Goal: Information Seeking & Learning: Check status

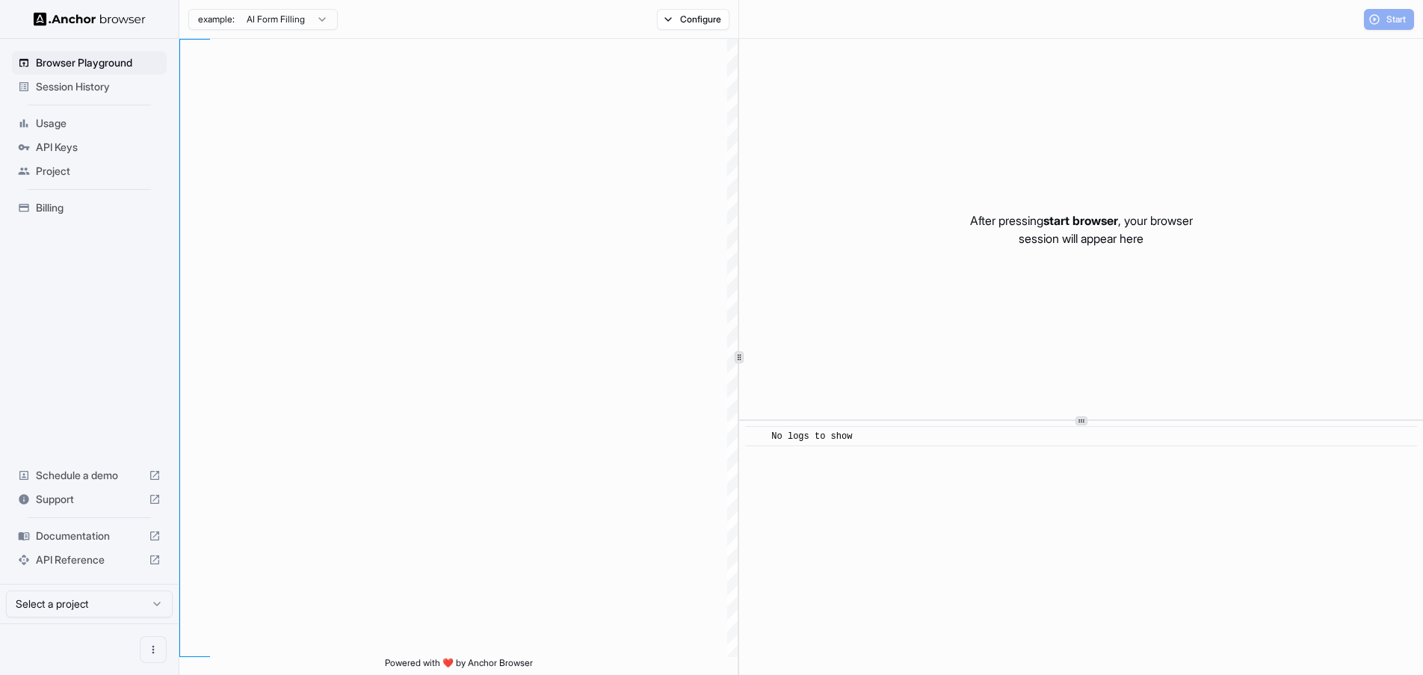
scroll to position [135, 0]
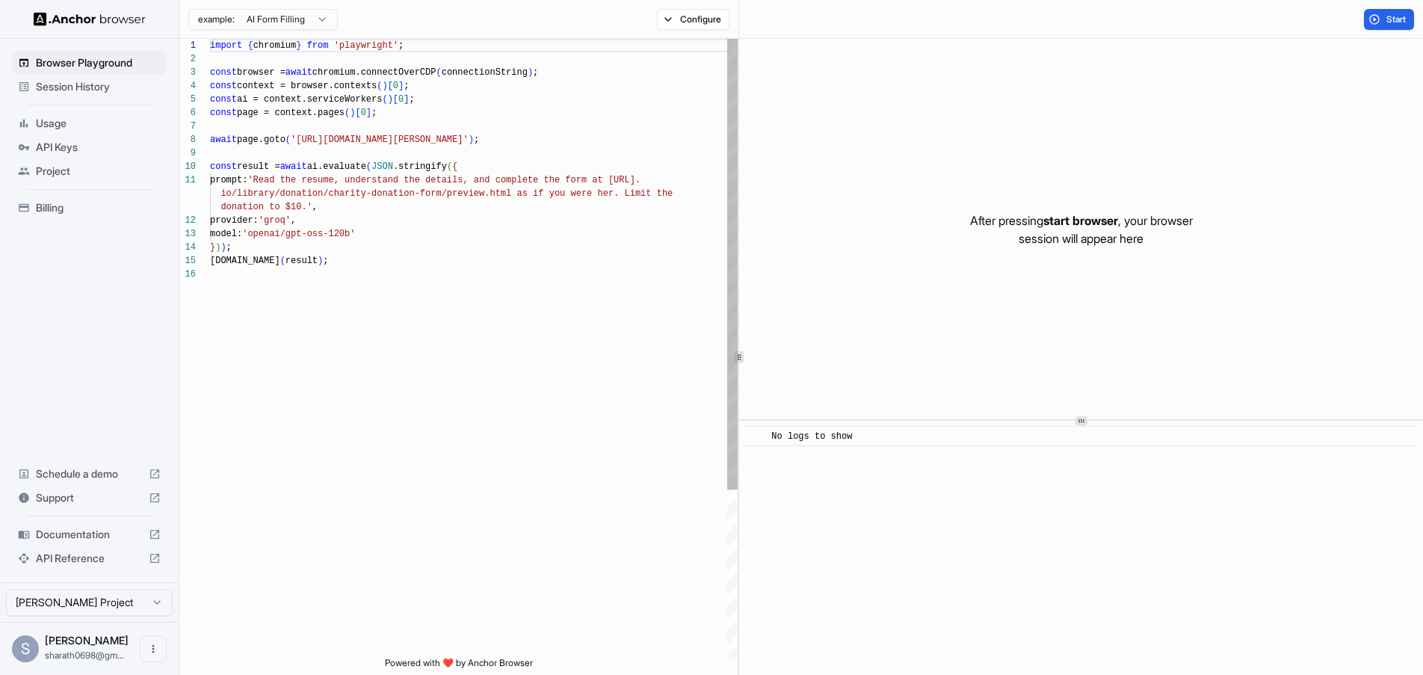
type textarea "**********"
click at [405, 342] on div "import { chromium } from 'playwright' ; const browser = await chromium.connectO…" at bounding box center [474, 462] width 528 height 847
click at [49, 121] on span "Usage" at bounding box center [98, 123] width 125 height 15
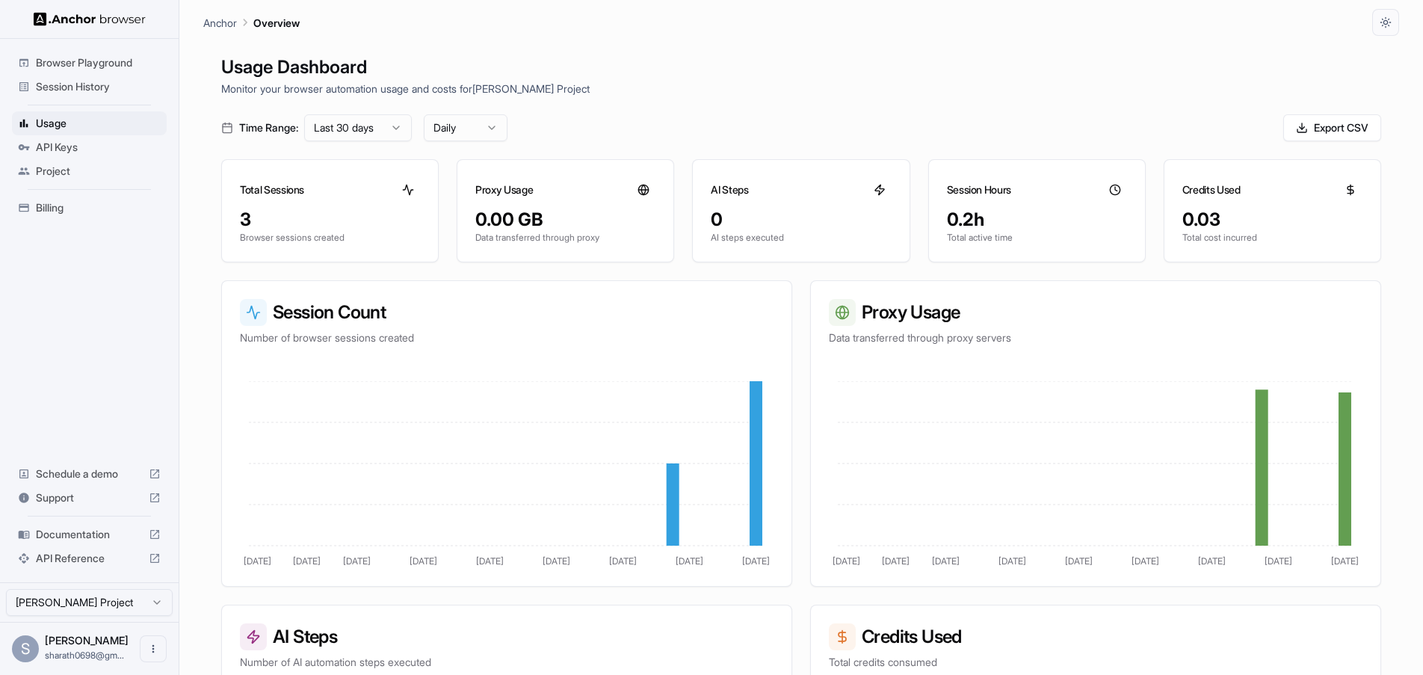
click at [63, 203] on span "Billing" at bounding box center [98, 207] width 125 height 15
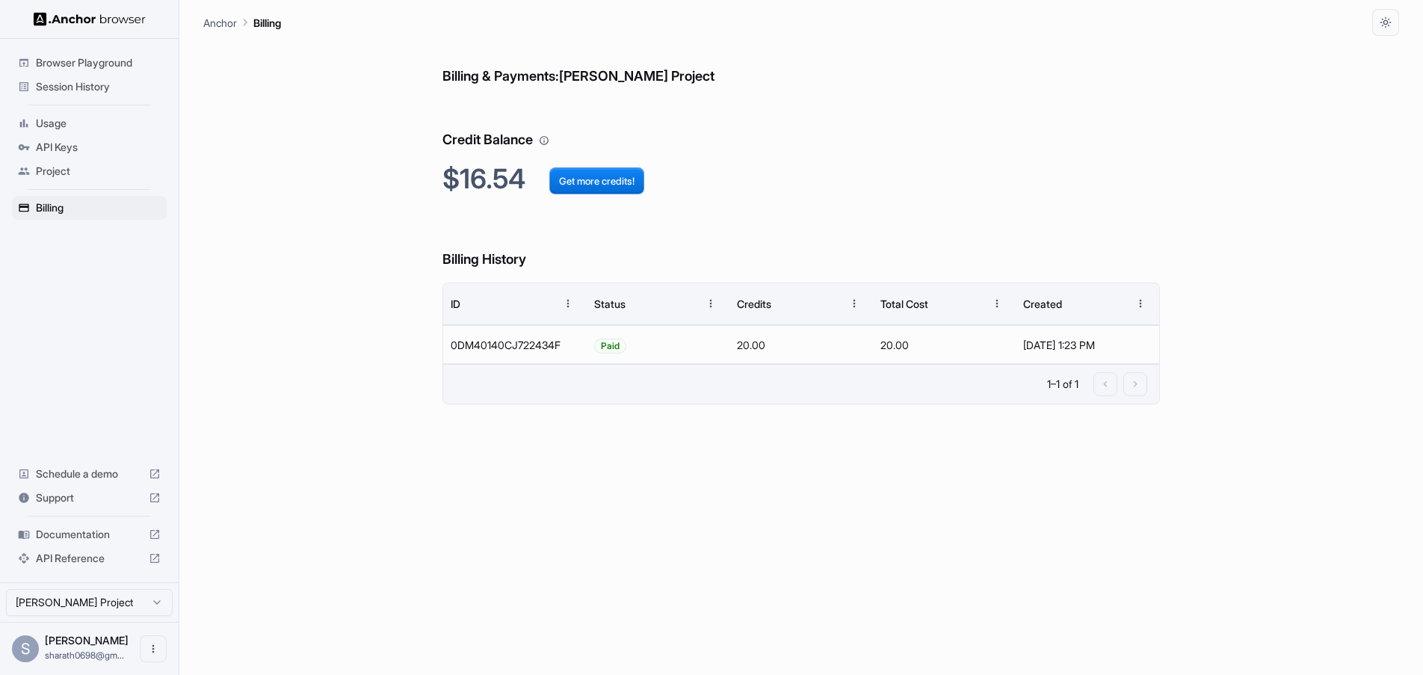
click at [61, 173] on span "Project" at bounding box center [98, 171] width 125 height 15
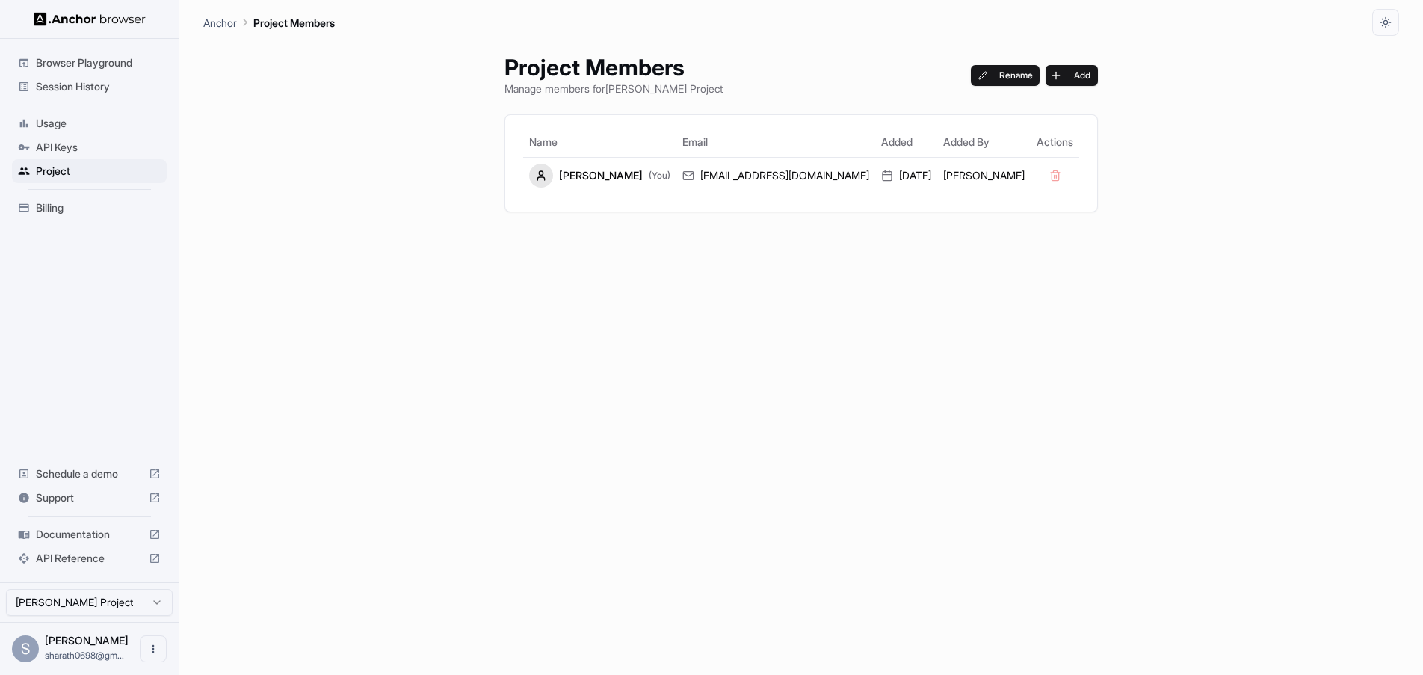
click at [69, 152] on span "API Keys" at bounding box center [98, 147] width 125 height 15
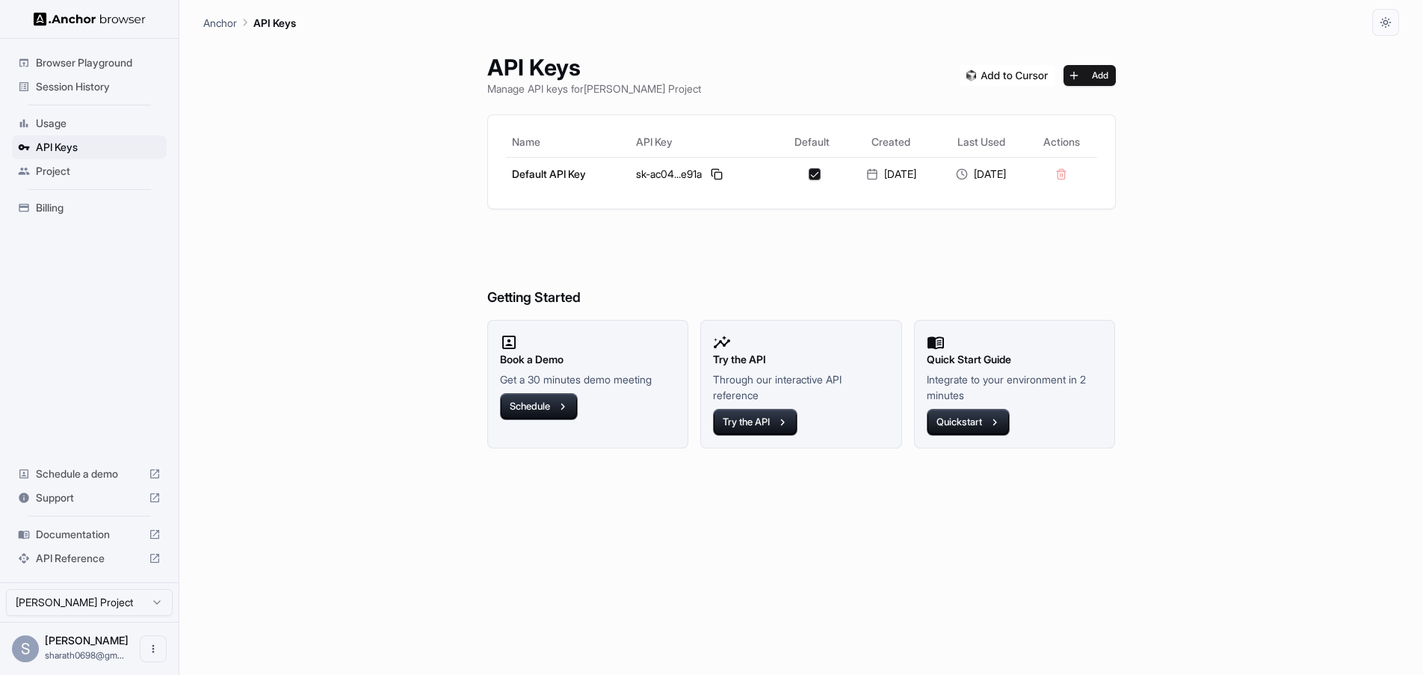
click at [96, 68] on span "Browser Playground" at bounding box center [98, 62] width 125 height 15
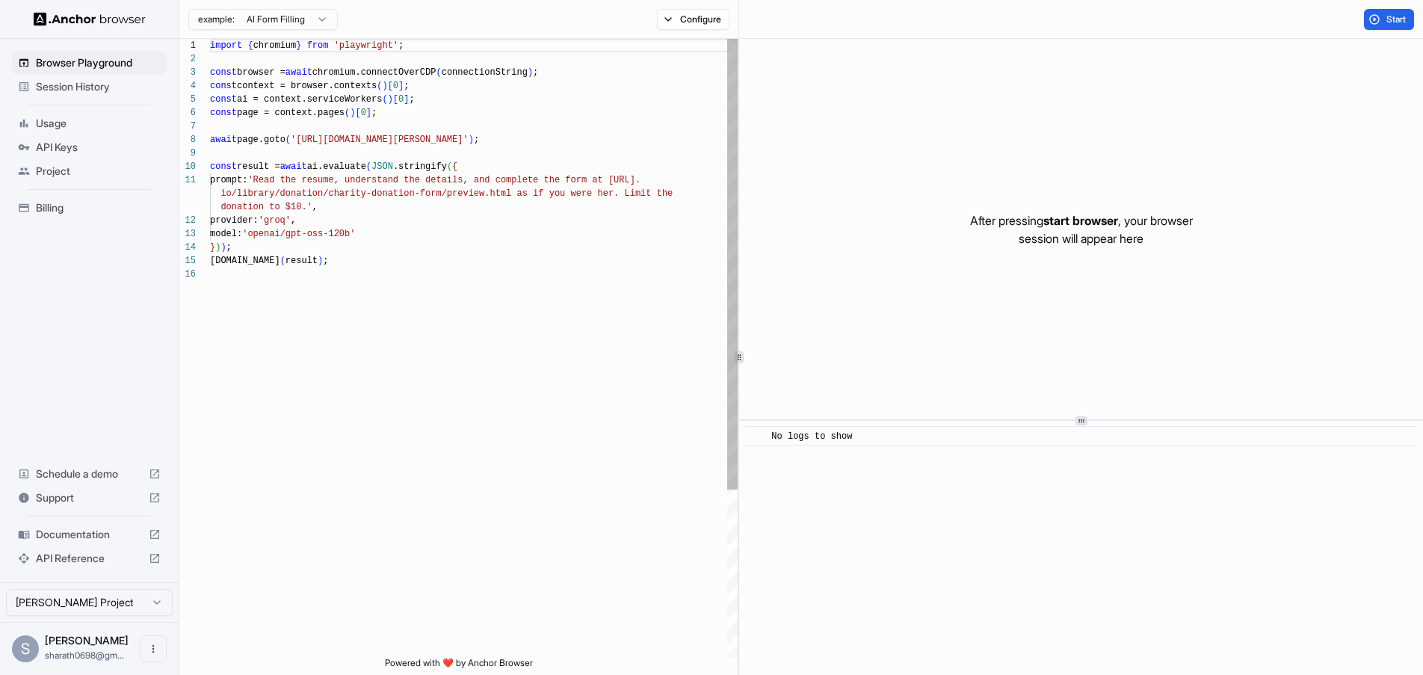
scroll to position [135, 0]
click at [90, 82] on span "Session History" at bounding box center [98, 86] width 125 height 15
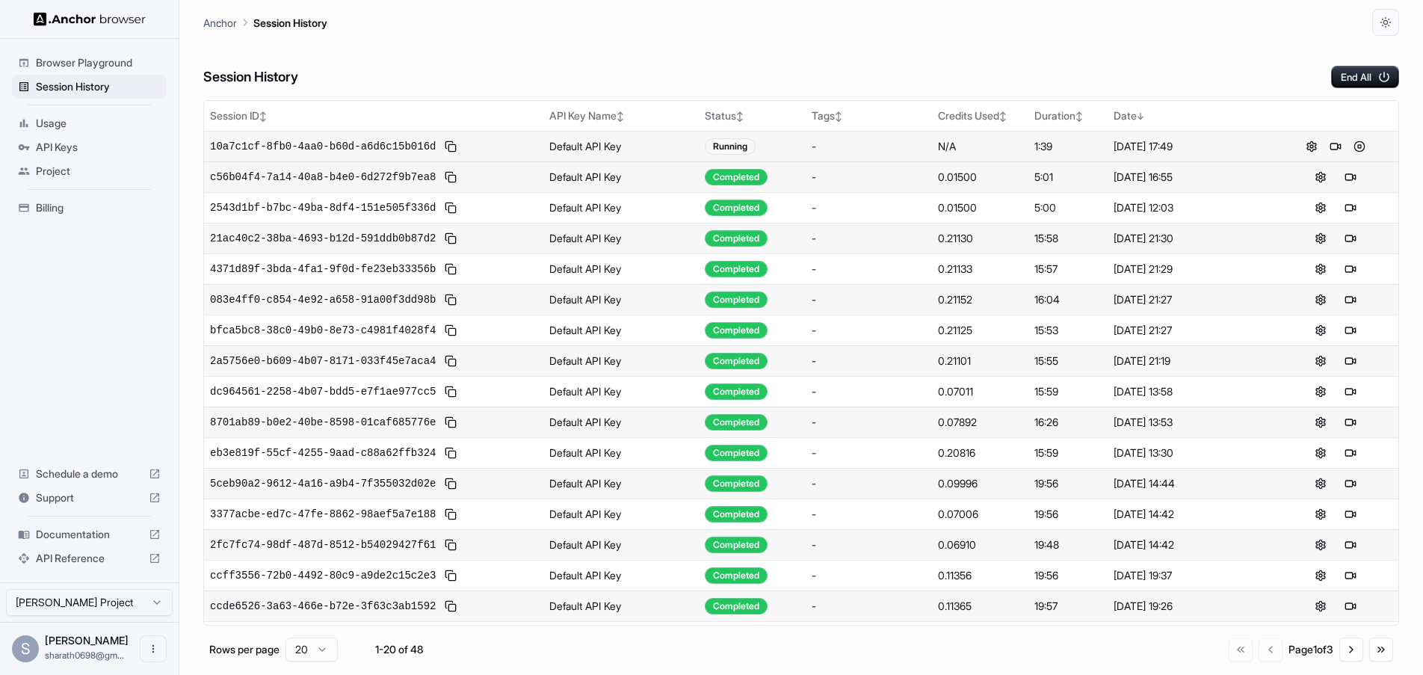
click at [1363, 147] on button at bounding box center [1360, 147] width 18 height 18
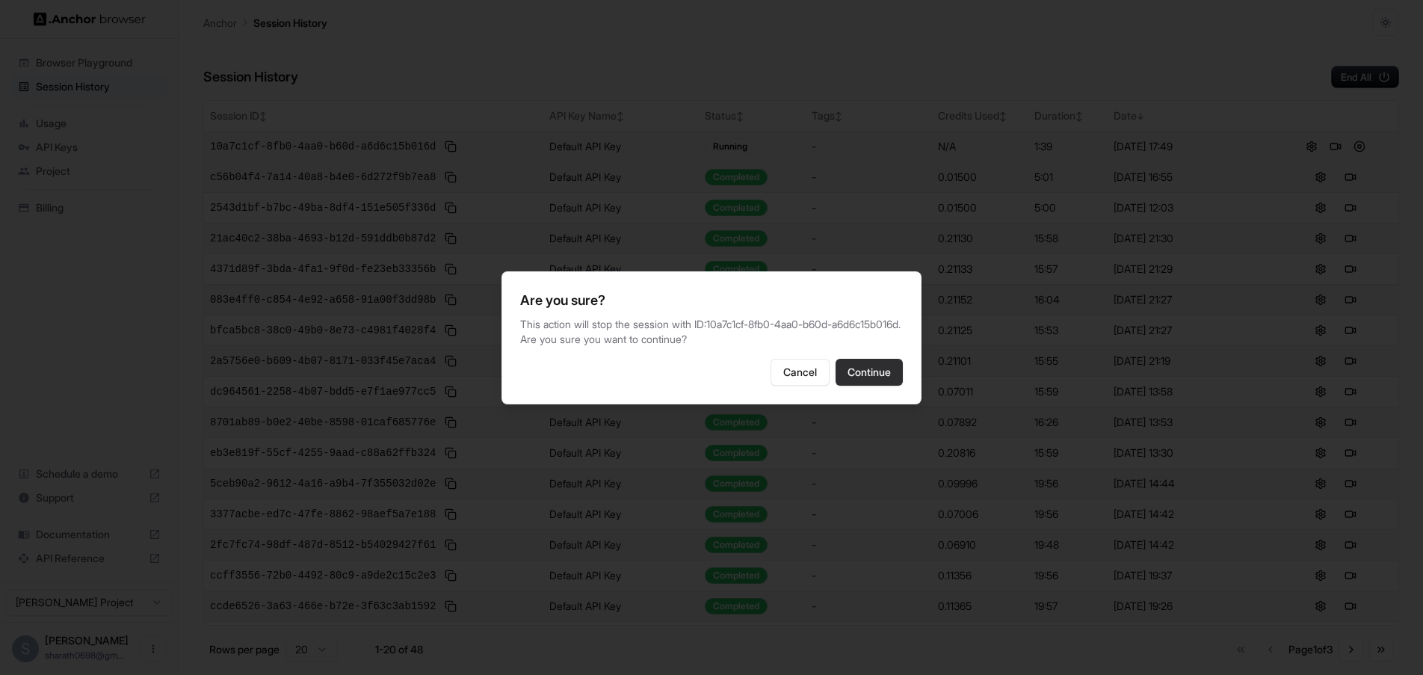
click at [881, 372] on button "Continue" at bounding box center [869, 372] width 67 height 27
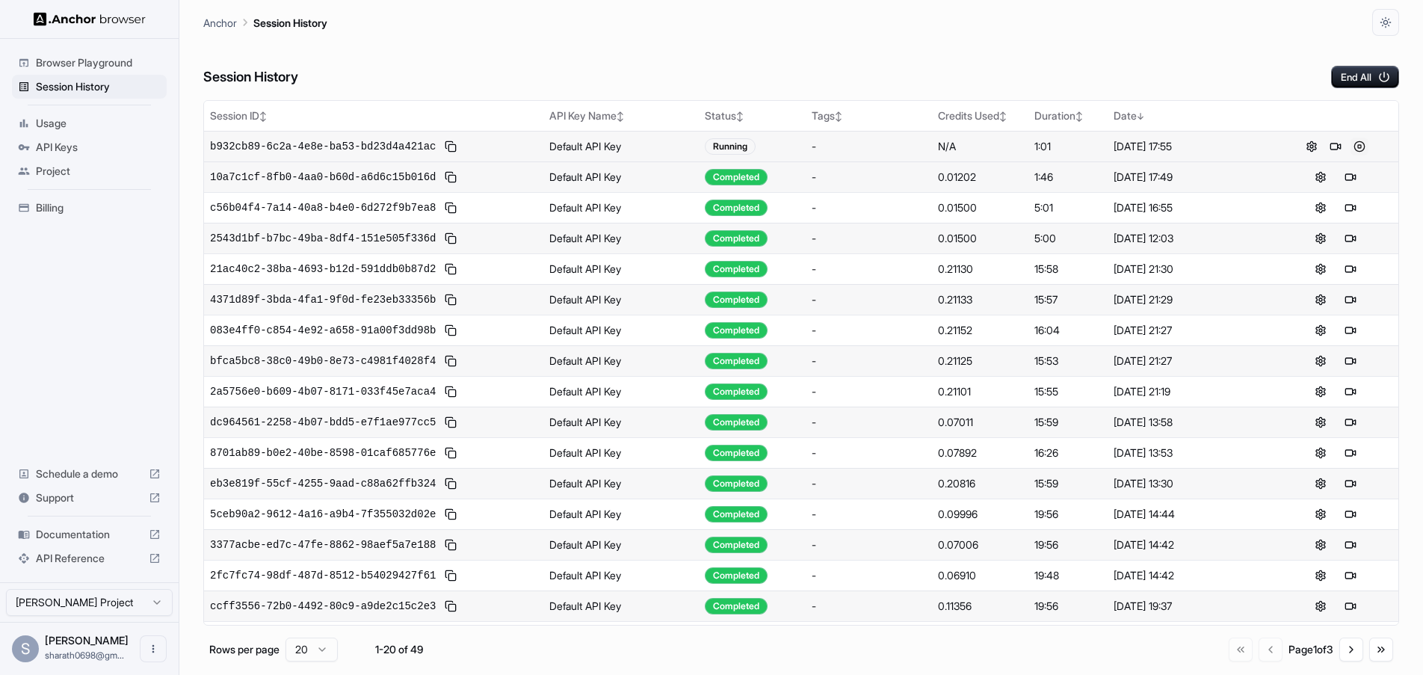
click at [1359, 141] on button at bounding box center [1360, 147] width 18 height 18
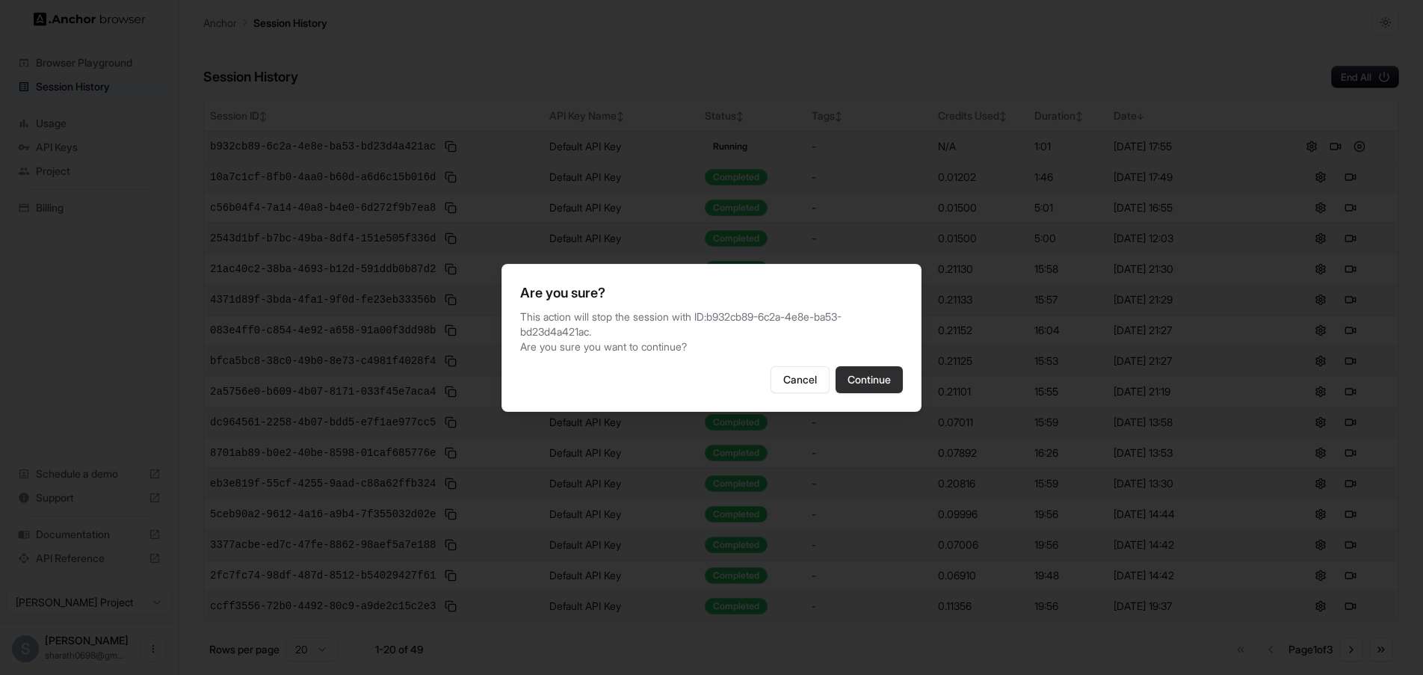
click at [871, 366] on button "Continue" at bounding box center [869, 379] width 67 height 27
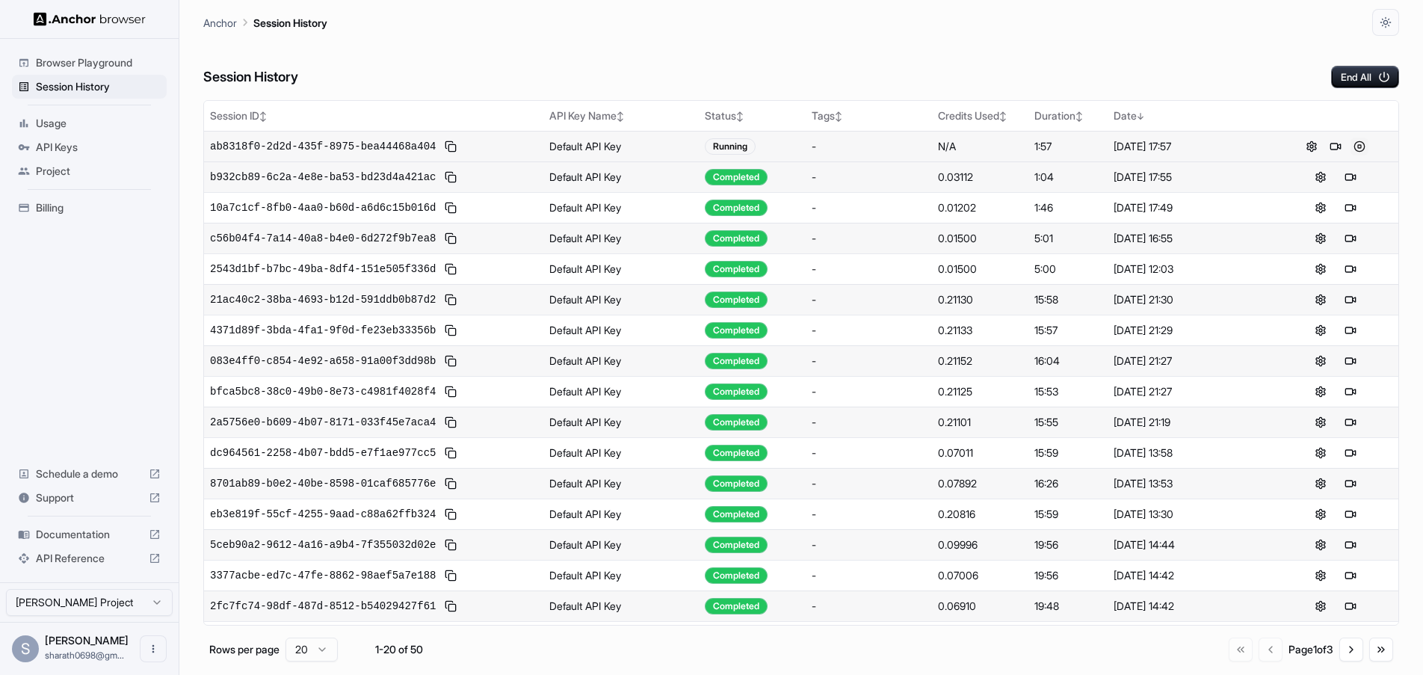
click at [1357, 147] on button at bounding box center [1360, 147] width 18 height 18
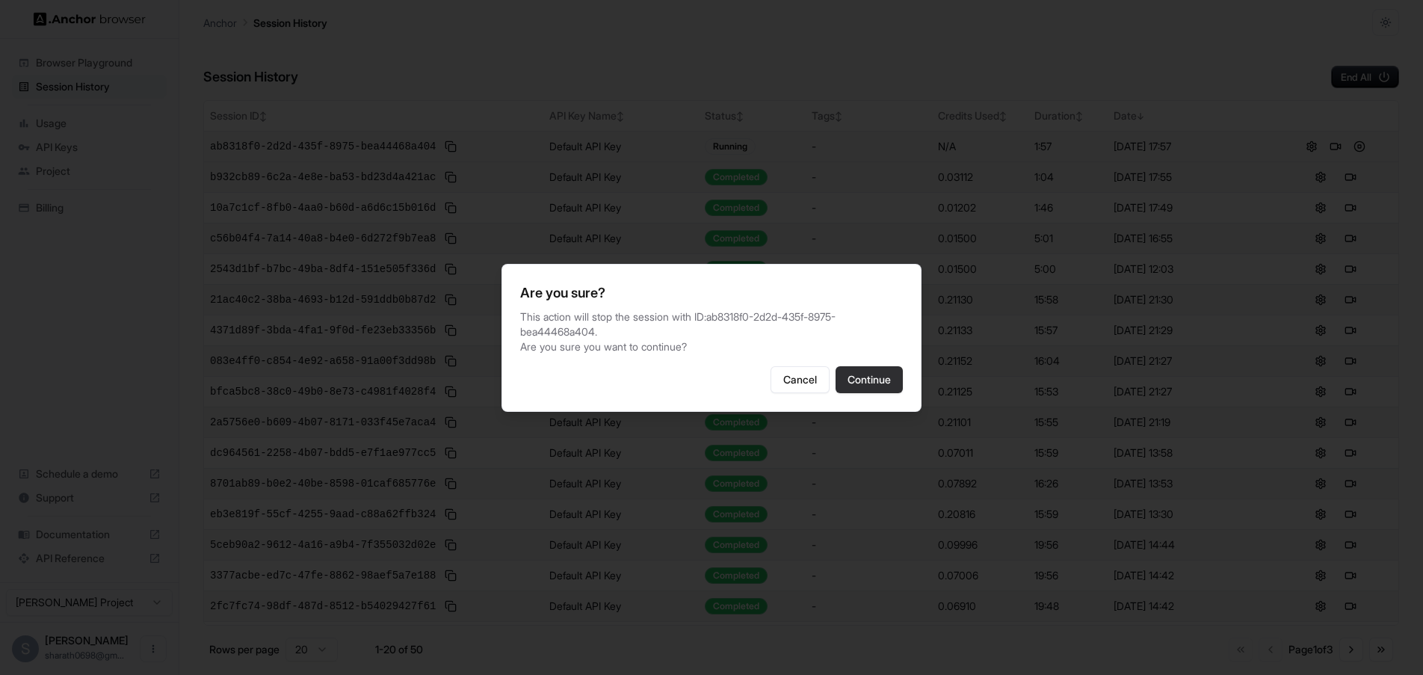
click at [864, 375] on button "Continue" at bounding box center [869, 379] width 67 height 27
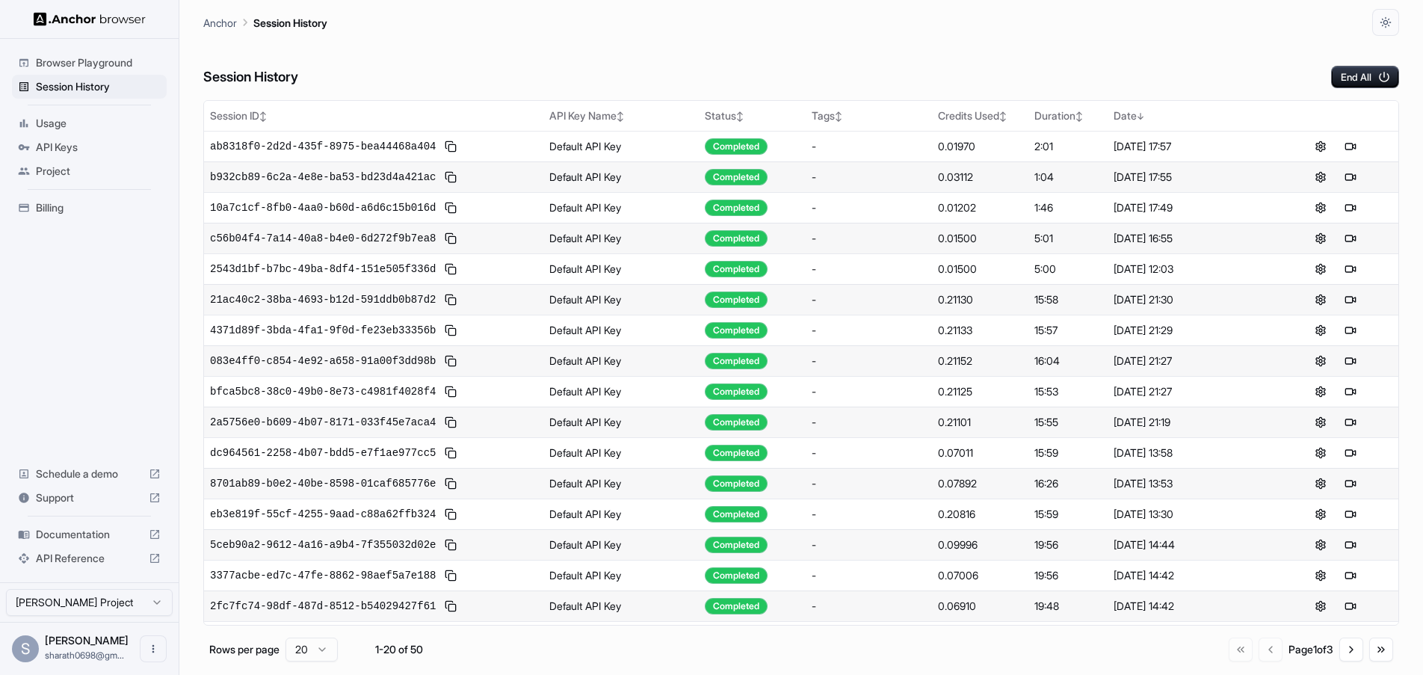
drag, startPoint x: 1222, startPoint y: 298, endPoint x: 1094, endPoint y: 298, distance: 127.8
click at [1094, 298] on tr "21ac40c2-38ba-4693-b12d-591ddb0b87d2 Default API Key Completed - 0.21130 15:58 …" at bounding box center [801, 299] width 1195 height 31
click at [1111, 318] on td "[DATE] 21:29" at bounding box center [1190, 330] width 165 height 31
drag, startPoint x: 1111, startPoint y: 318, endPoint x: 1205, endPoint y: 330, distance: 94.9
click at [1205, 330] on td "[DATE] 21:29" at bounding box center [1190, 330] width 165 height 31
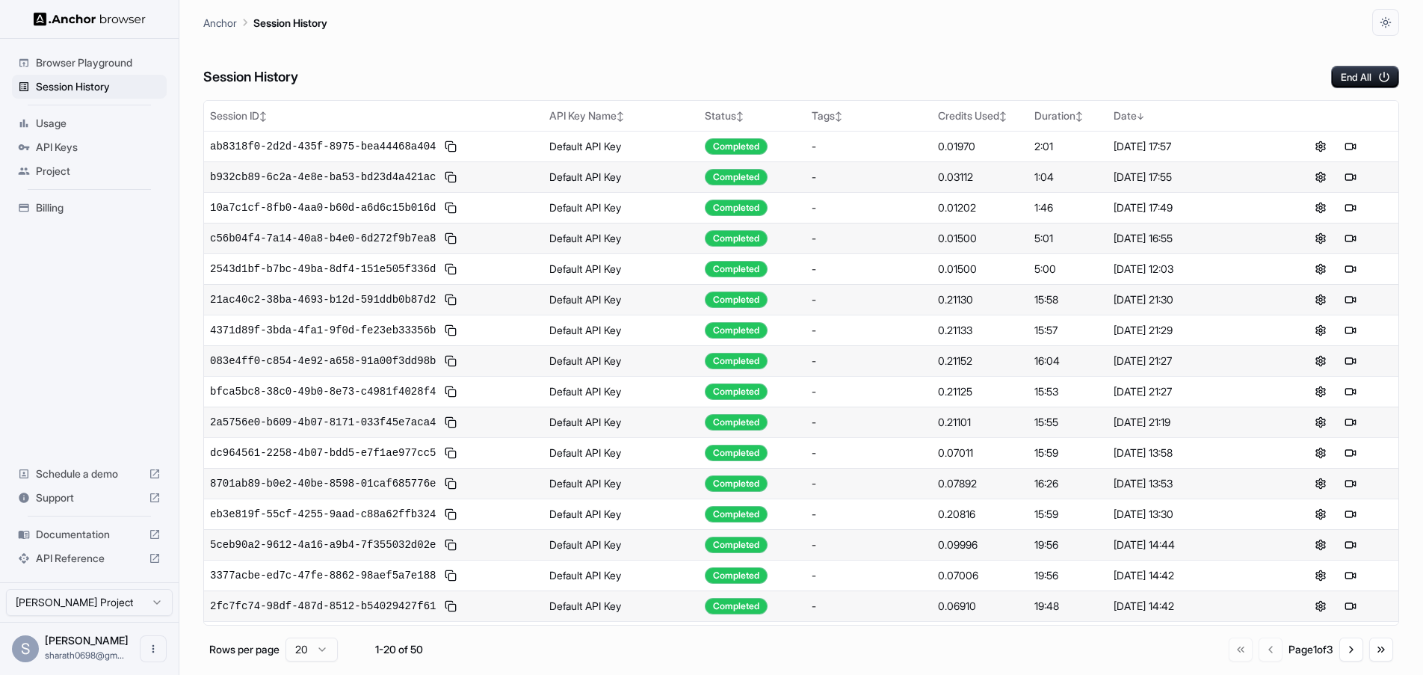
click at [1126, 357] on div "[DATE] 21:27" at bounding box center [1190, 361] width 153 height 15
drag, startPoint x: 1126, startPoint y: 357, endPoint x: 1208, endPoint y: 361, distance: 82.3
click at [1208, 361] on div "[DATE] 21:27" at bounding box center [1190, 361] width 153 height 15
click at [1208, 360] on div "[DATE] 21:27" at bounding box center [1190, 361] width 153 height 15
drag, startPoint x: 1208, startPoint y: 360, endPoint x: 1118, endPoint y: 359, distance: 89.7
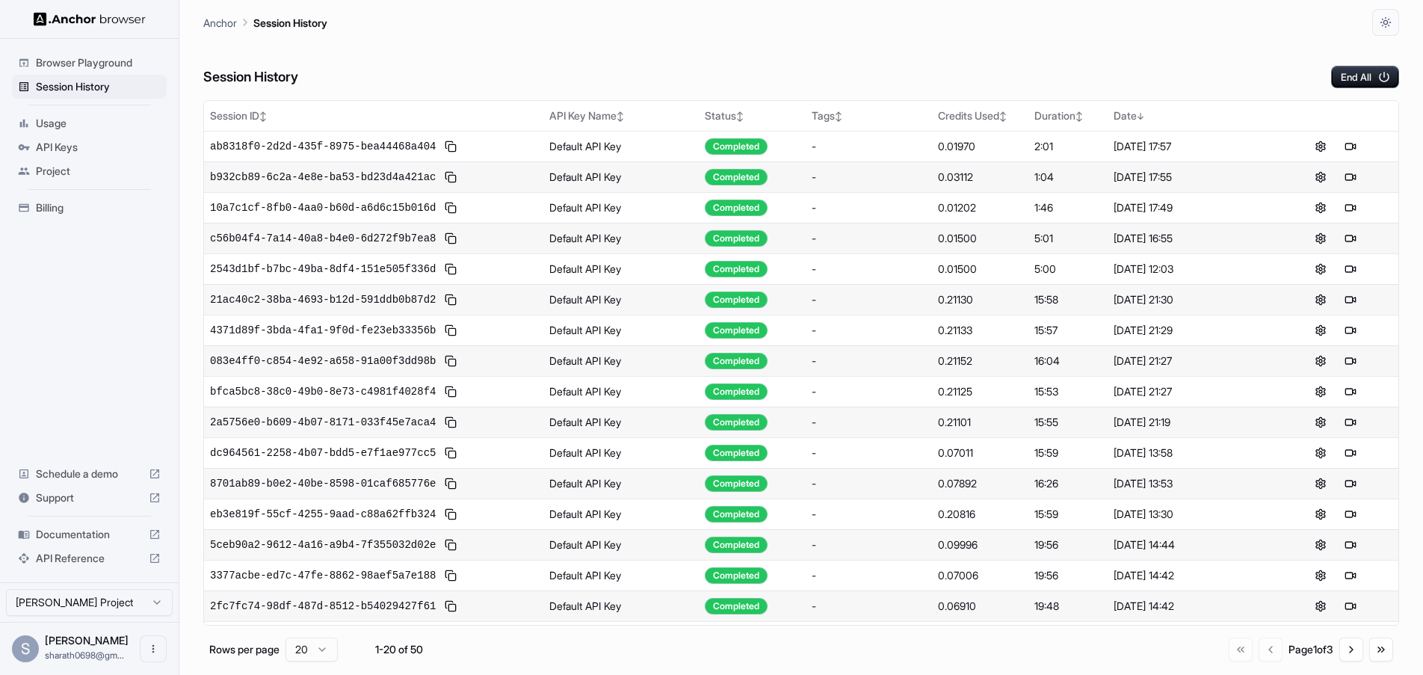
click at [1118, 359] on div "[DATE] 21:27" at bounding box center [1190, 361] width 153 height 15
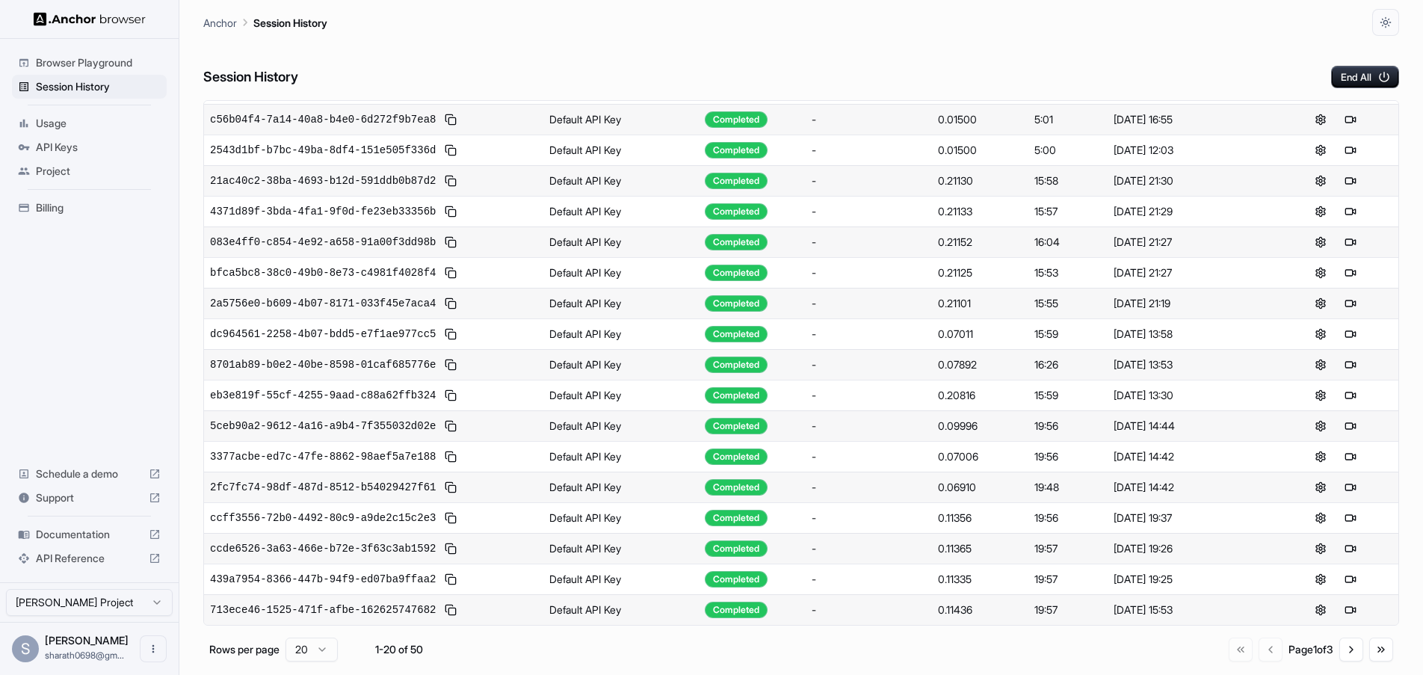
scroll to position [119, 0]
click at [1118, 359] on div "[DATE] 13:53" at bounding box center [1190, 364] width 153 height 15
drag, startPoint x: 1118, startPoint y: 359, endPoint x: 1204, endPoint y: 368, distance: 85.7
click at [1204, 368] on div "[DATE] 13:53" at bounding box center [1190, 364] width 153 height 15
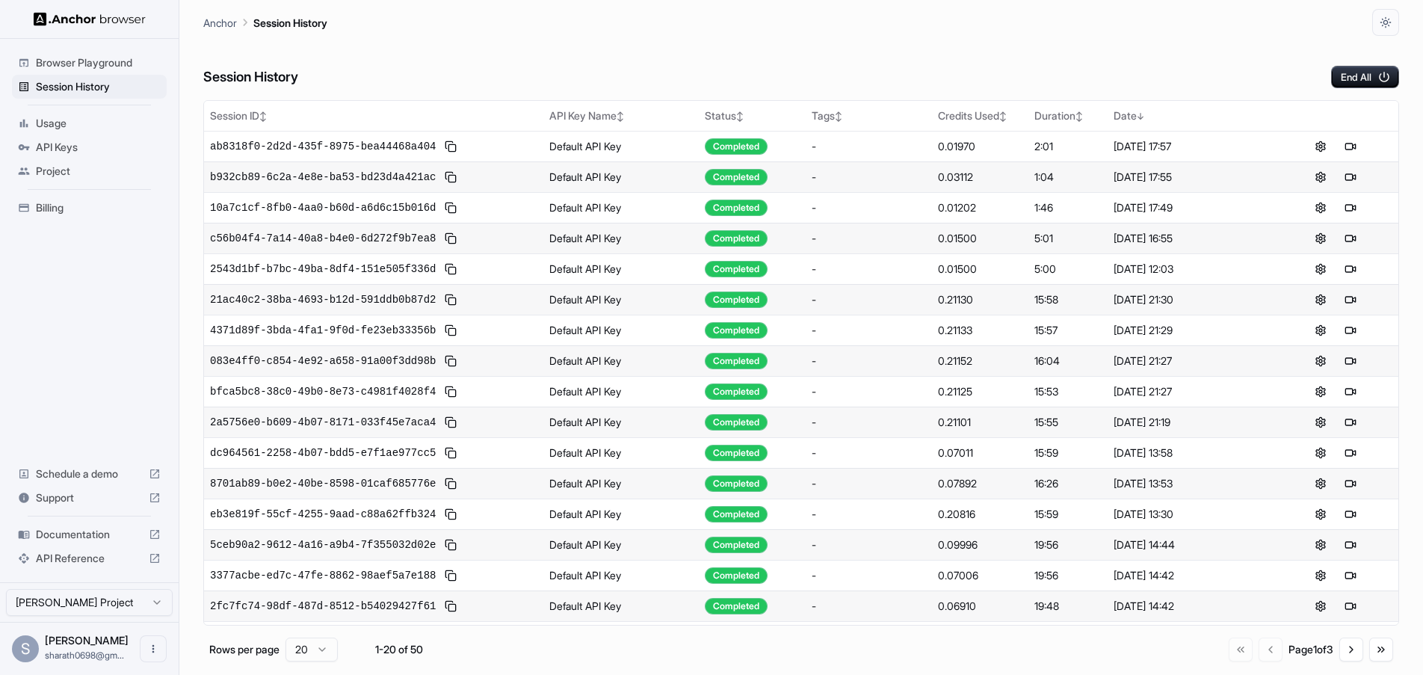
scroll to position [0, 0]
click at [1362, 146] on button at bounding box center [1360, 147] width 18 height 18
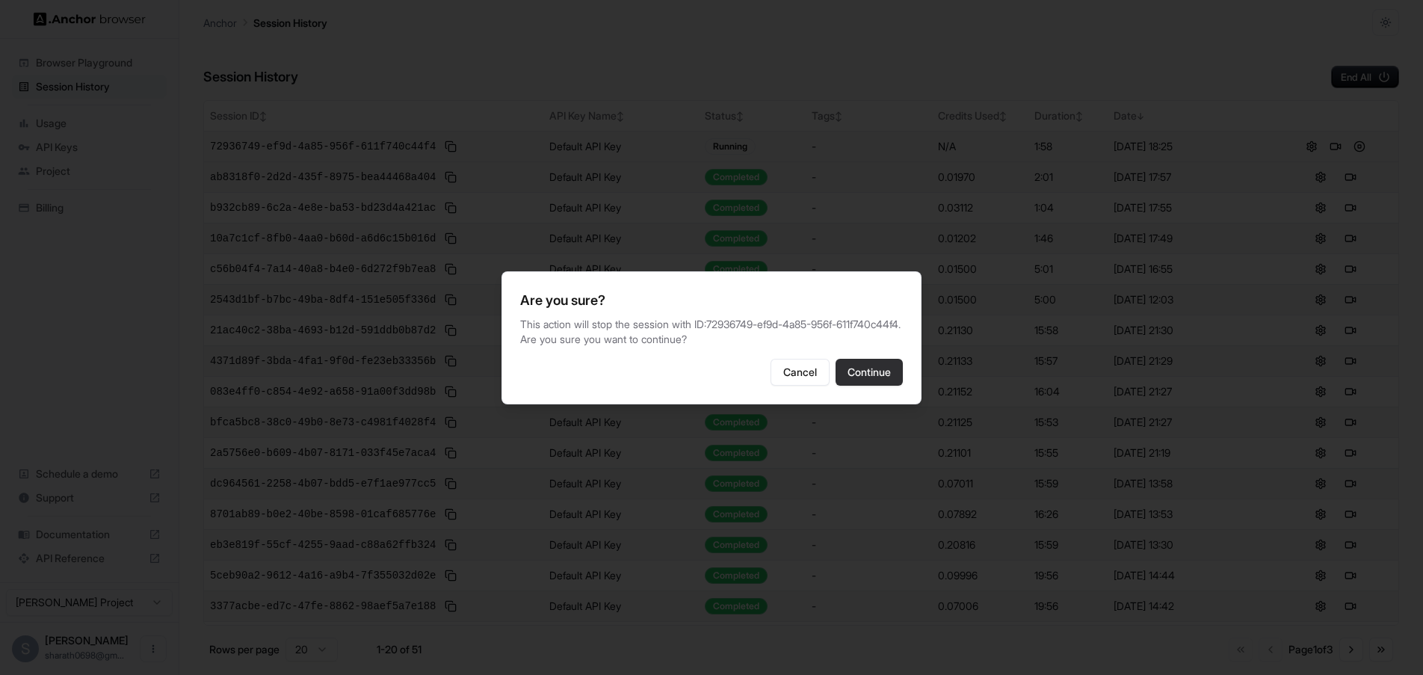
click at [896, 372] on button "Continue" at bounding box center [869, 372] width 67 height 27
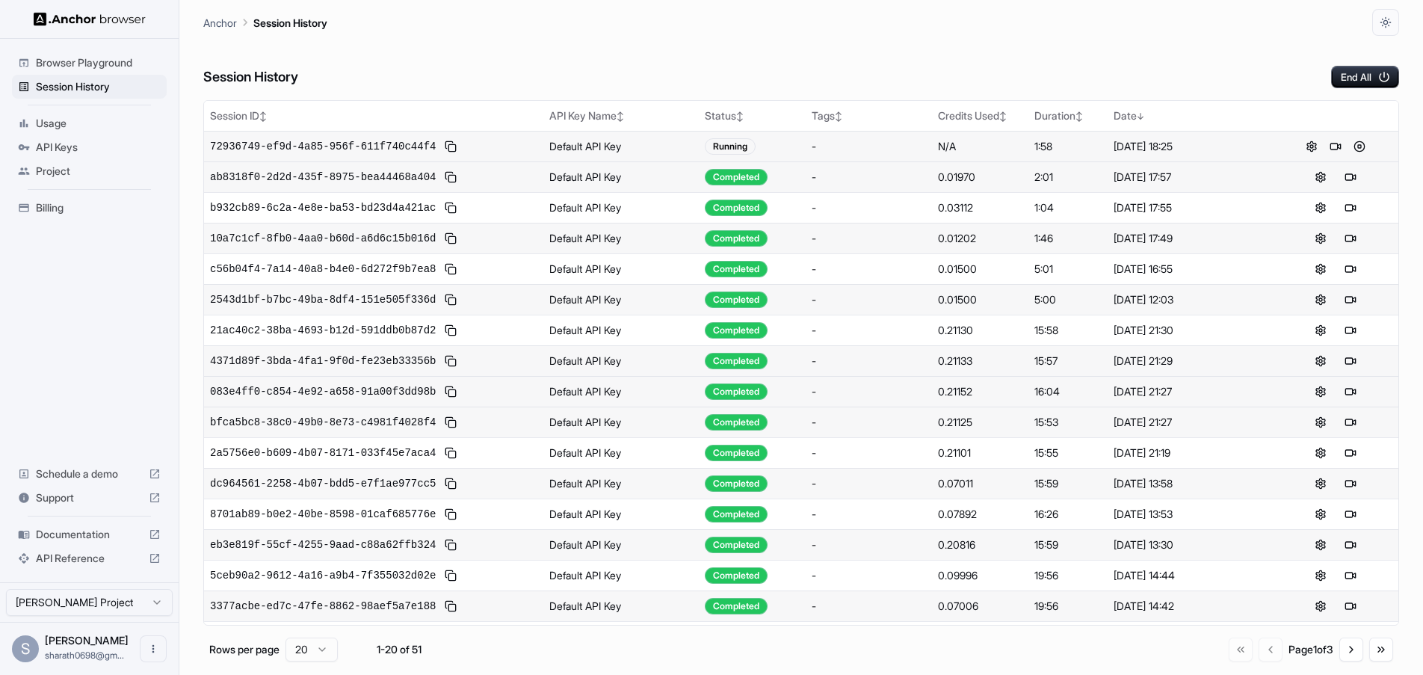
scroll to position [-24, 0]
drag, startPoint x: 780, startPoint y: 129, endPoint x: 831, endPoint y: 58, distance: 87.3
click at [831, 58] on div "Session History End All Session ID ↕ API Key Name ↕ Status ↕ Tags ↕ Credits Use…" at bounding box center [801, 355] width 1196 height 639
click at [1339, 146] on button at bounding box center [1336, 147] width 18 height 18
click at [1361, 149] on button at bounding box center [1360, 147] width 18 height 18
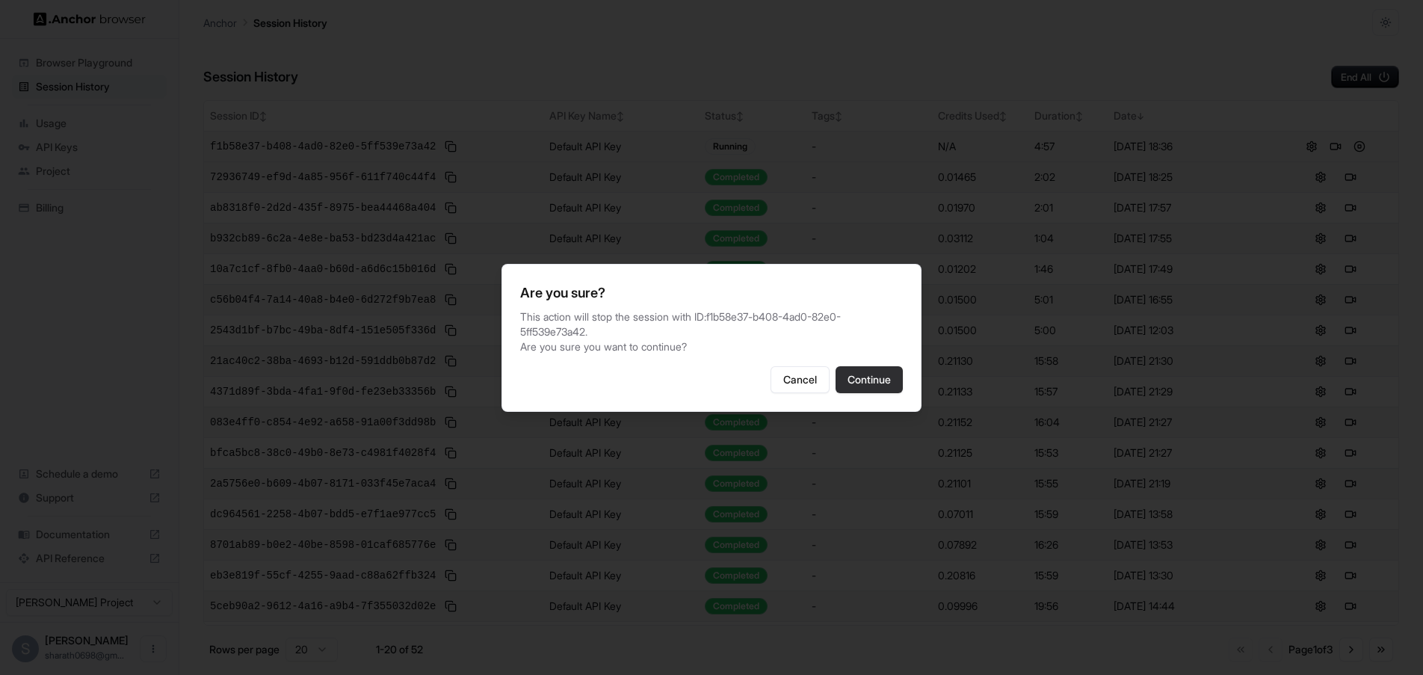
click at [881, 376] on button "Continue" at bounding box center [869, 379] width 67 height 27
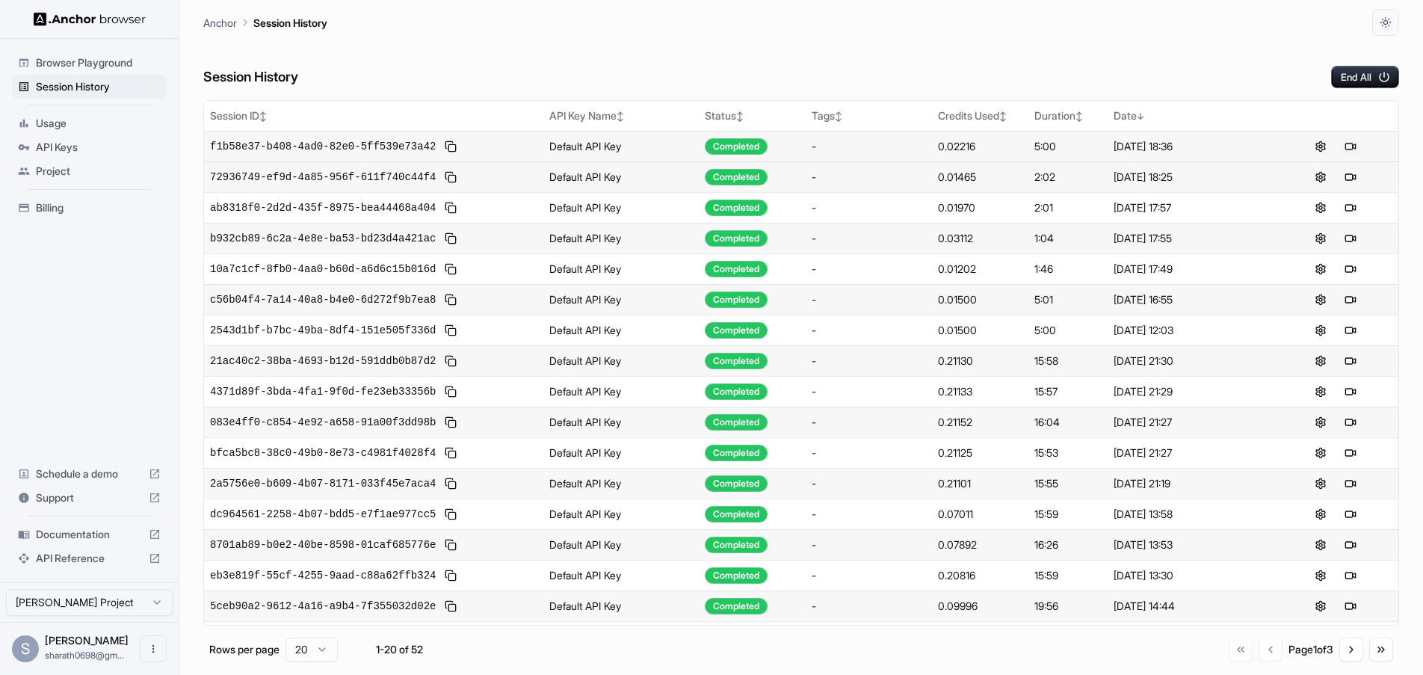
click at [1354, 149] on button at bounding box center [1351, 147] width 18 height 18
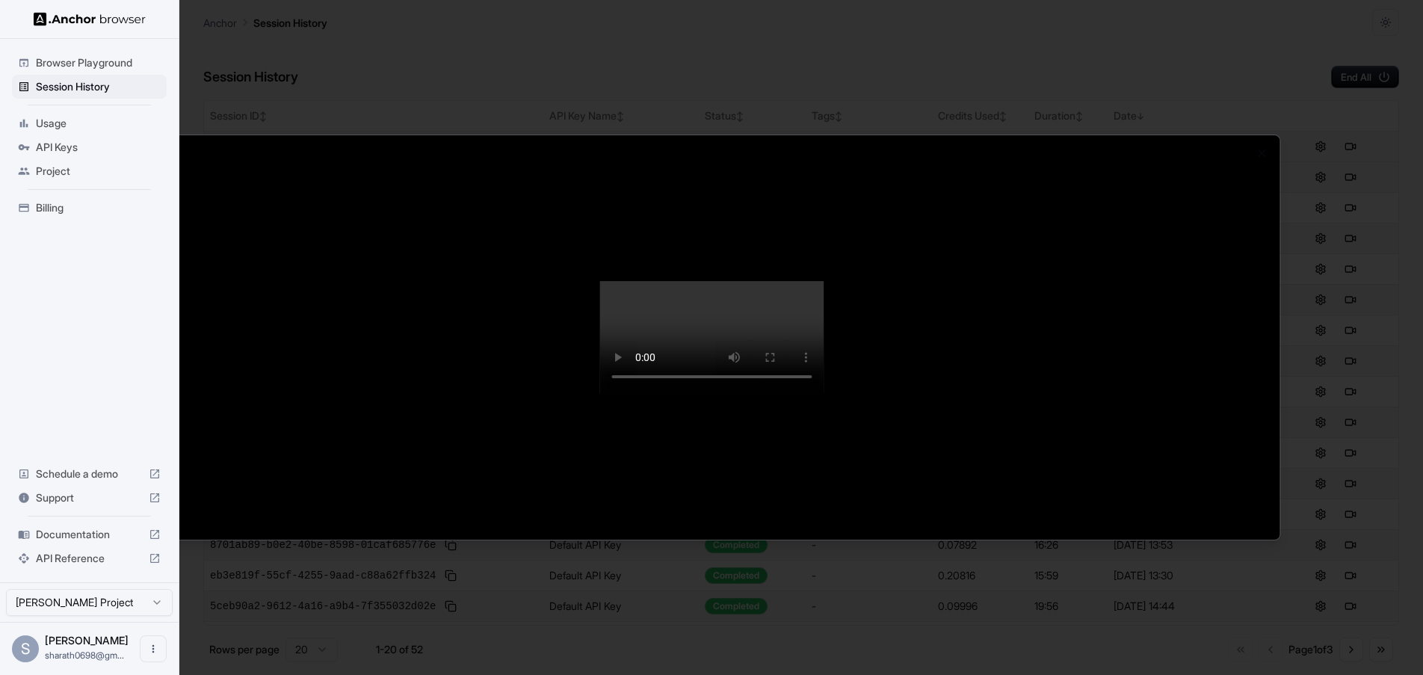
click at [600, 281] on video at bounding box center [712, 337] width 224 height 112
click at [1127, 26] on div at bounding box center [711, 337] width 1423 height 675
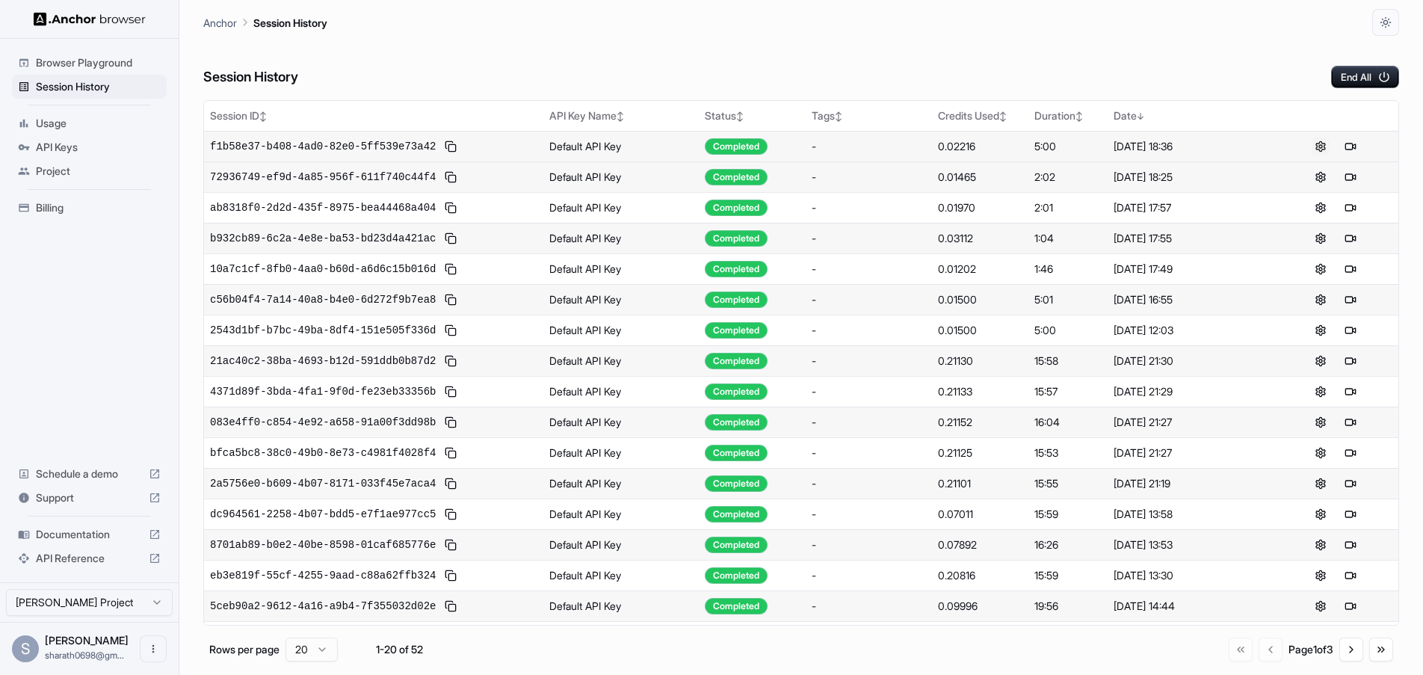
click at [1320, 141] on button at bounding box center [1321, 147] width 18 height 18
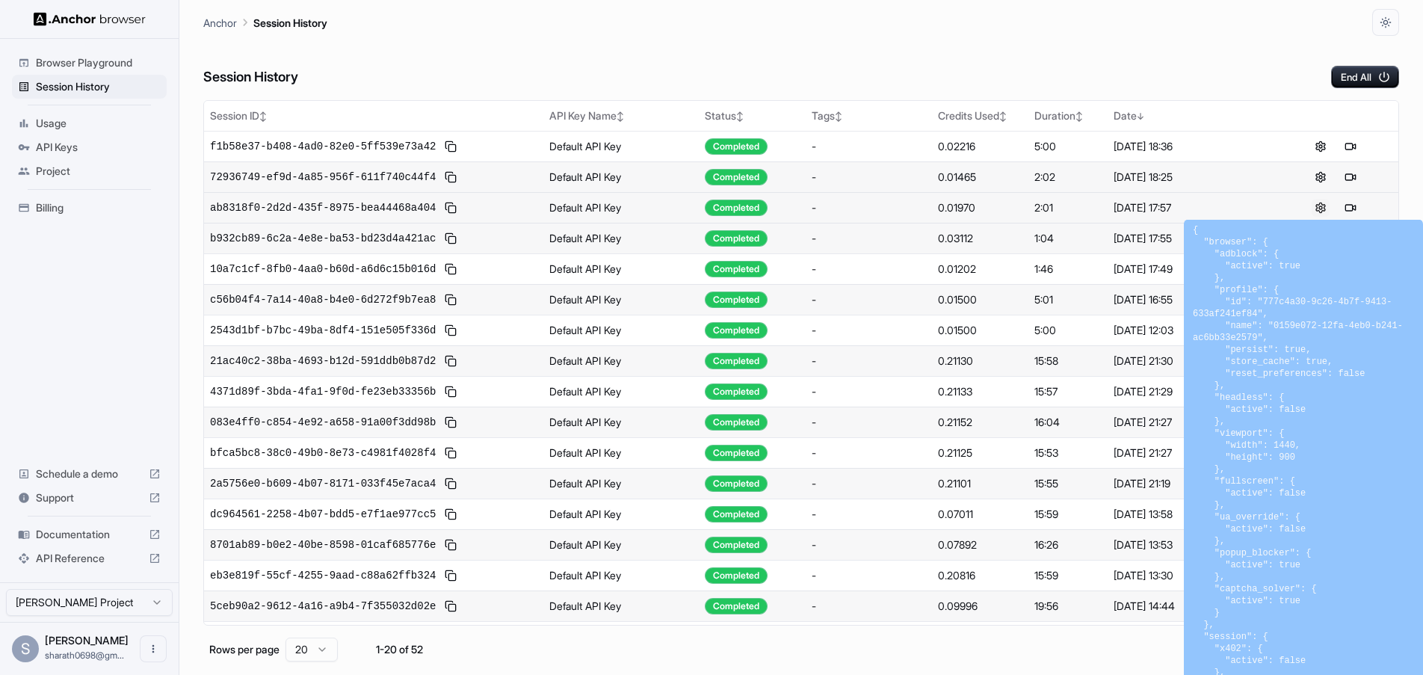
click at [1319, 203] on button at bounding box center [1321, 208] width 18 height 18
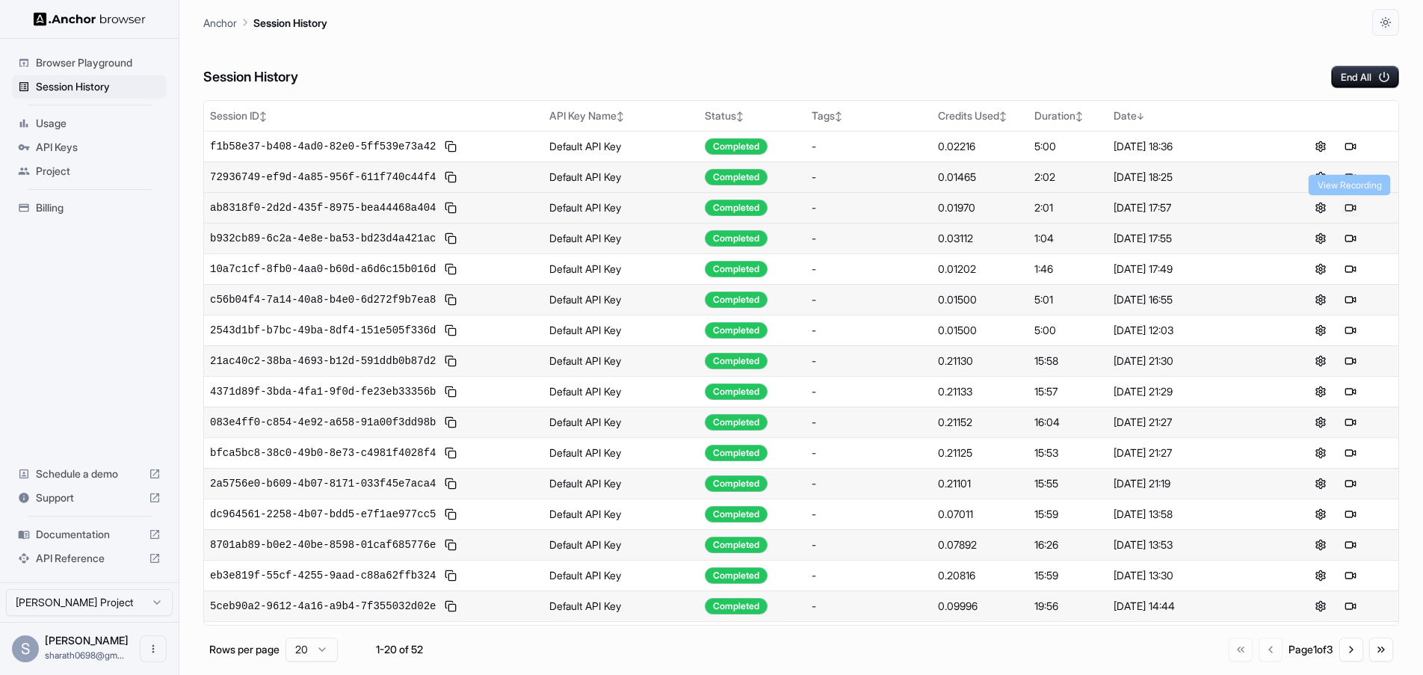
click at [1352, 207] on button at bounding box center [1351, 208] width 18 height 18
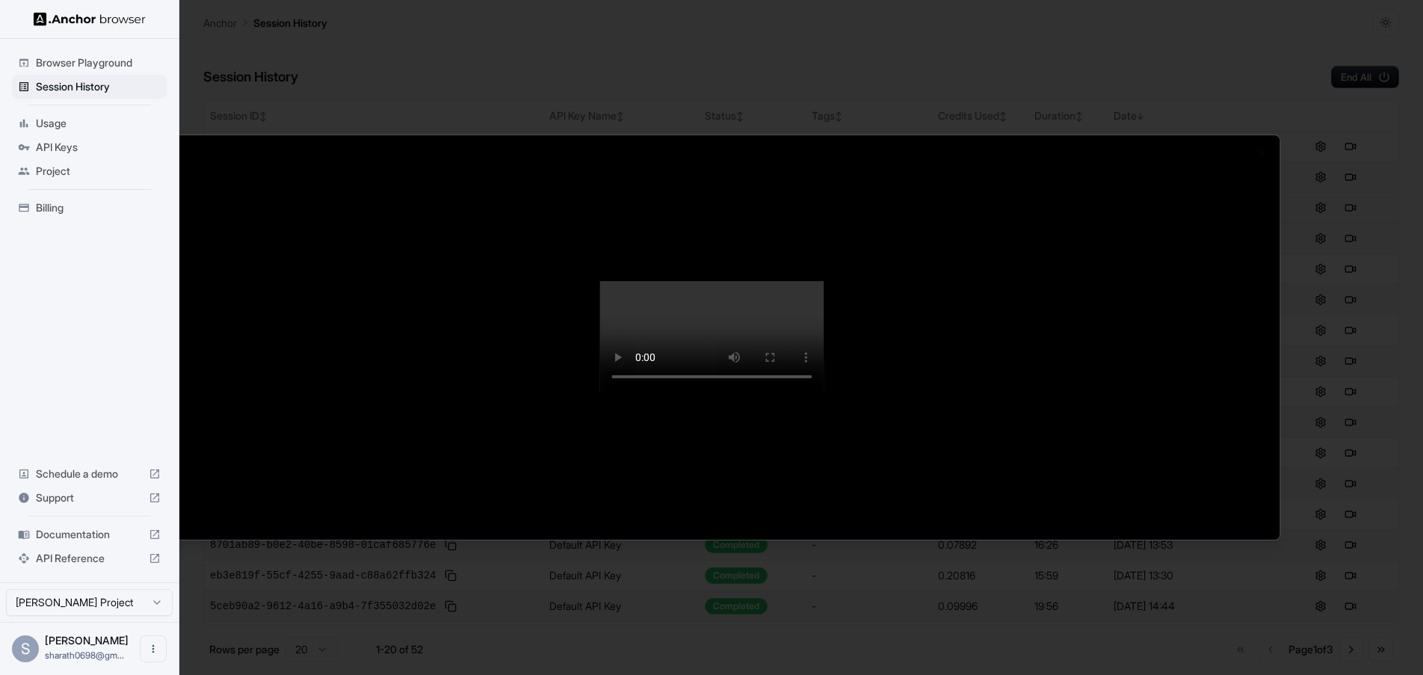
click at [773, 393] on video at bounding box center [712, 337] width 224 height 112
click at [737, 393] on video at bounding box center [712, 337] width 224 height 112
click at [600, 281] on video at bounding box center [712, 337] width 224 height 112
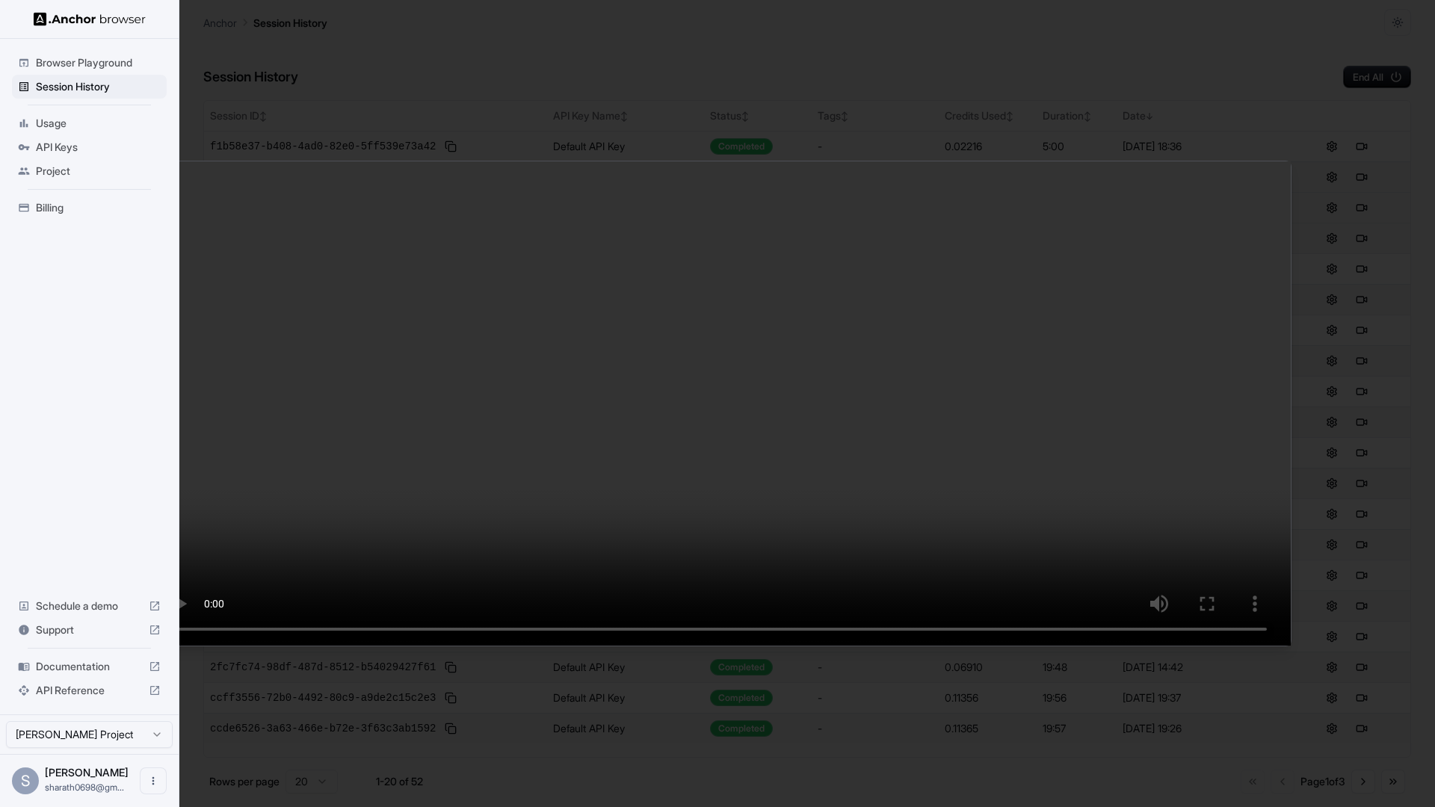
click at [665, 646] on video at bounding box center [717, 403] width 1147 height 484
click at [742, 646] on video at bounding box center [717, 403] width 1147 height 484
click at [806, 646] on video at bounding box center [717, 403] width 1147 height 484
click at [837, 646] on video at bounding box center [717, 403] width 1147 height 484
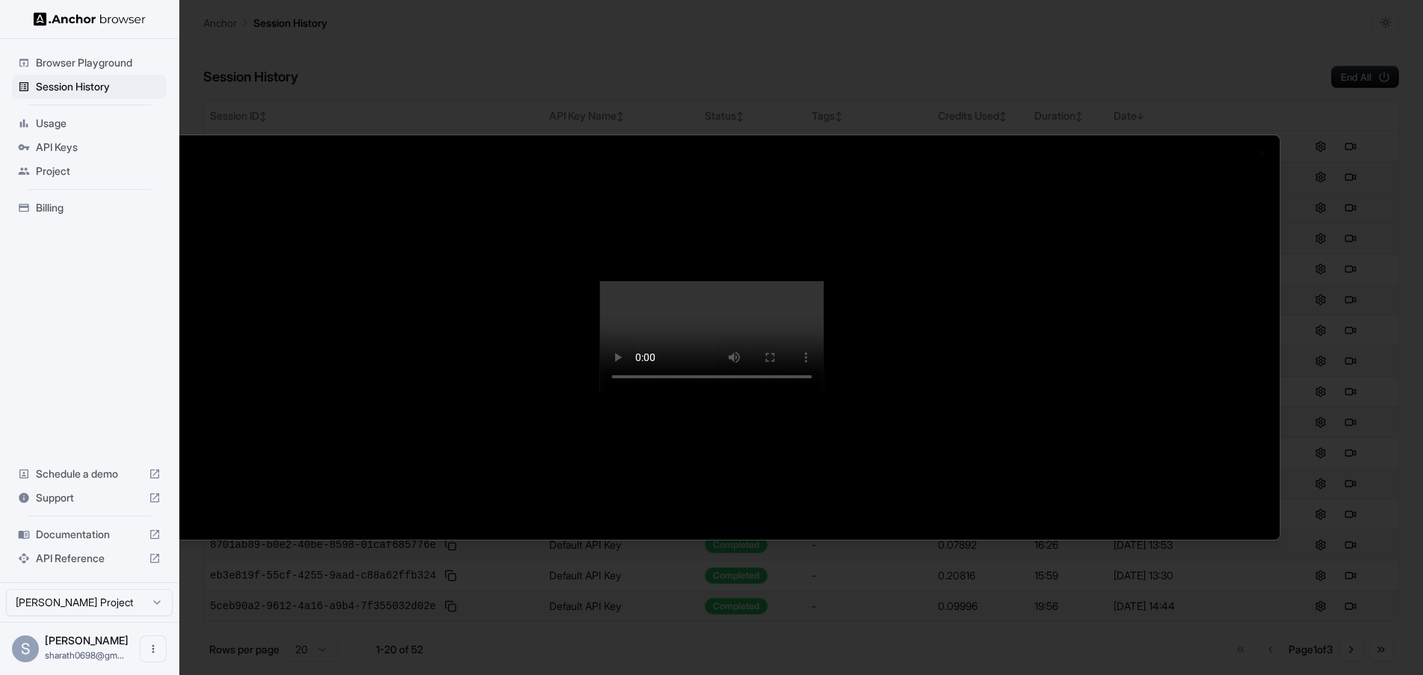
click at [1337, 125] on div at bounding box center [711, 337] width 1423 height 675
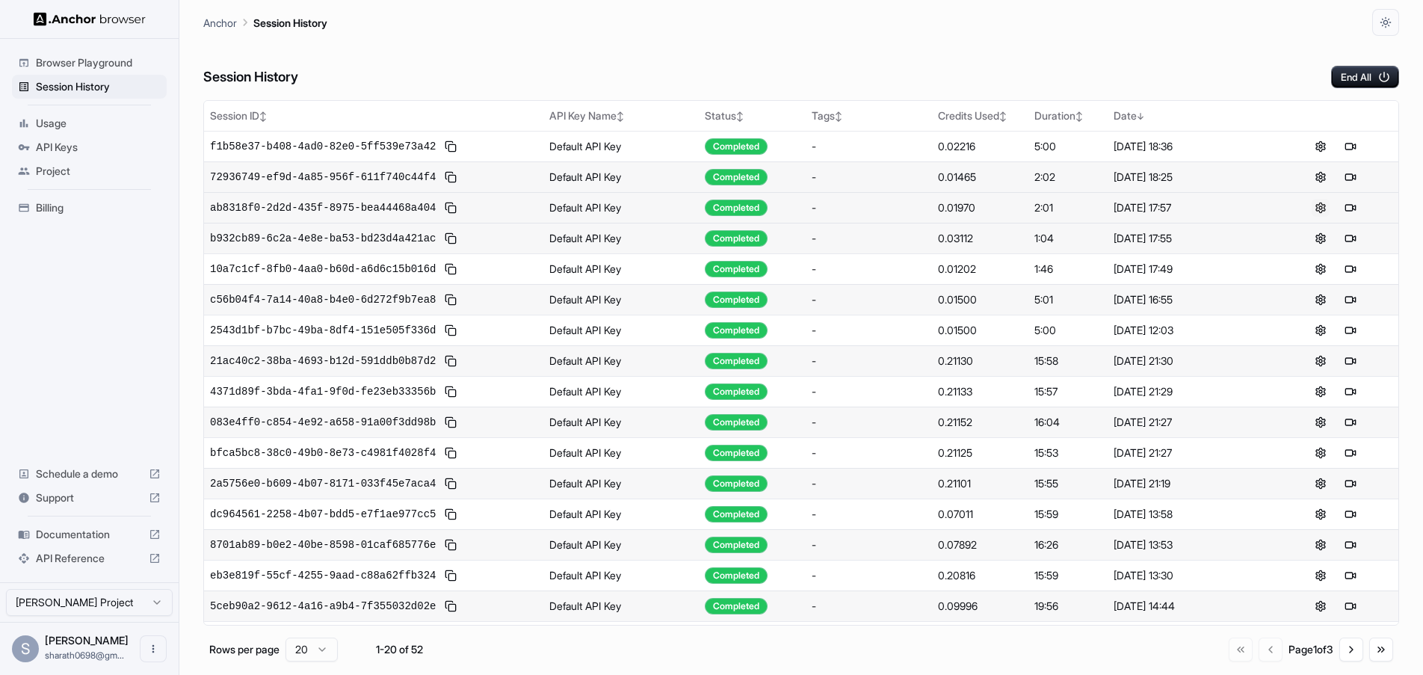
click at [1324, 206] on button at bounding box center [1321, 208] width 18 height 18
click at [925, 23] on div "Anchor Session History" at bounding box center [801, 18] width 1196 height 36
click at [947, 147] on div "N/A" at bounding box center [980, 146] width 85 height 15
click at [1360, 146] on button at bounding box center [1360, 147] width 18 height 18
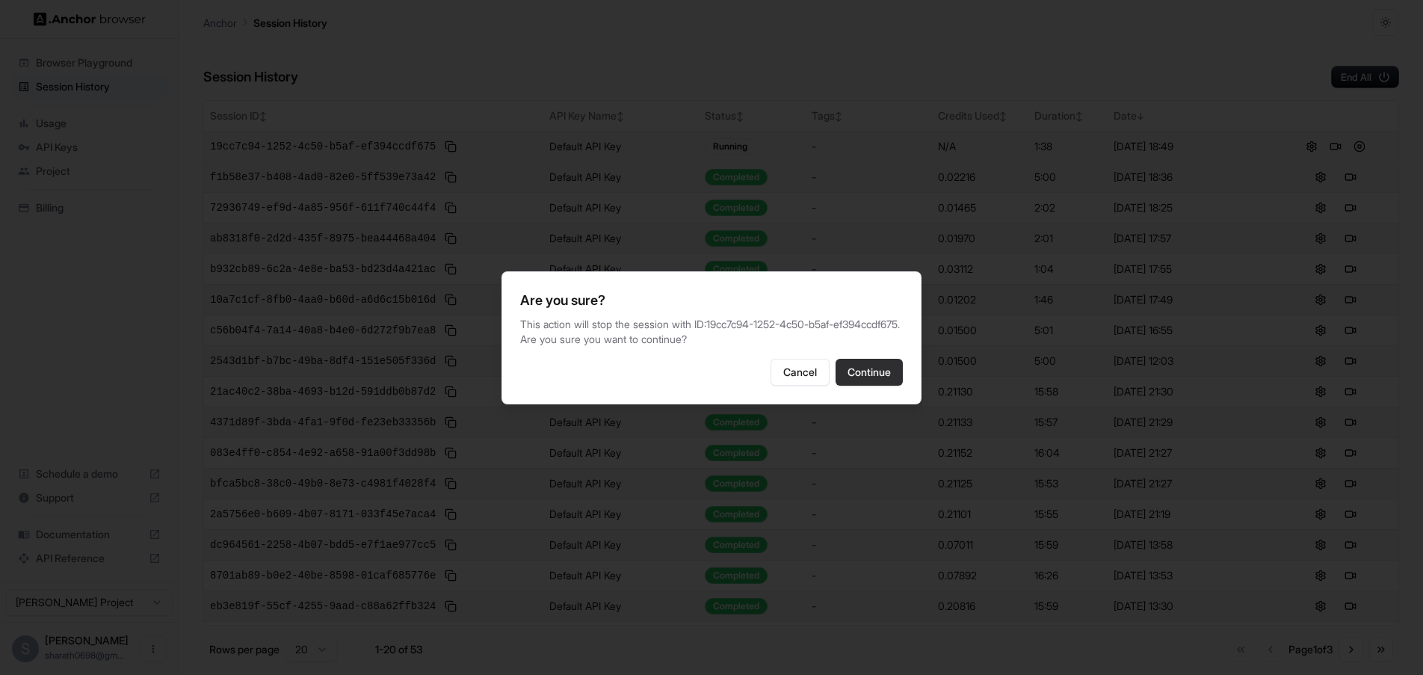
click at [890, 375] on button "Continue" at bounding box center [869, 372] width 67 height 27
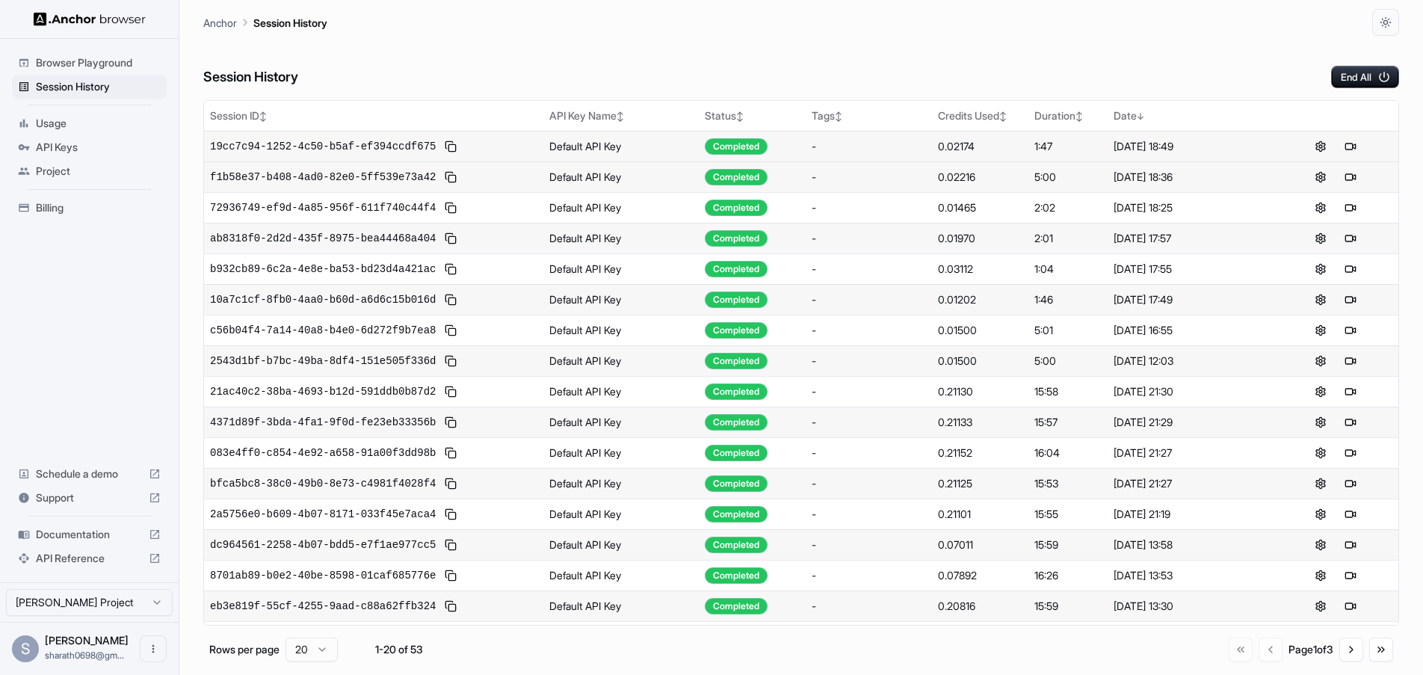
click at [896, 143] on div "-" at bounding box center [869, 146] width 114 height 15
click at [1359, 147] on button at bounding box center [1360, 147] width 18 height 18
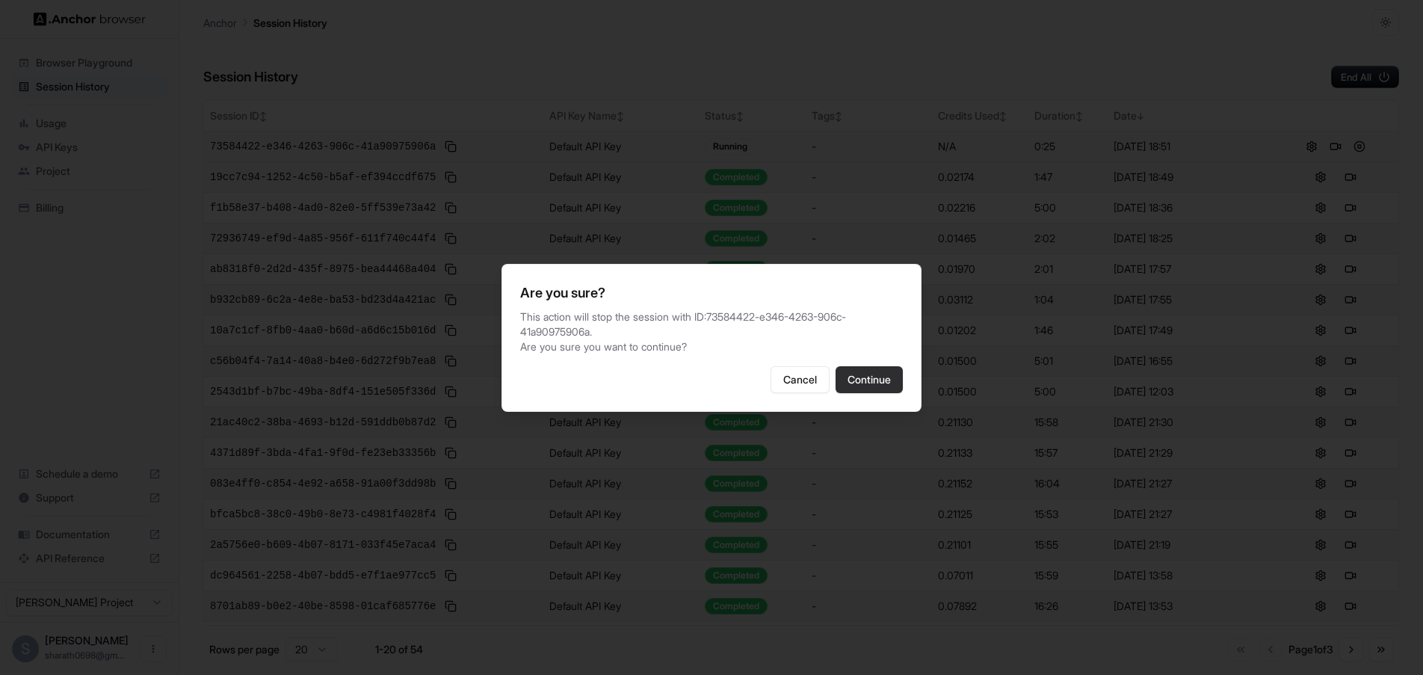
click at [891, 373] on button "Continue" at bounding box center [869, 379] width 67 height 27
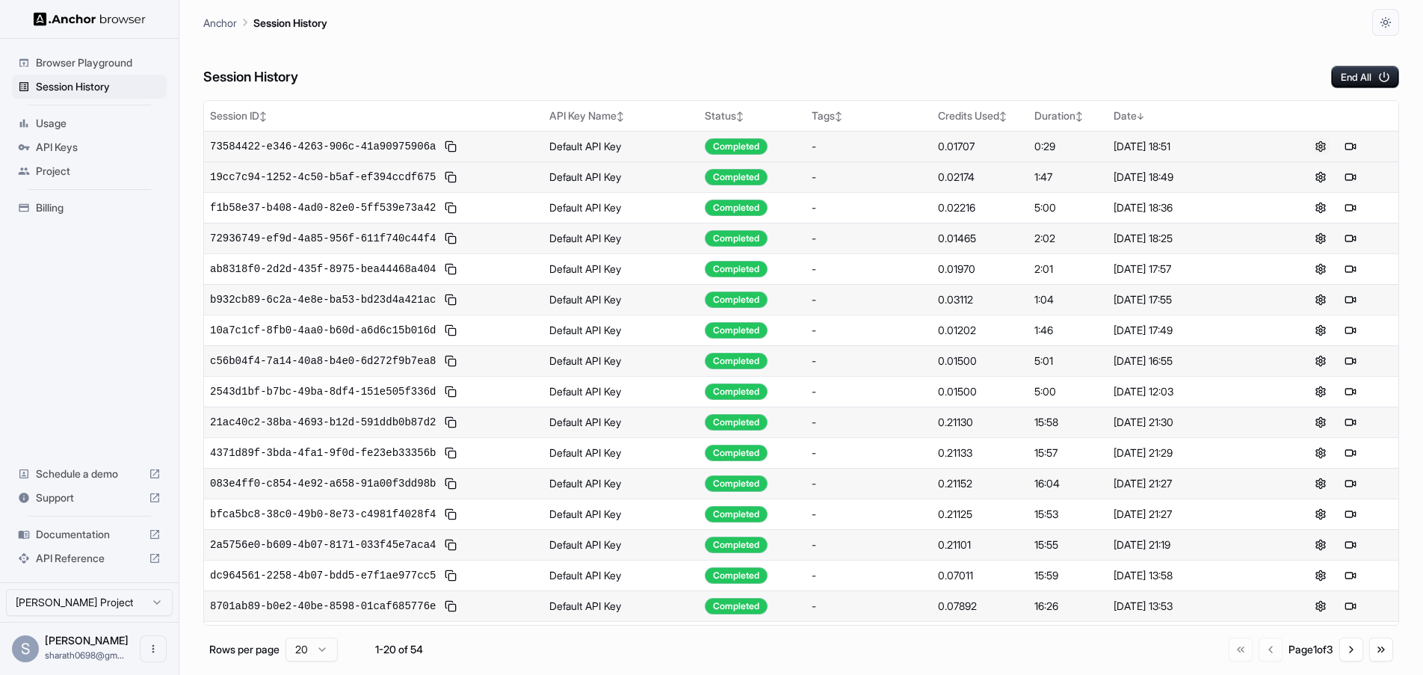
click at [1325, 147] on button at bounding box center [1321, 147] width 18 height 18
click at [1318, 147] on button at bounding box center [1321, 147] width 18 height 18
click at [1325, 173] on button at bounding box center [1321, 177] width 18 height 18
click at [1337, 147] on button at bounding box center [1336, 147] width 18 height 18
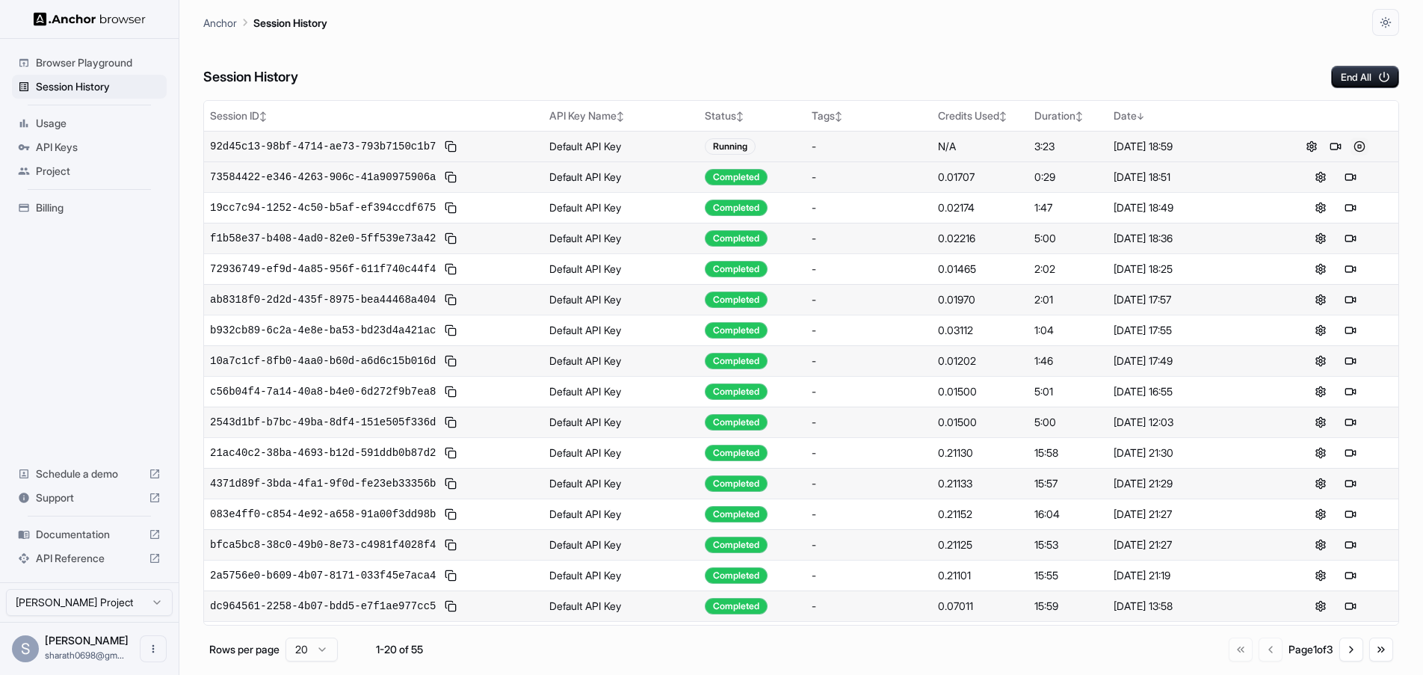
click at [1367, 149] on button at bounding box center [1360, 147] width 18 height 18
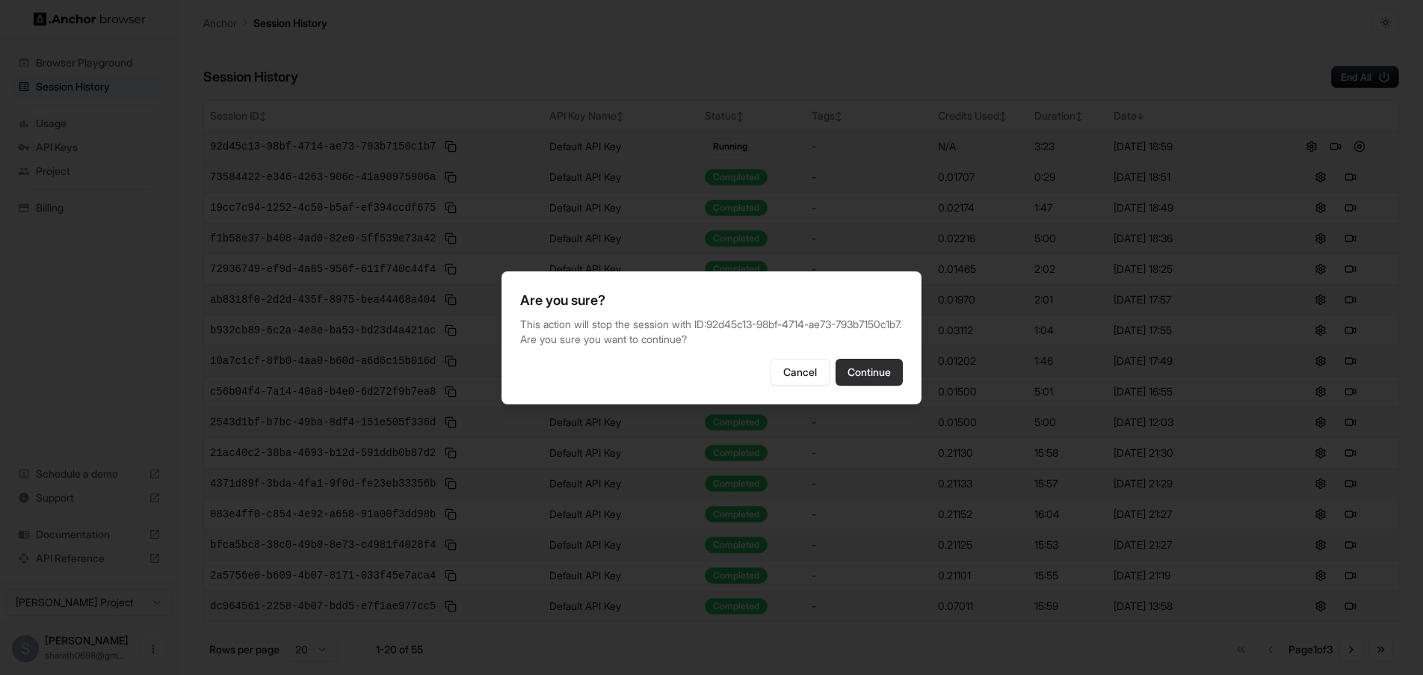
click at [880, 375] on button "Continue" at bounding box center [869, 372] width 67 height 27
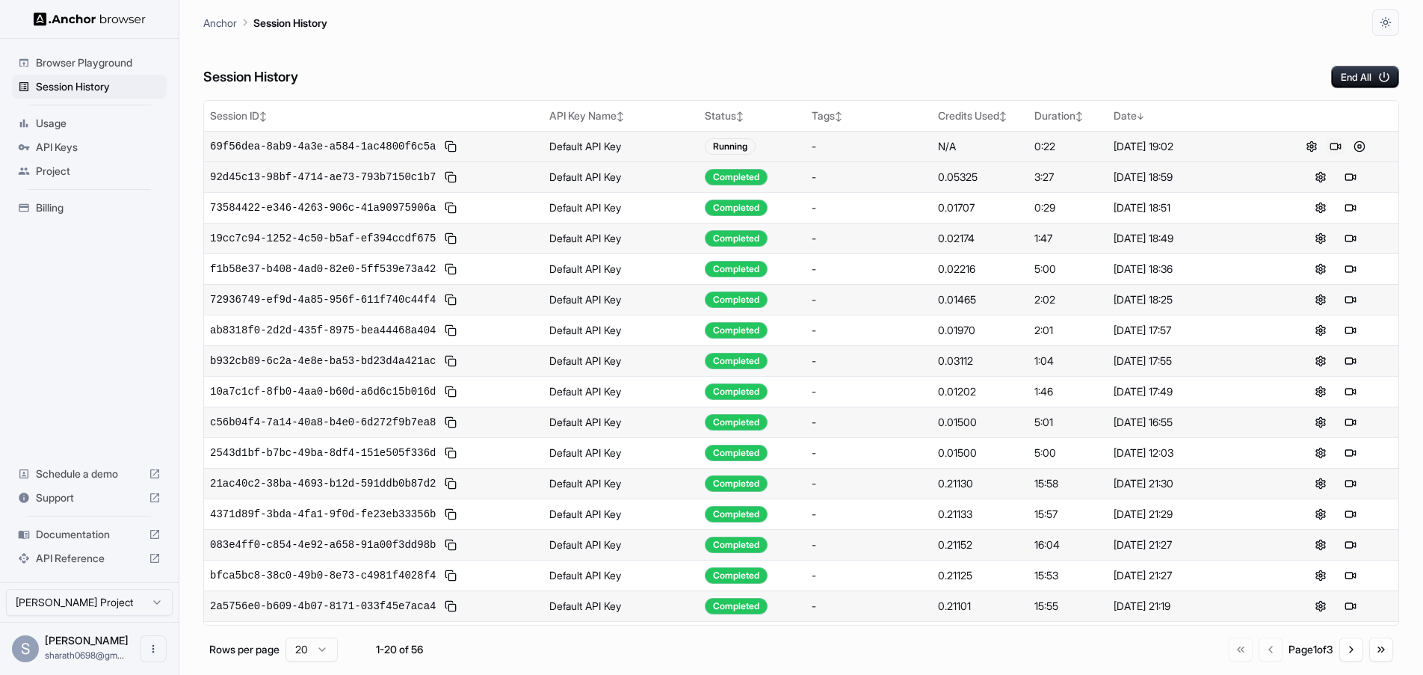
click at [1341, 146] on button at bounding box center [1336, 147] width 18 height 18
click at [1357, 146] on button at bounding box center [1360, 147] width 18 height 18
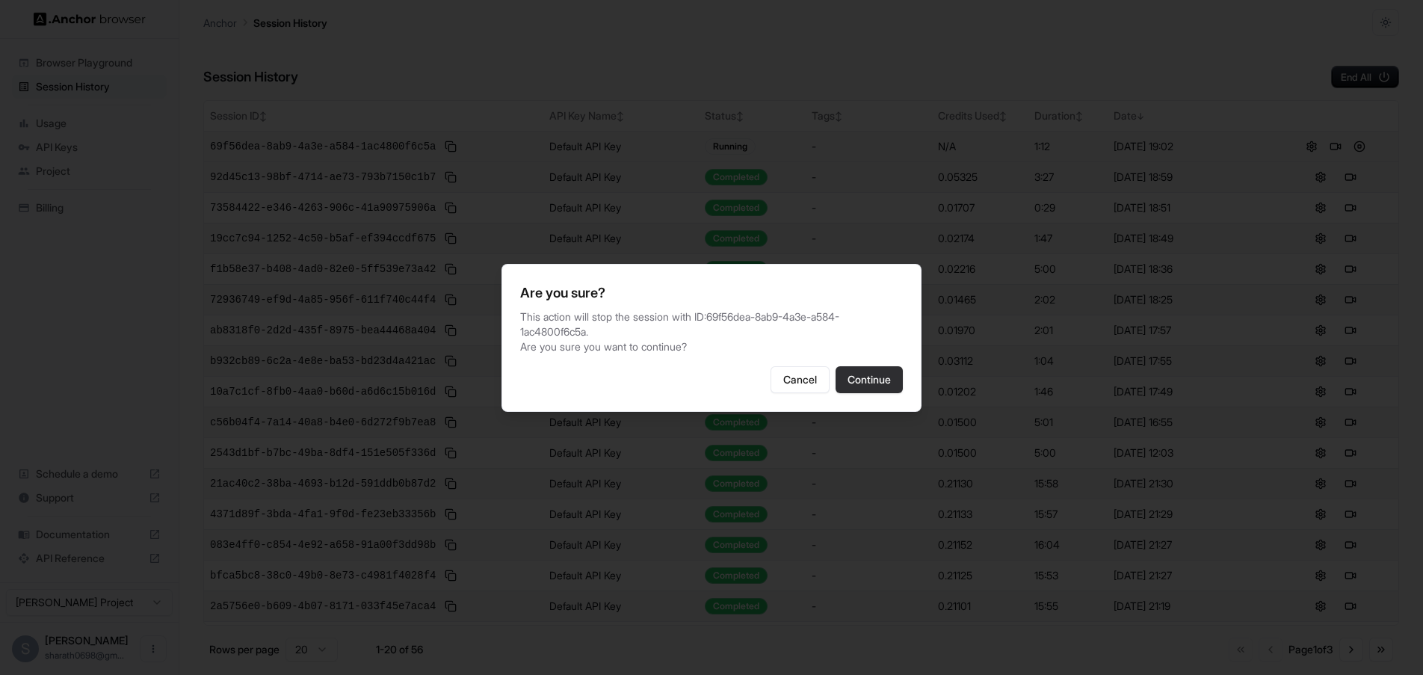
click at [859, 381] on button "Continue" at bounding box center [869, 379] width 67 height 27
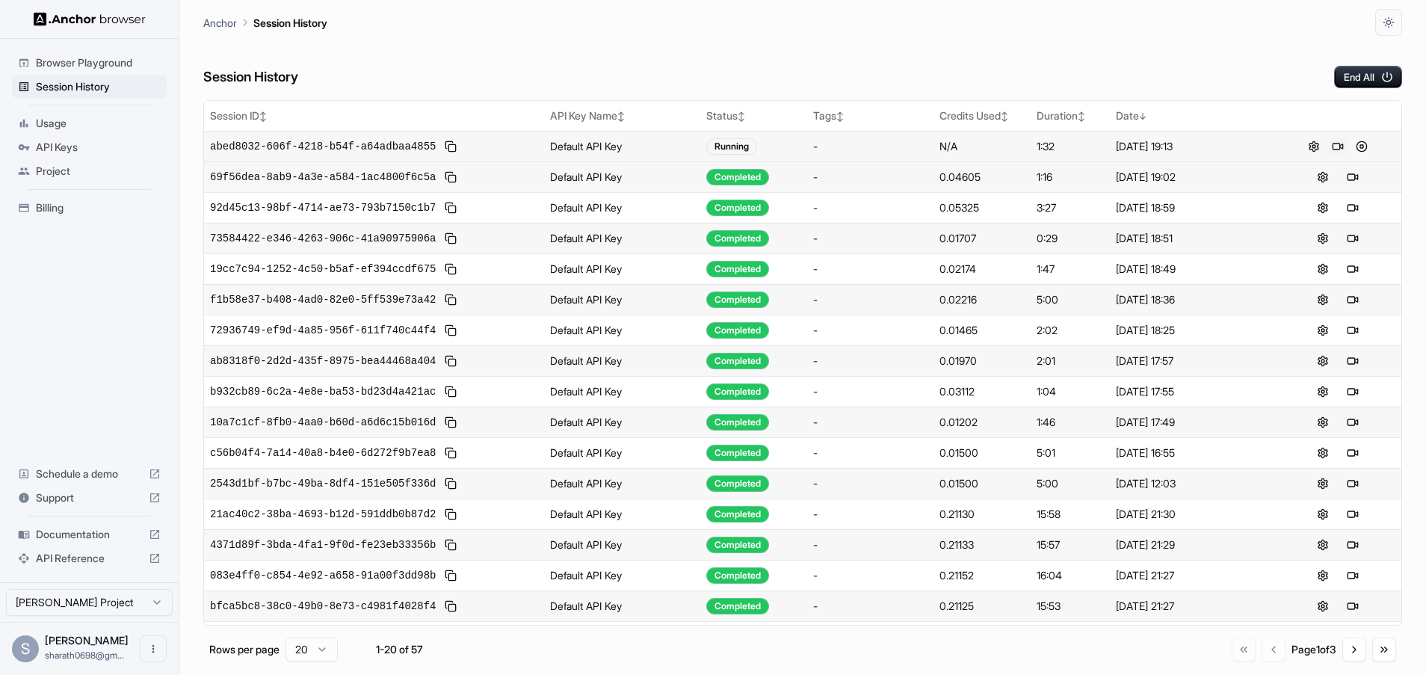
click at [1336, 147] on button at bounding box center [1338, 147] width 18 height 18
click at [1363, 145] on button at bounding box center [1362, 147] width 18 height 18
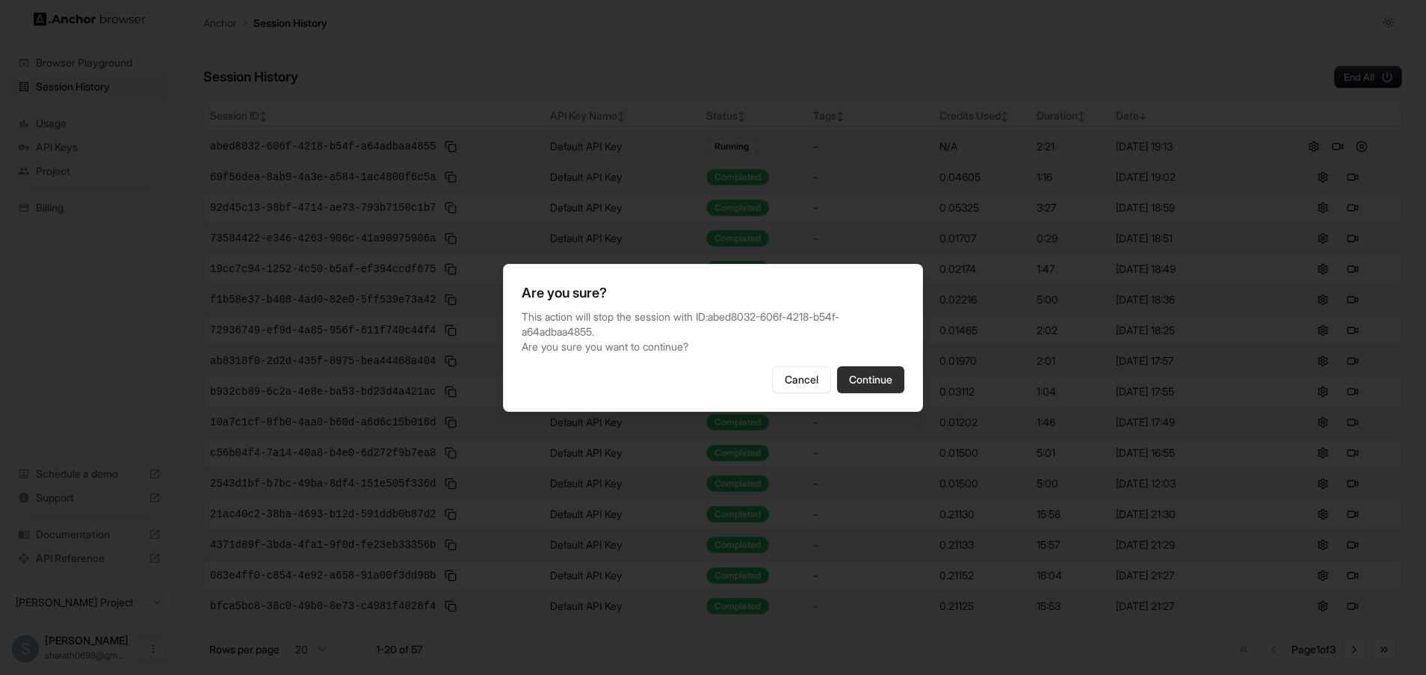
click at [884, 375] on button "Continue" at bounding box center [870, 379] width 67 height 27
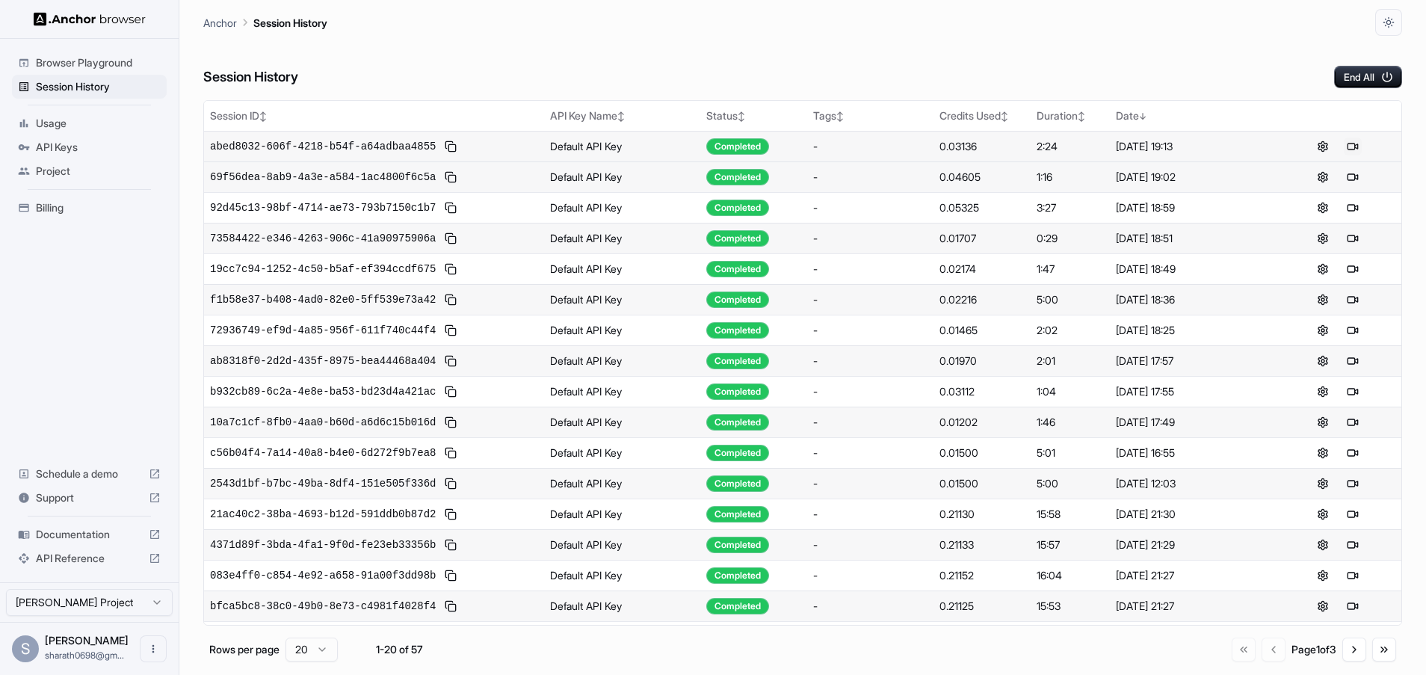
click at [1355, 139] on button at bounding box center [1353, 147] width 18 height 18
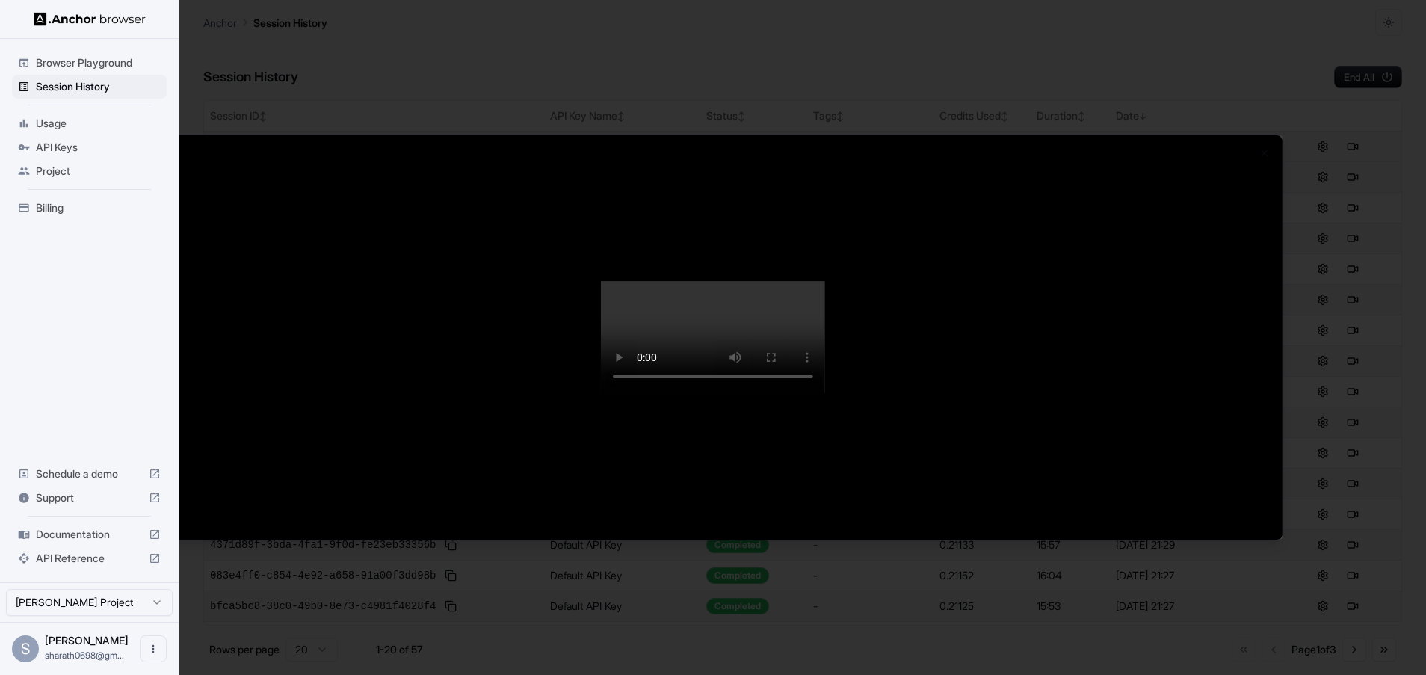
click at [601, 281] on video at bounding box center [713, 337] width 224 height 112
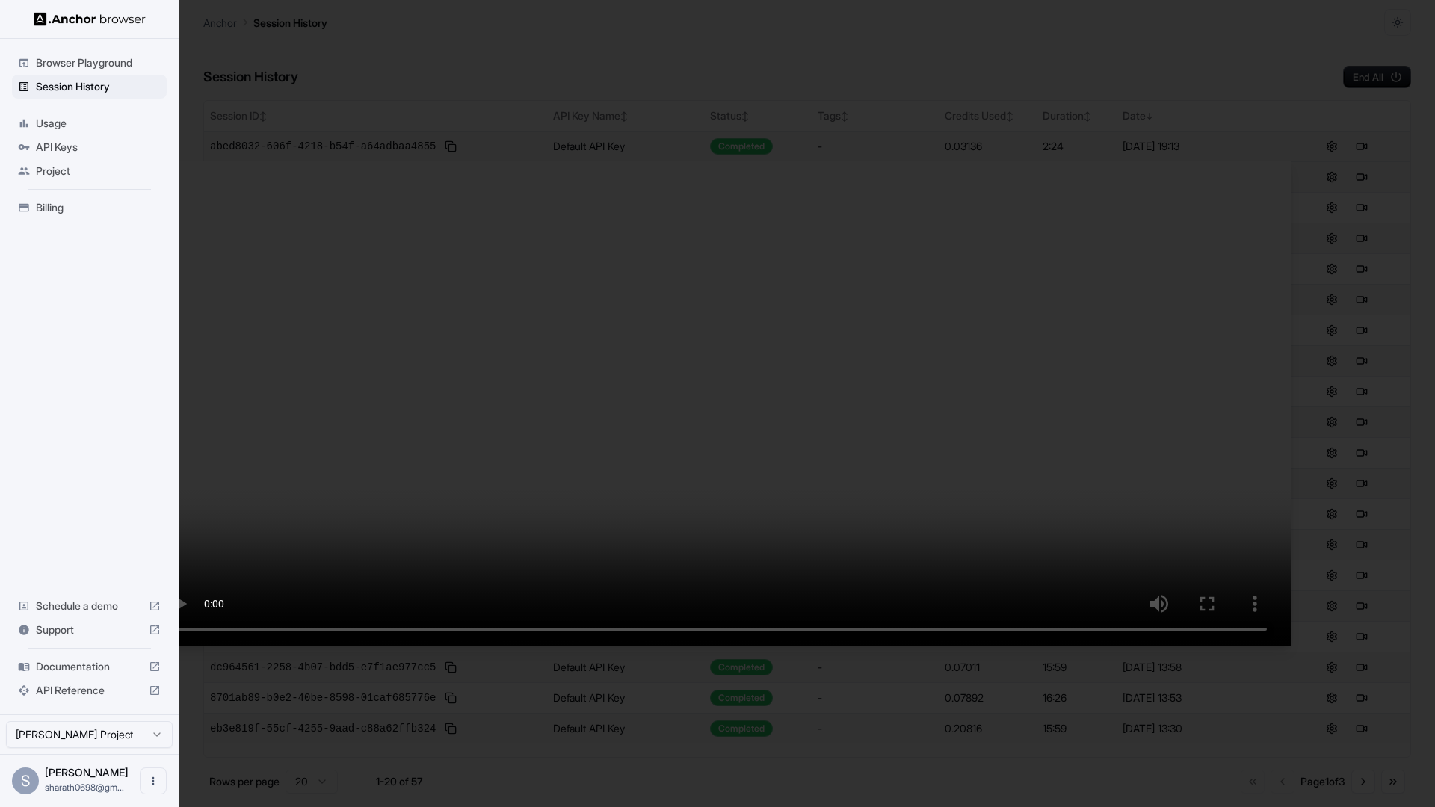
drag, startPoint x: 594, startPoint y: 770, endPoint x: 606, endPoint y: 774, distance: 12.5
click at [606, 646] on video at bounding box center [717, 403] width 1147 height 484
click at [682, 646] on video at bounding box center [717, 403] width 1147 height 484
click at [729, 646] on video at bounding box center [717, 403] width 1147 height 484
click at [777, 646] on video at bounding box center [717, 403] width 1147 height 484
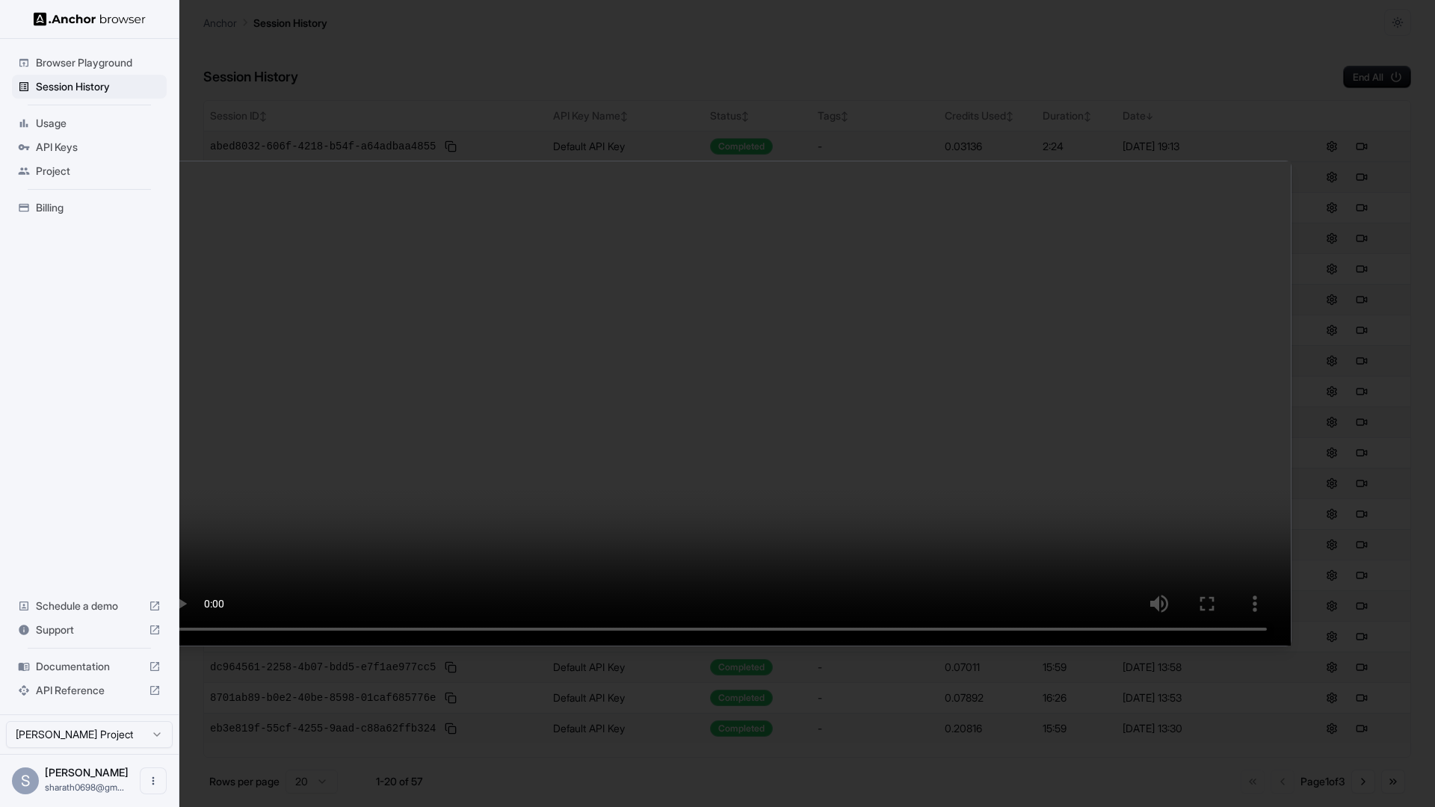
click at [799, 646] on video at bounding box center [717, 403] width 1147 height 484
click at [830, 646] on video at bounding box center [717, 403] width 1147 height 484
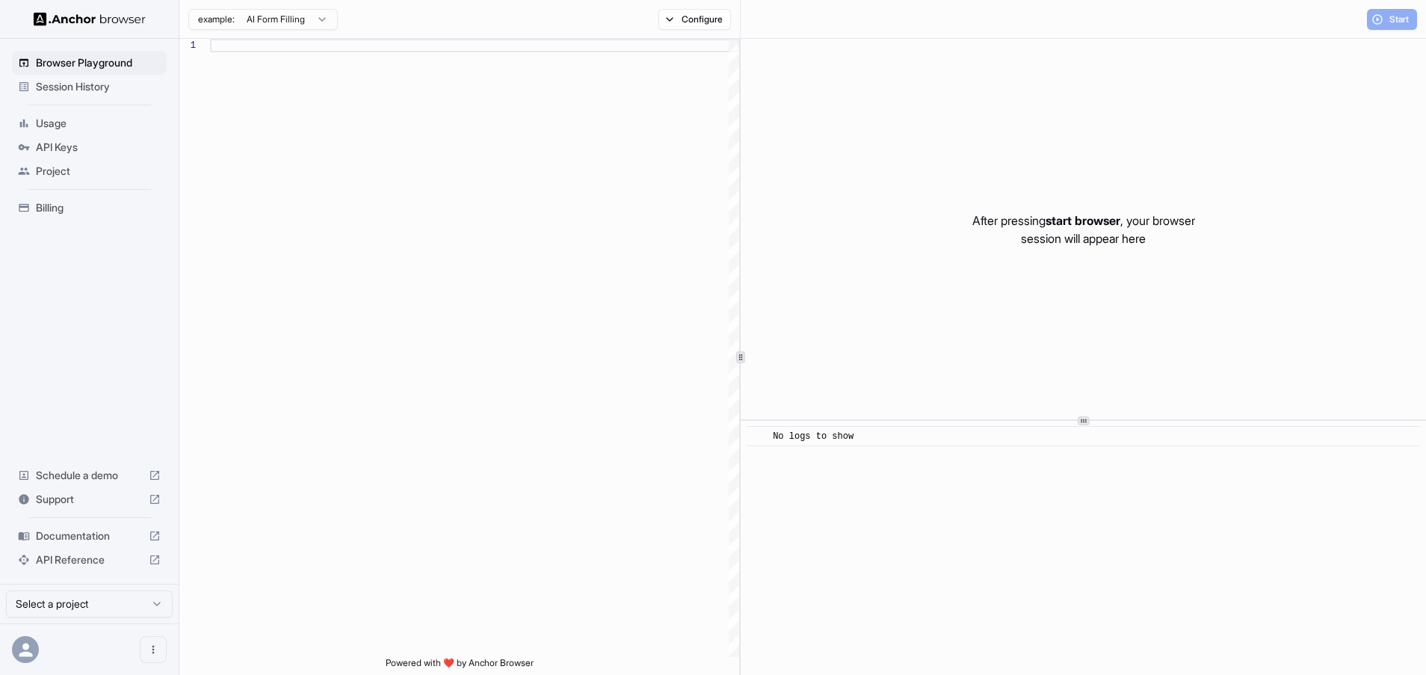
type textarea "**********"
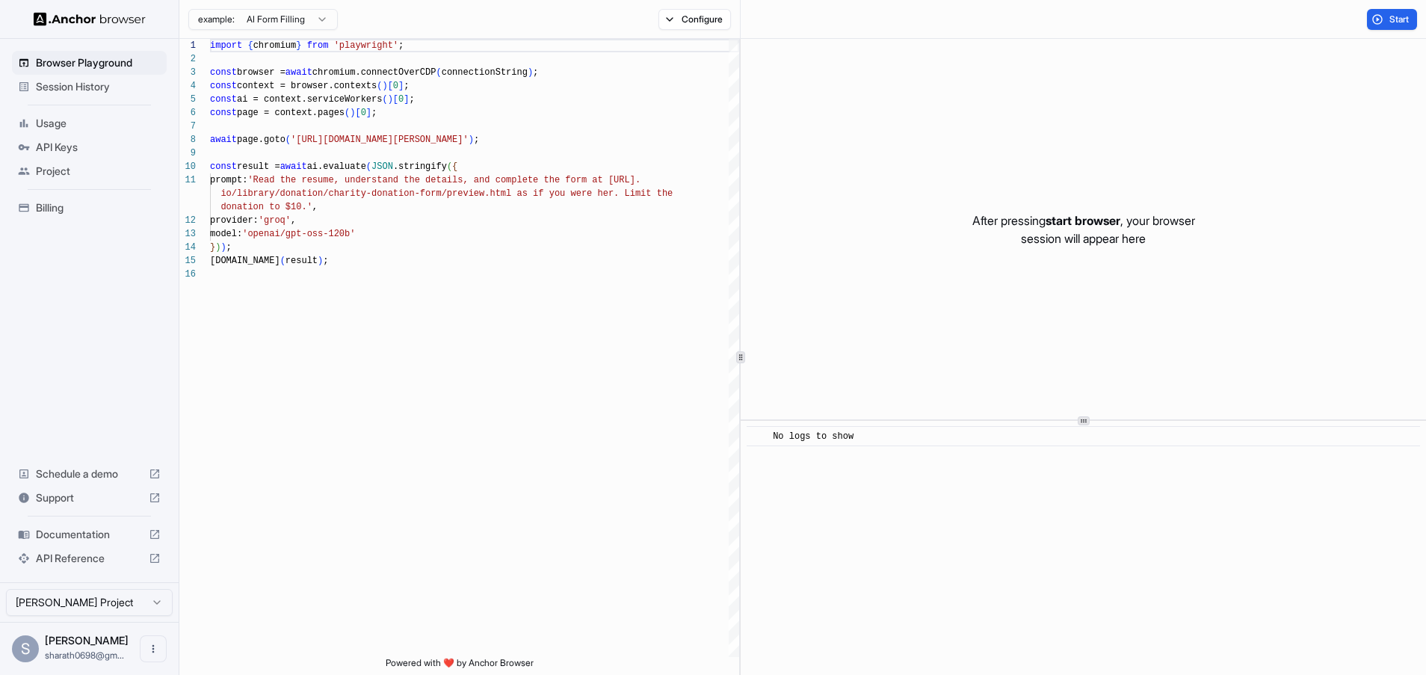
click at [114, 85] on span "Session History" at bounding box center [98, 86] width 125 height 15
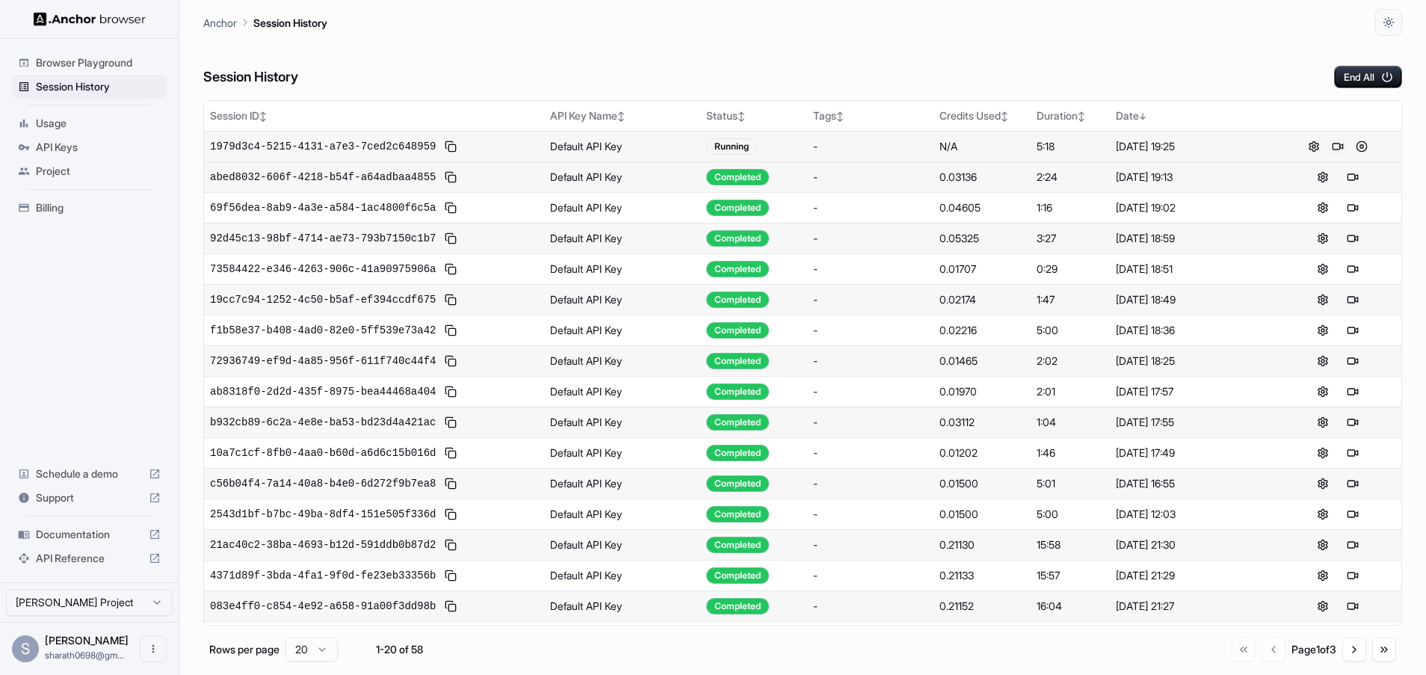
click at [1337, 151] on button at bounding box center [1338, 147] width 18 height 18
click at [1360, 148] on button at bounding box center [1362, 147] width 18 height 18
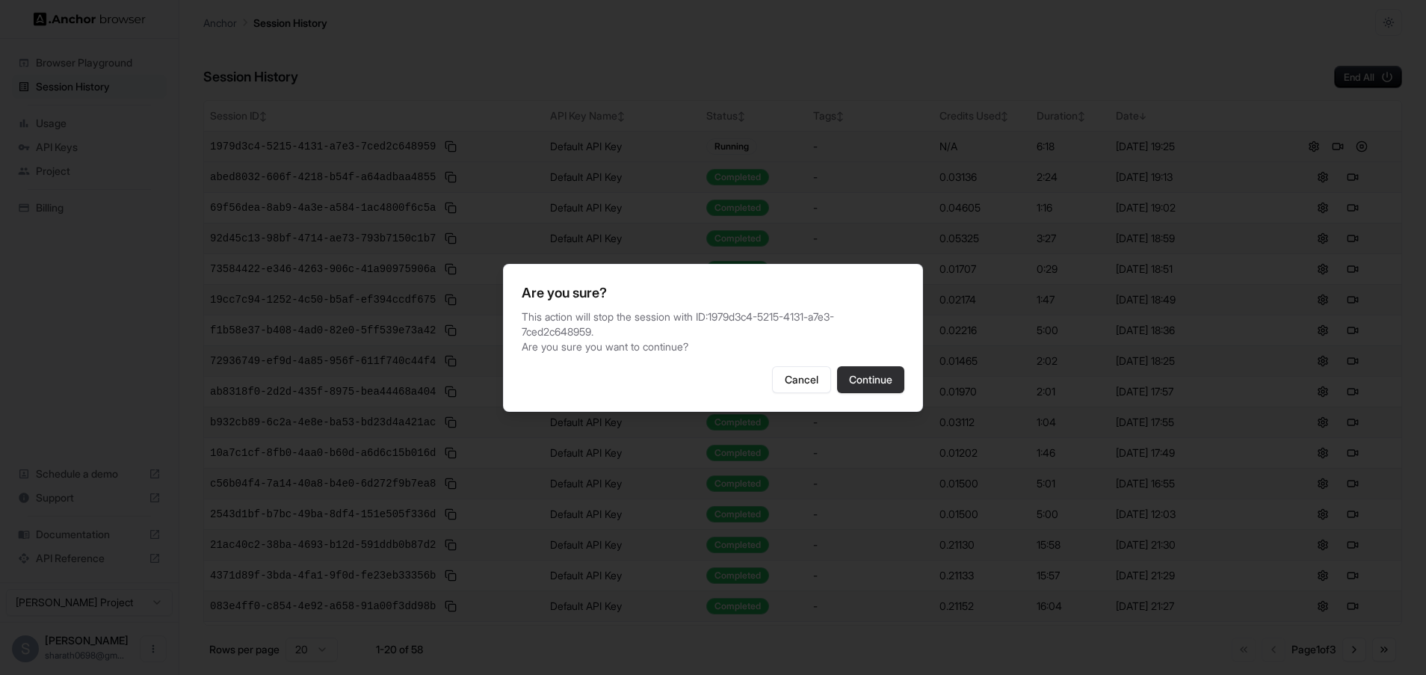
click at [863, 379] on button "Continue" at bounding box center [870, 379] width 67 height 27
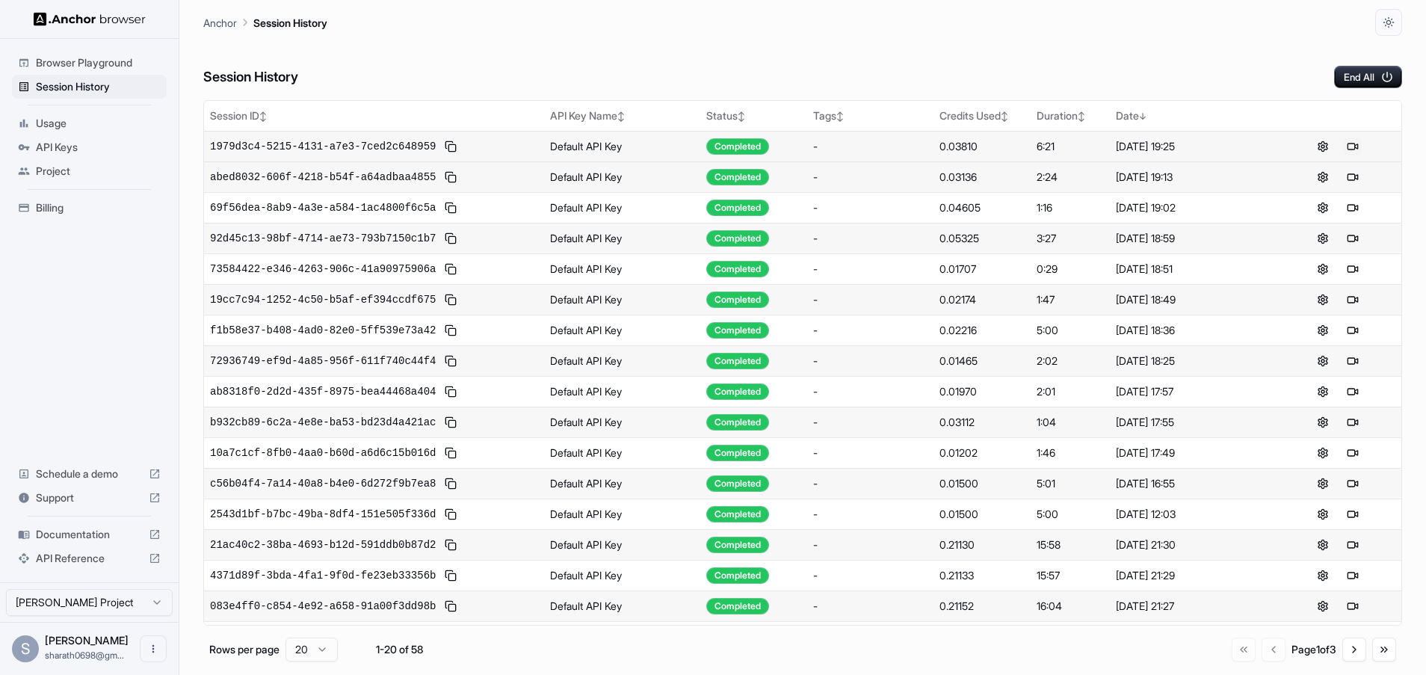
click at [1351, 147] on button at bounding box center [1353, 147] width 18 height 18
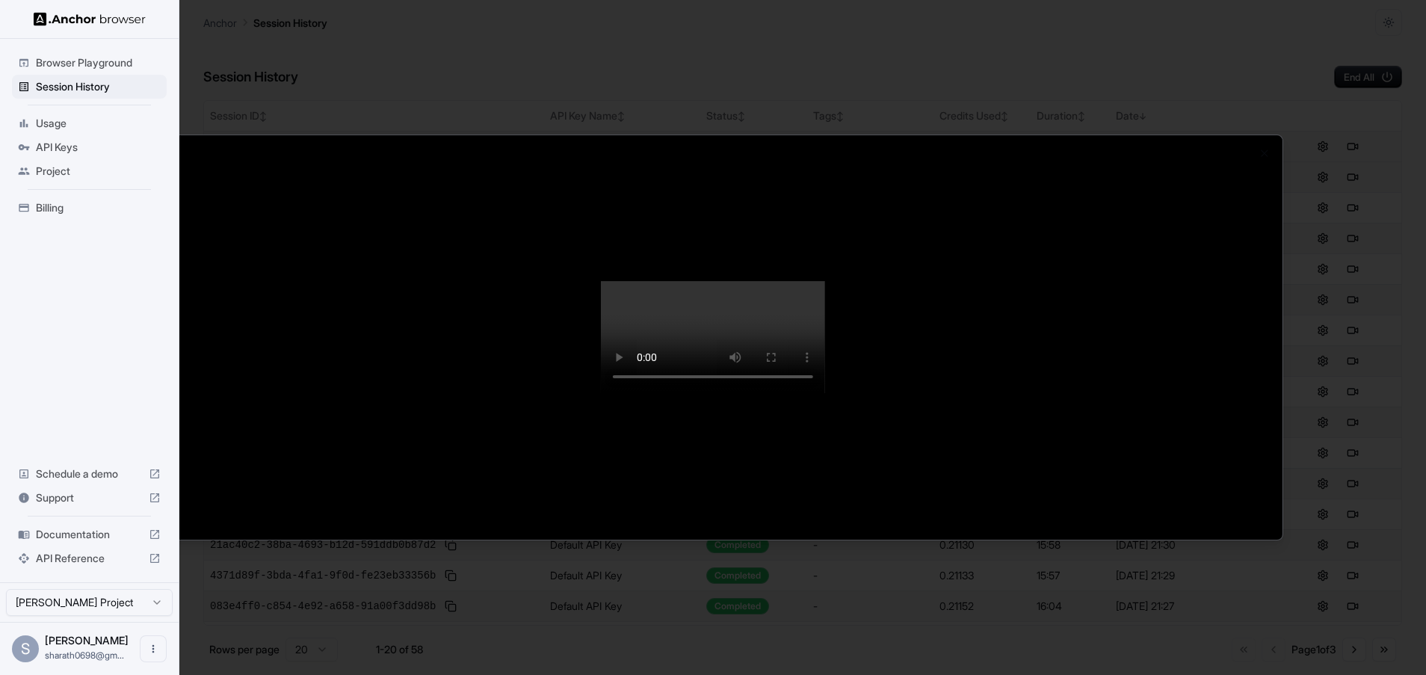
click at [601, 281] on video at bounding box center [713, 337] width 224 height 112
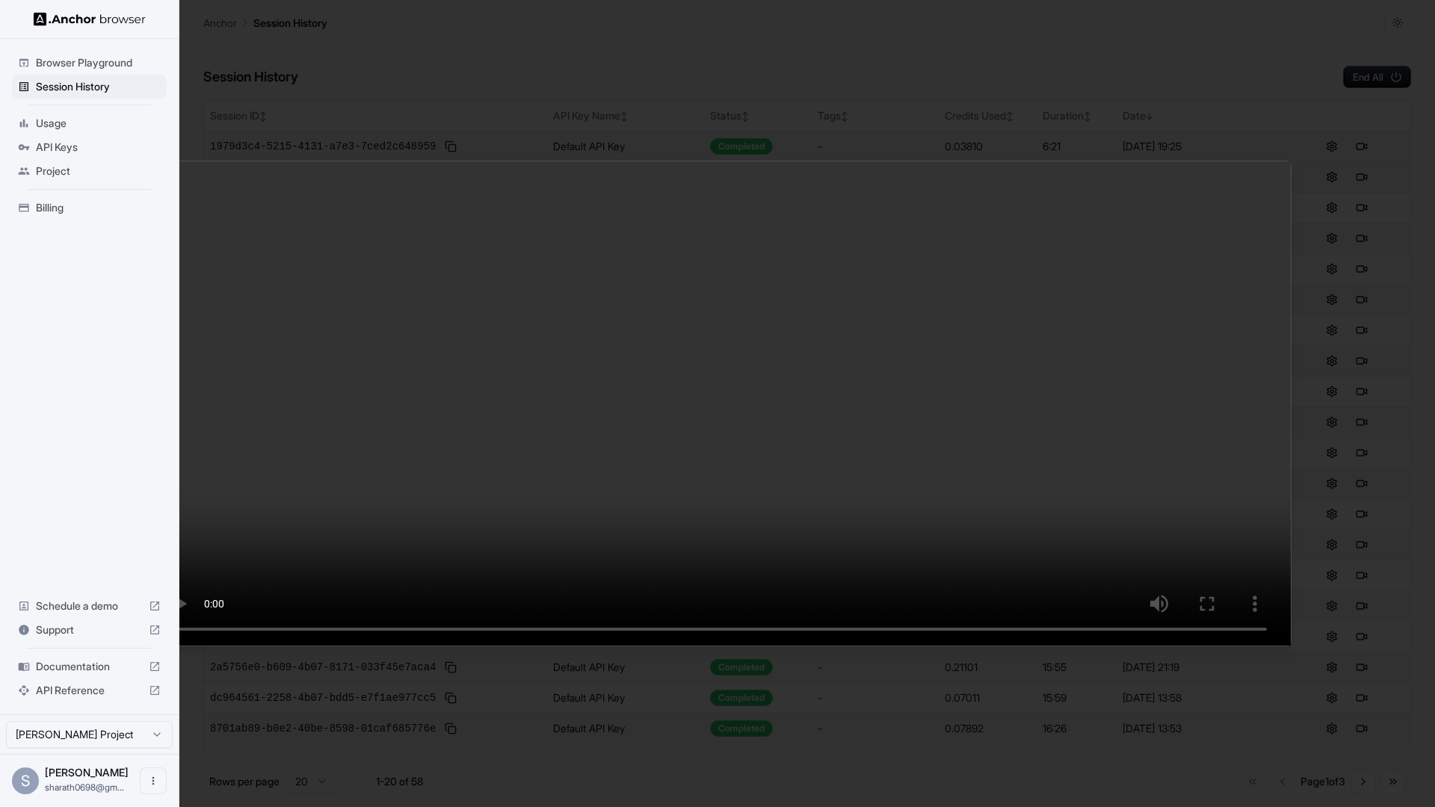
drag, startPoint x: 623, startPoint y: 774, endPoint x: 757, endPoint y: 799, distance: 136.8
click at [757, 646] on video at bounding box center [717, 403] width 1147 height 484
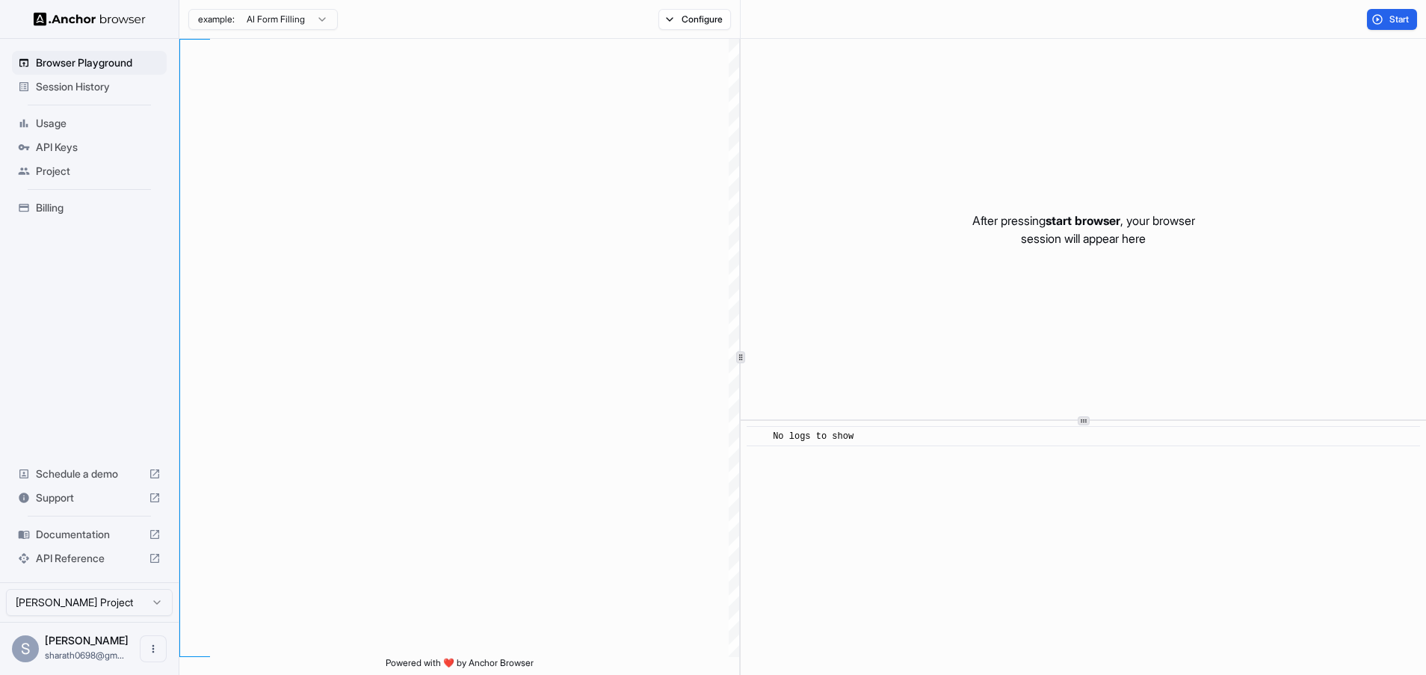
scroll to position [135, 0]
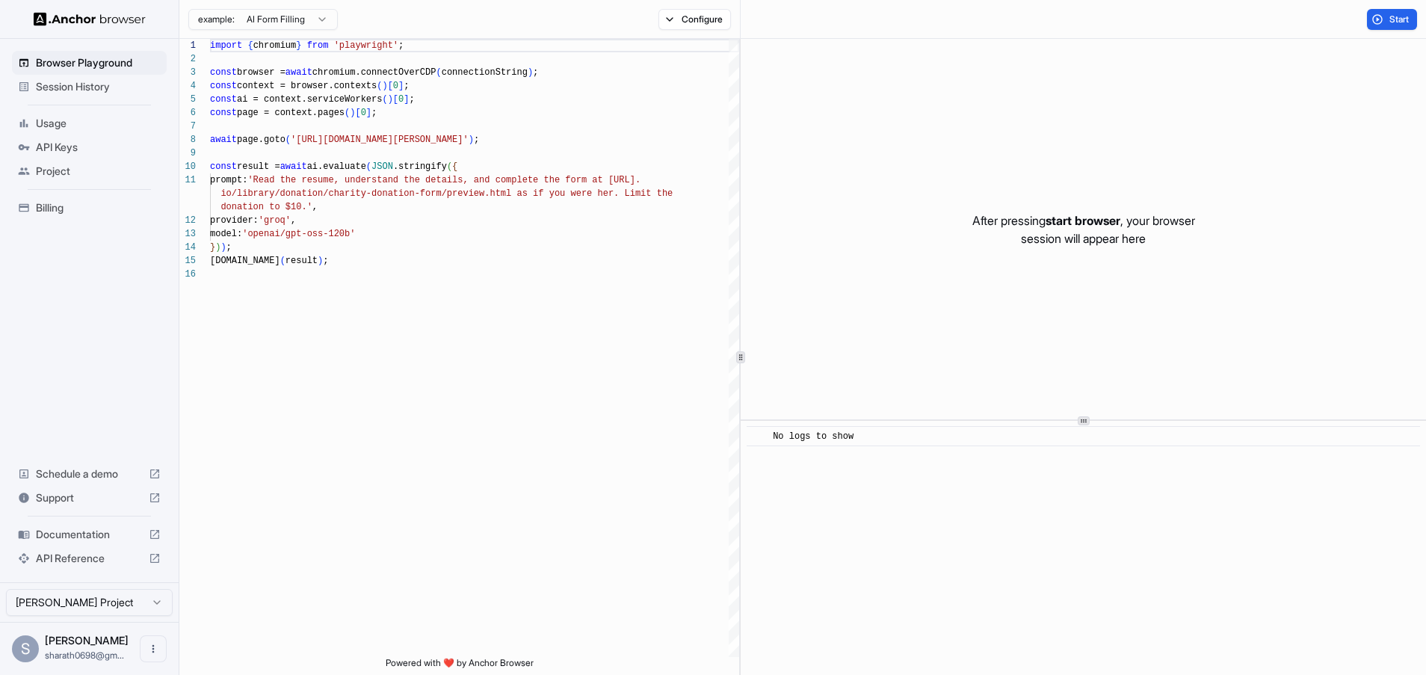
click at [87, 79] on span "Session History" at bounding box center [98, 86] width 125 height 15
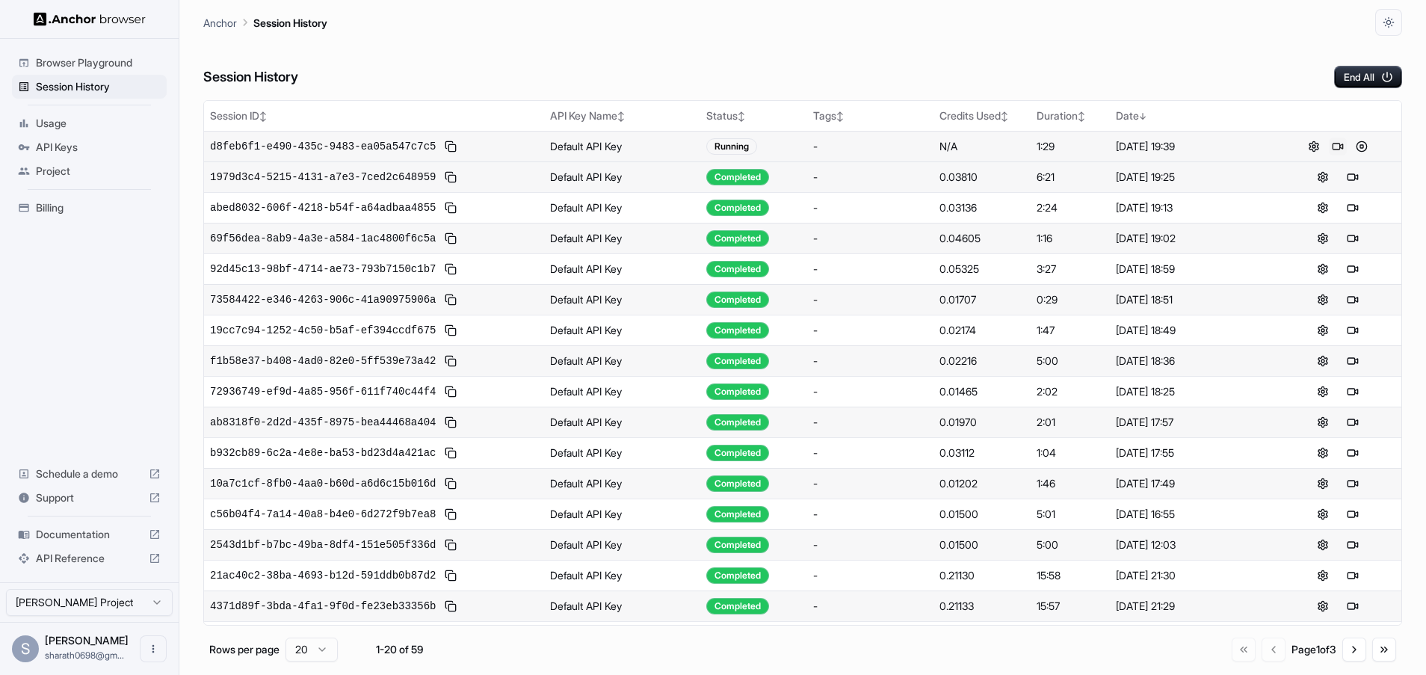
click at [1337, 146] on button at bounding box center [1338, 147] width 18 height 18
click at [1366, 148] on button at bounding box center [1362, 147] width 18 height 18
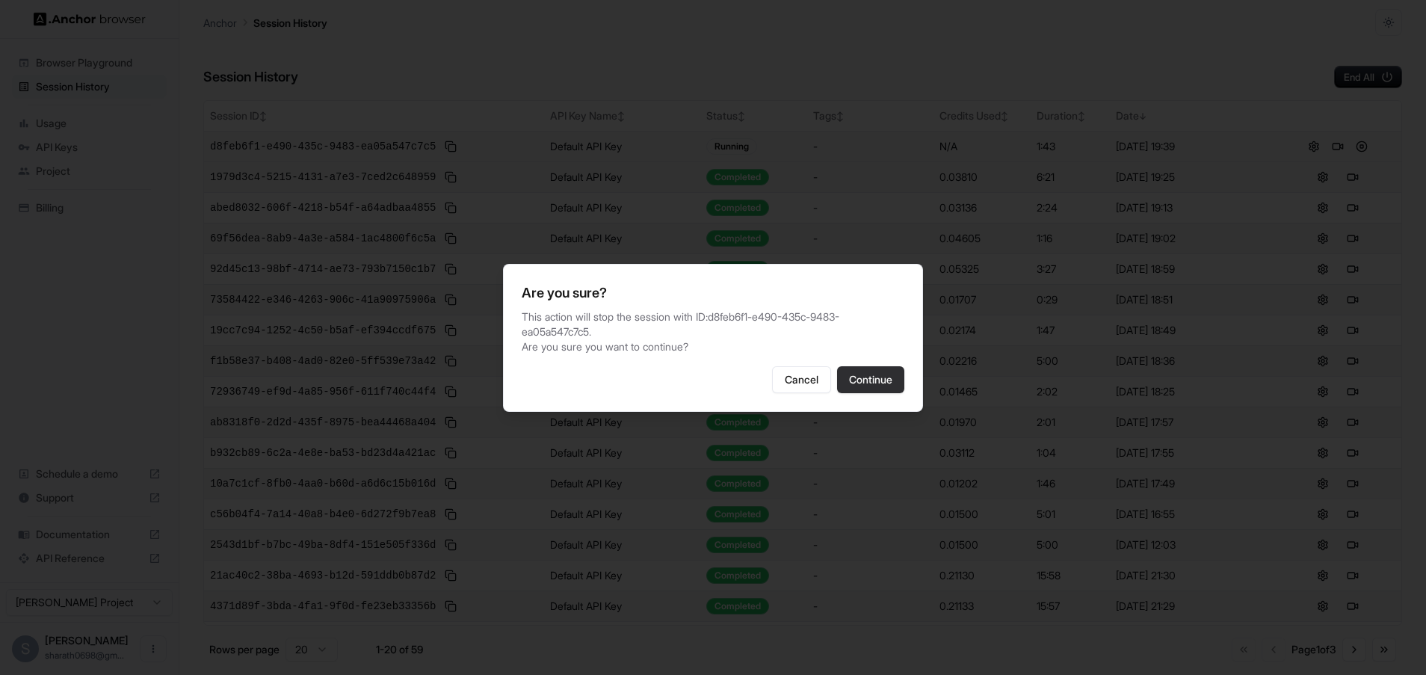
click at [871, 372] on button "Continue" at bounding box center [870, 379] width 67 height 27
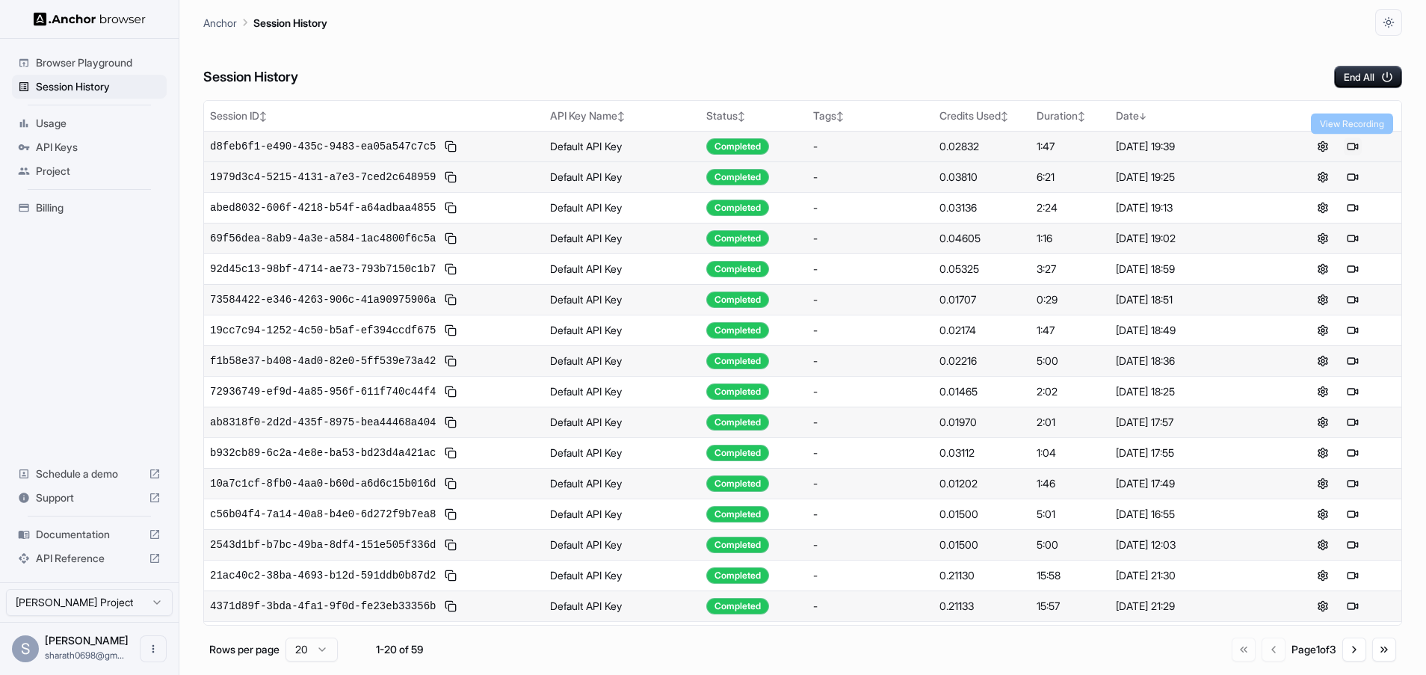
click at [1360, 145] on button at bounding box center [1353, 147] width 18 height 18
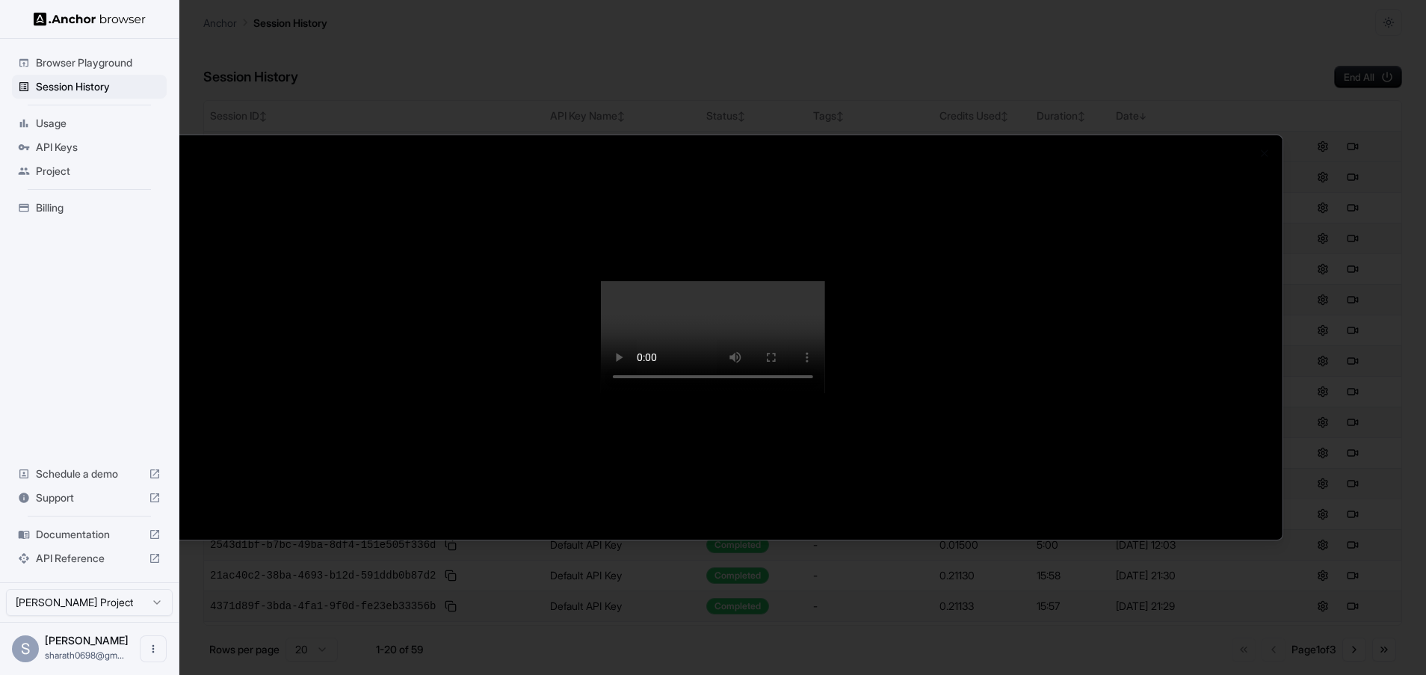
click at [621, 298] on video at bounding box center [713, 337] width 224 height 112
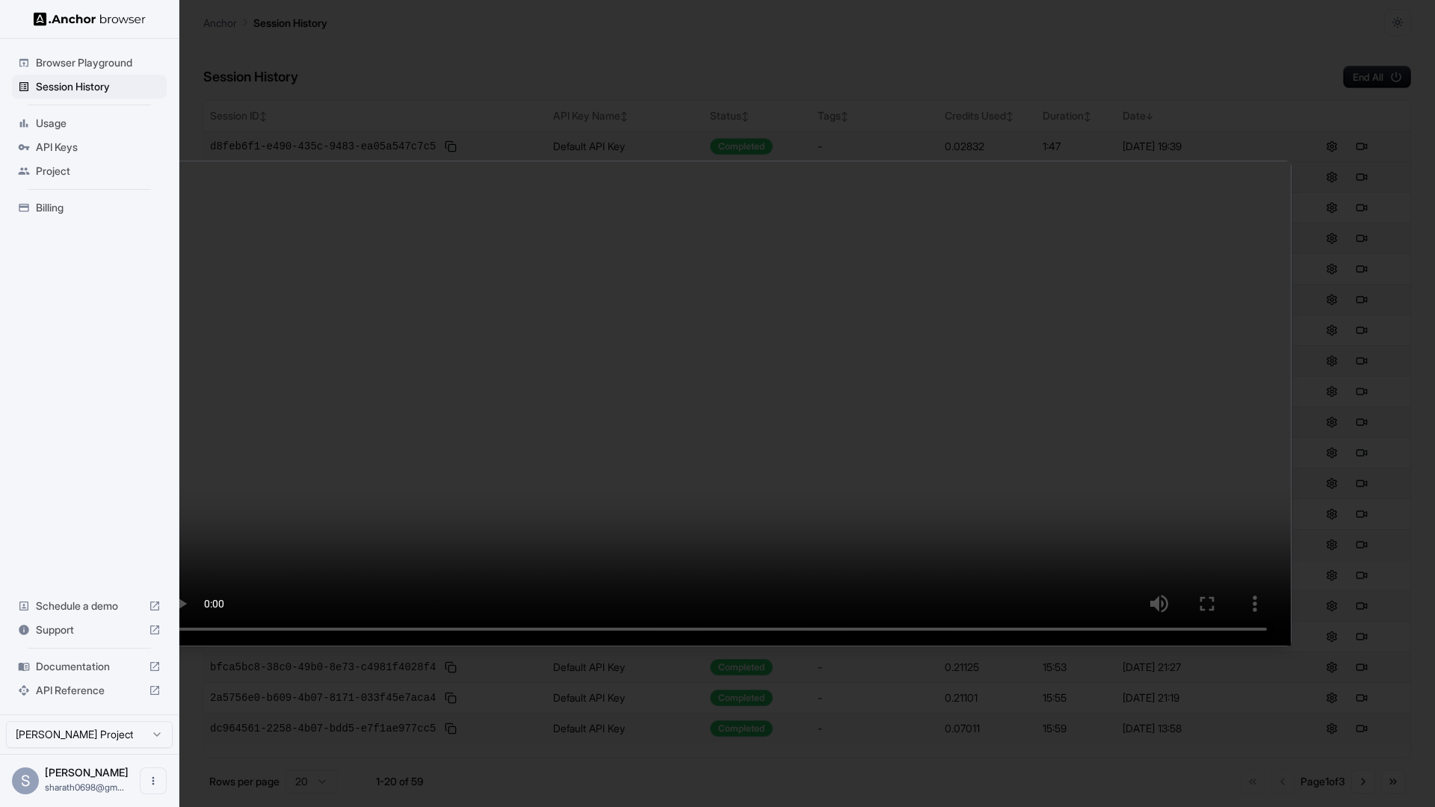
click at [639, 646] on video at bounding box center [717, 403] width 1147 height 484
click at [732, 646] on video at bounding box center [717, 403] width 1147 height 484
click at [718, 646] on video at bounding box center [717, 403] width 1147 height 484
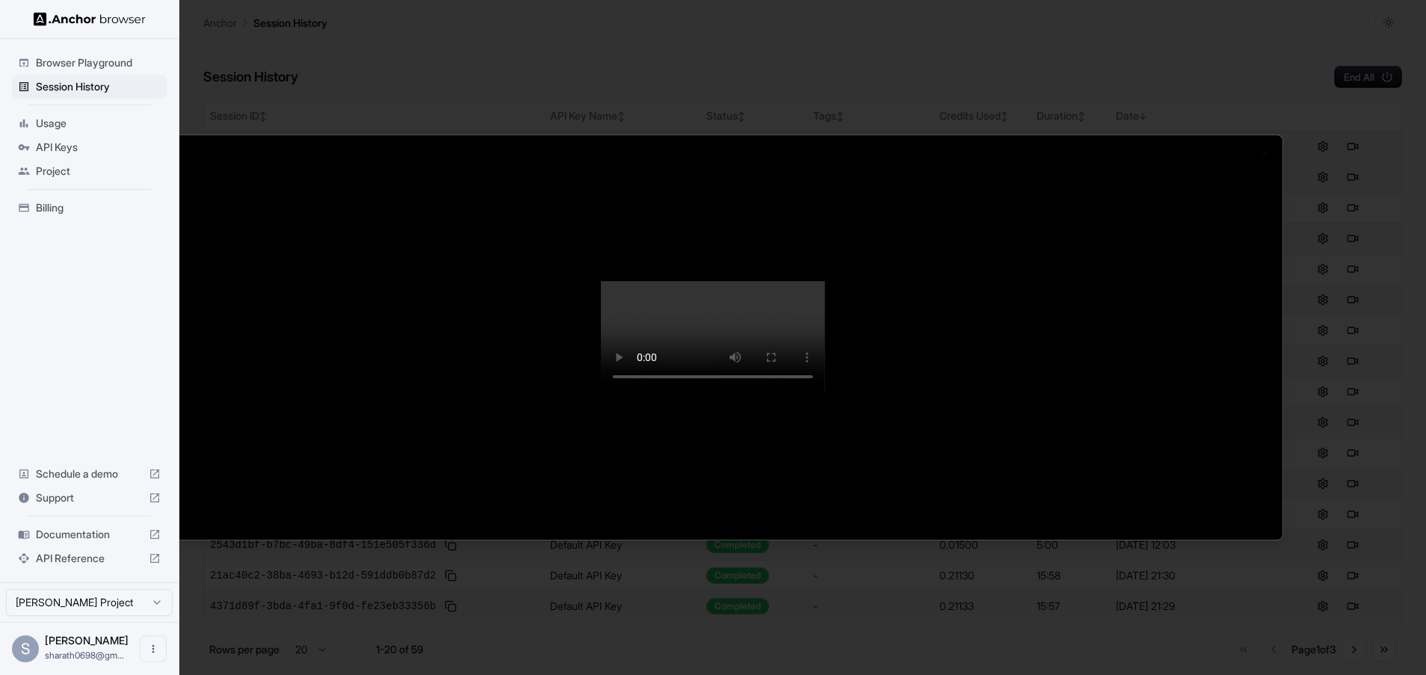
click at [475, 14] on div at bounding box center [713, 337] width 1426 height 675
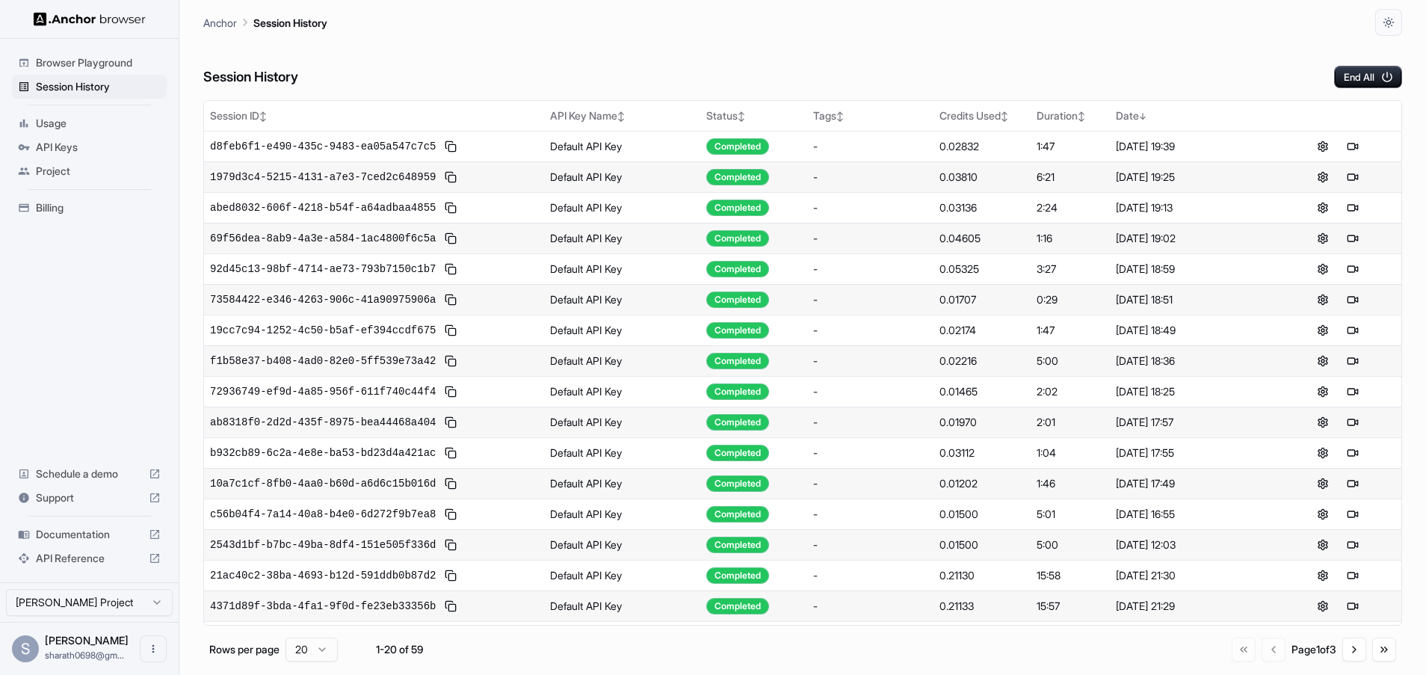
click at [46, 129] on span "Usage" at bounding box center [98, 123] width 125 height 15
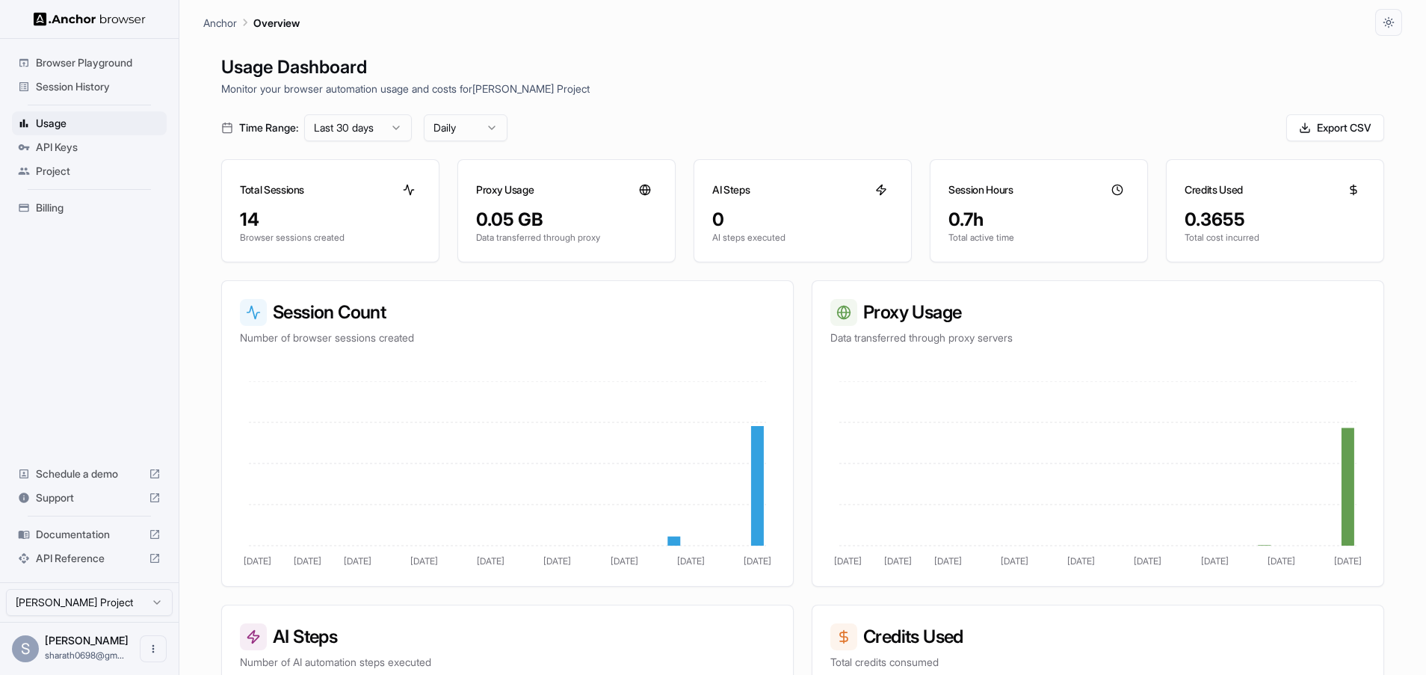
click at [48, 149] on span "API Keys" at bounding box center [98, 147] width 125 height 15
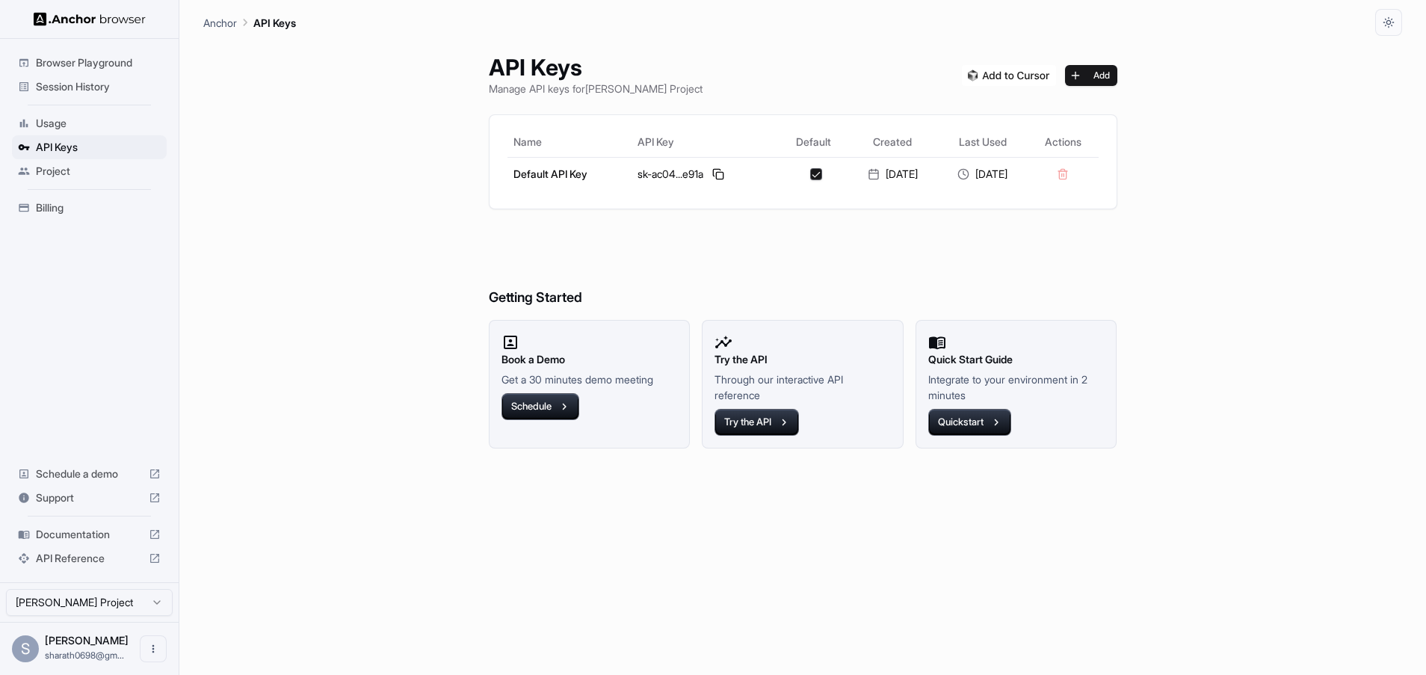
click at [49, 184] on ul "Browser Playground Session History Usage API Keys Project Billing" at bounding box center [89, 135] width 167 height 181
click at [49, 208] on span "Billing" at bounding box center [98, 207] width 125 height 15
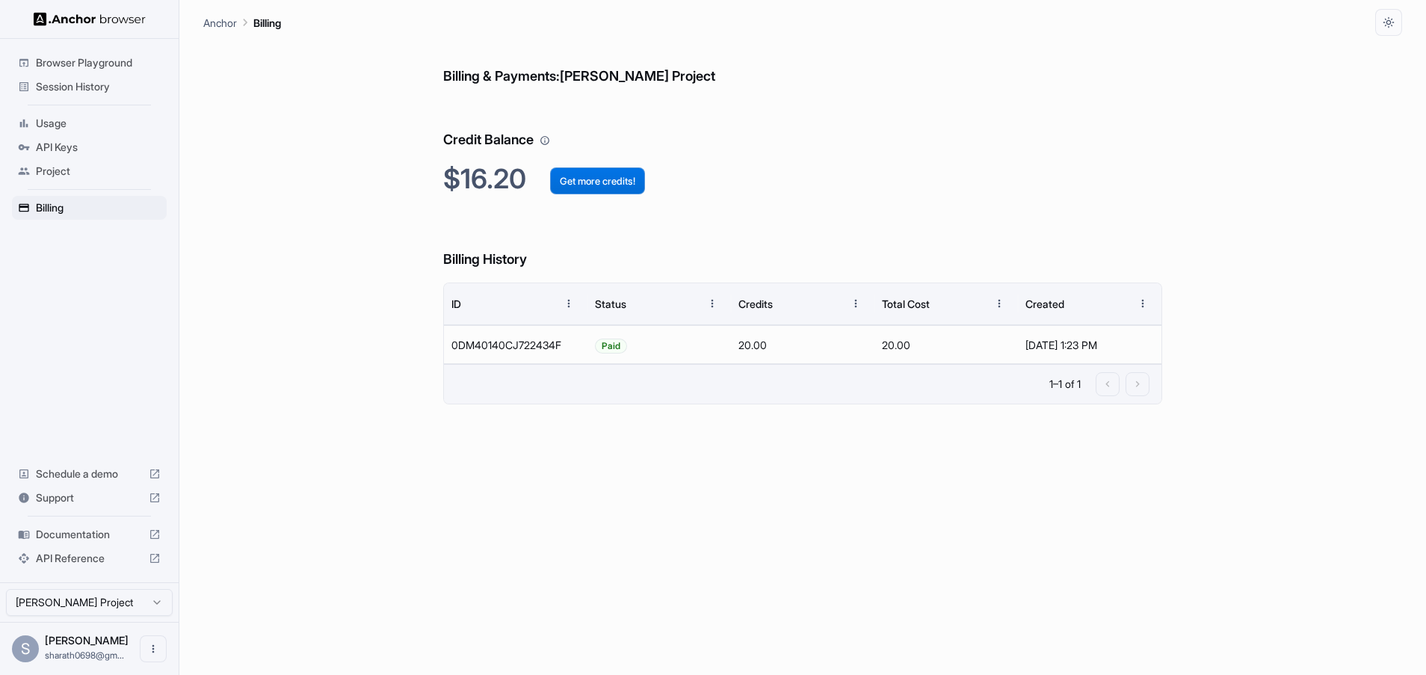
click at [600, 178] on button "Get more credits!" at bounding box center [597, 180] width 95 height 27
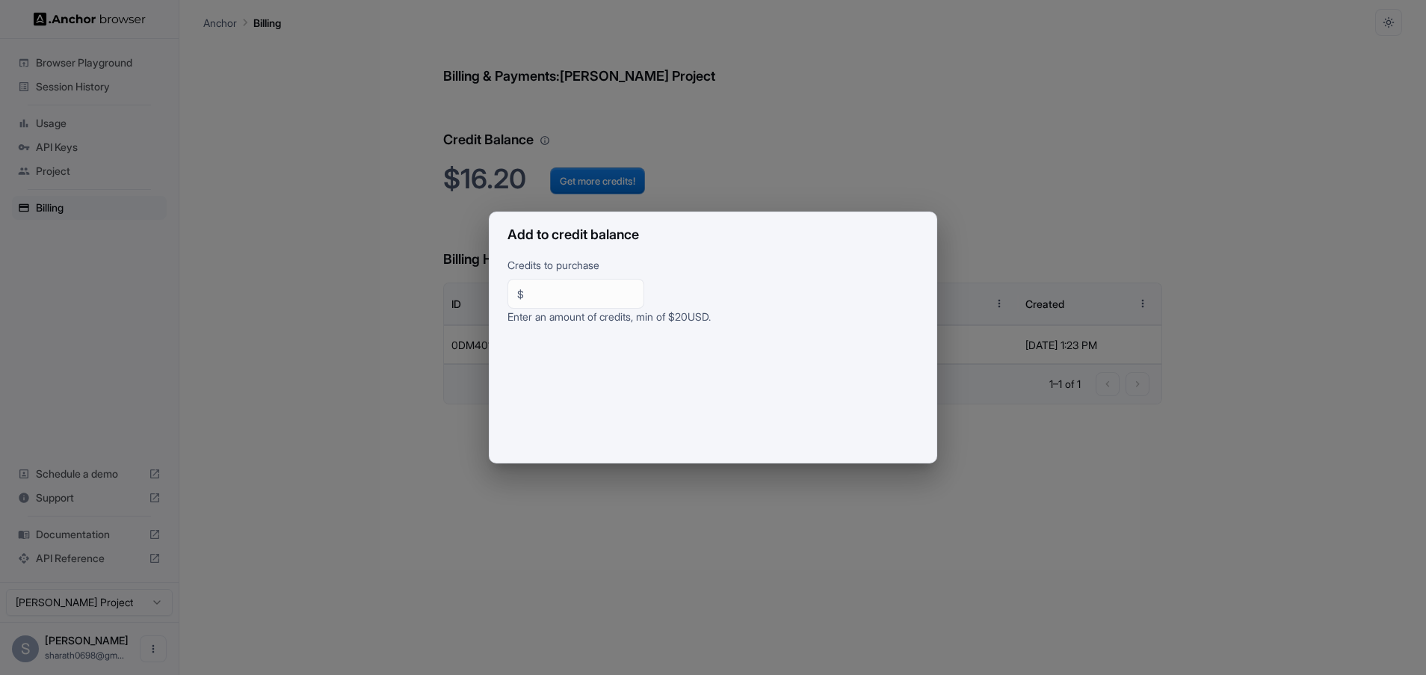
click at [716, 209] on div "Add to credit balance Credits to purchase $ ** ​ Enter an amount of credits, mi…" at bounding box center [713, 337] width 1426 height 675
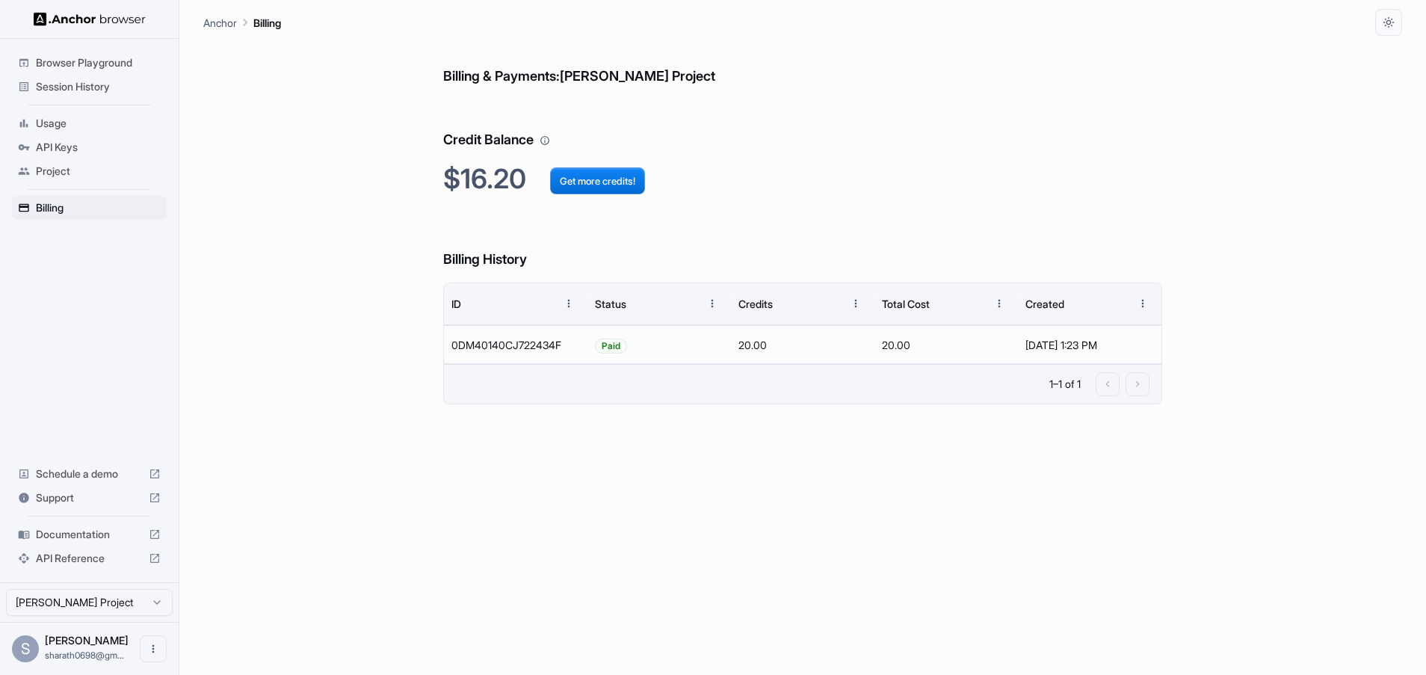
click at [80, 557] on span "API Reference" at bounding box center [89, 558] width 107 height 15
click at [153, 643] on icon "Open menu" at bounding box center [153, 649] width 12 height 12
drag, startPoint x: 153, startPoint y: 643, endPoint x: 90, endPoint y: 568, distance: 98.1
click at [90, 568] on div "Logout" at bounding box center [713, 337] width 1426 height 675
click at [90, 605] on html "Browser Playground Session History Usage API Keys Project Billing Schedule a de…" at bounding box center [713, 337] width 1426 height 675
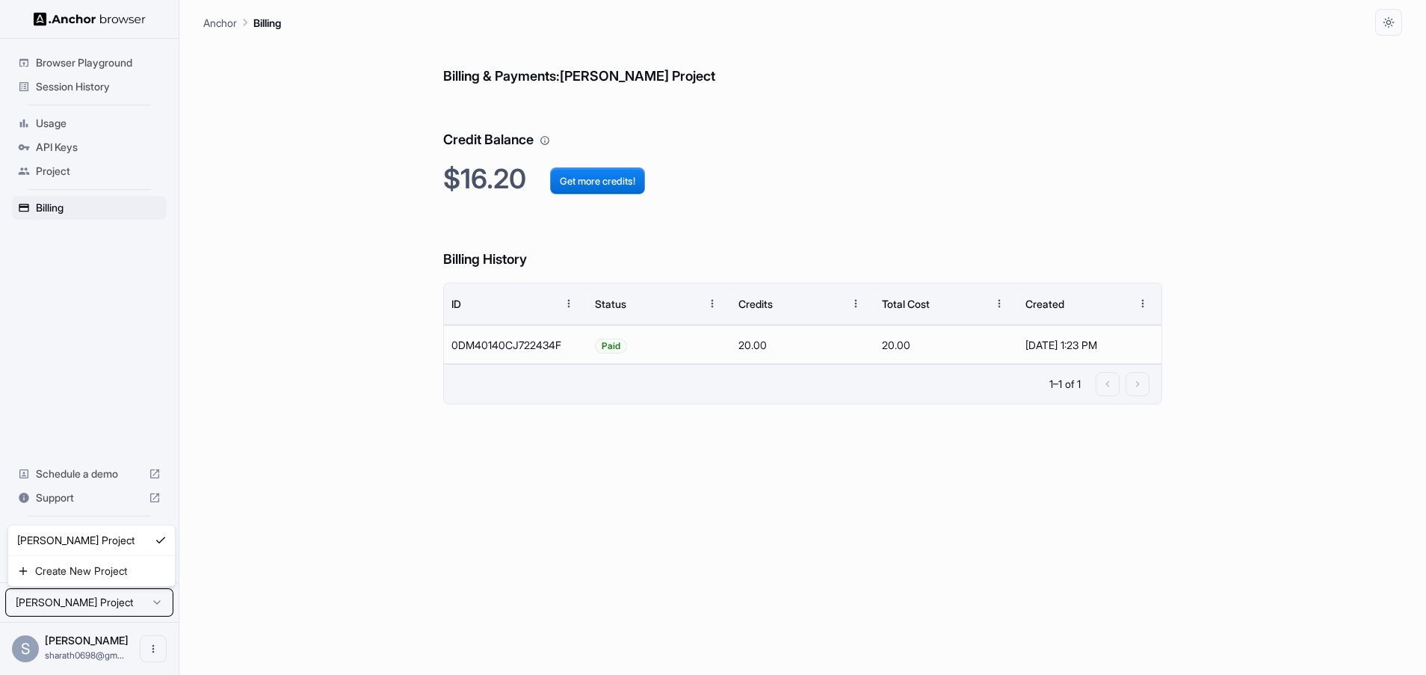
click at [90, 605] on html "Browser Playground Session History Usage API Keys Project Billing Schedule a de…" at bounding box center [713, 337] width 1426 height 675
drag, startPoint x: 81, startPoint y: 499, endPoint x: 106, endPoint y: 327, distance: 173.7
click at [106, 327] on div "Browser Playground Session History Usage API Keys Project Billing Schedule a de…" at bounding box center [89, 310] width 179 height 543
click at [37, 156] on div "API Keys" at bounding box center [89, 147] width 155 height 24
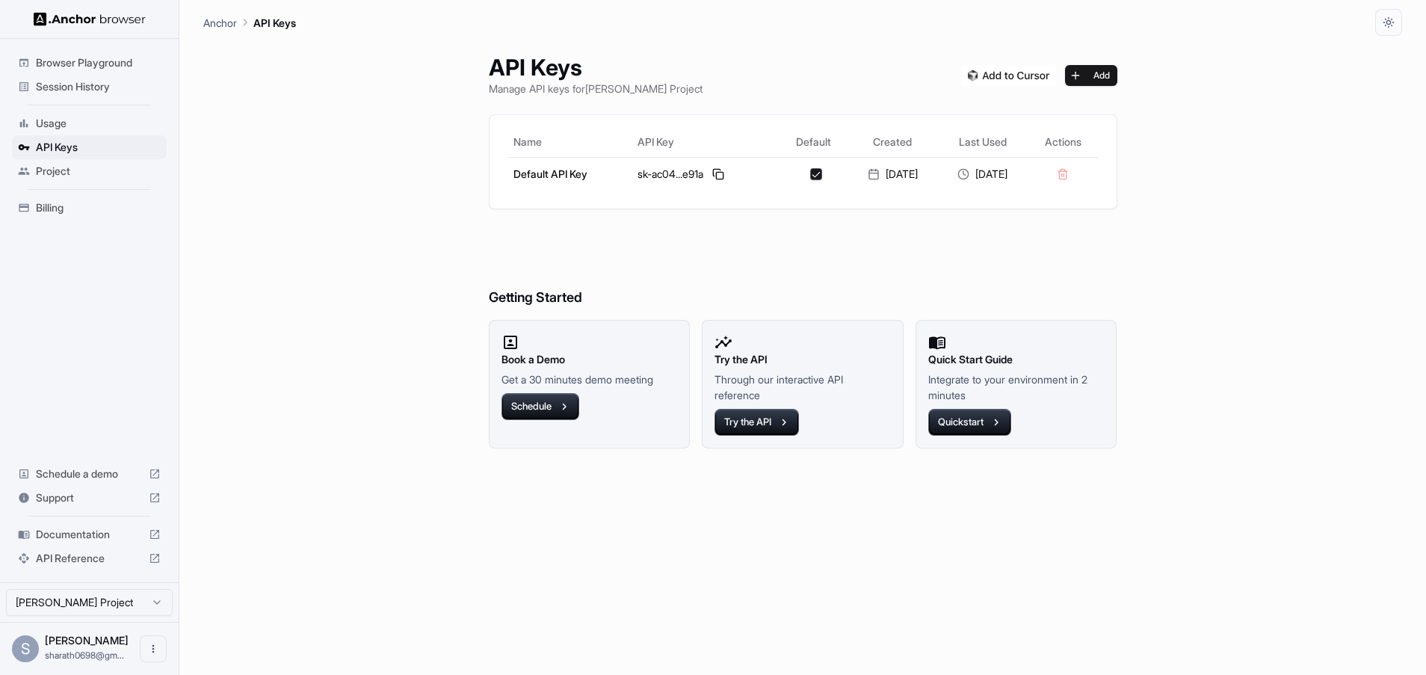
click at [49, 167] on span "Project" at bounding box center [98, 171] width 125 height 15
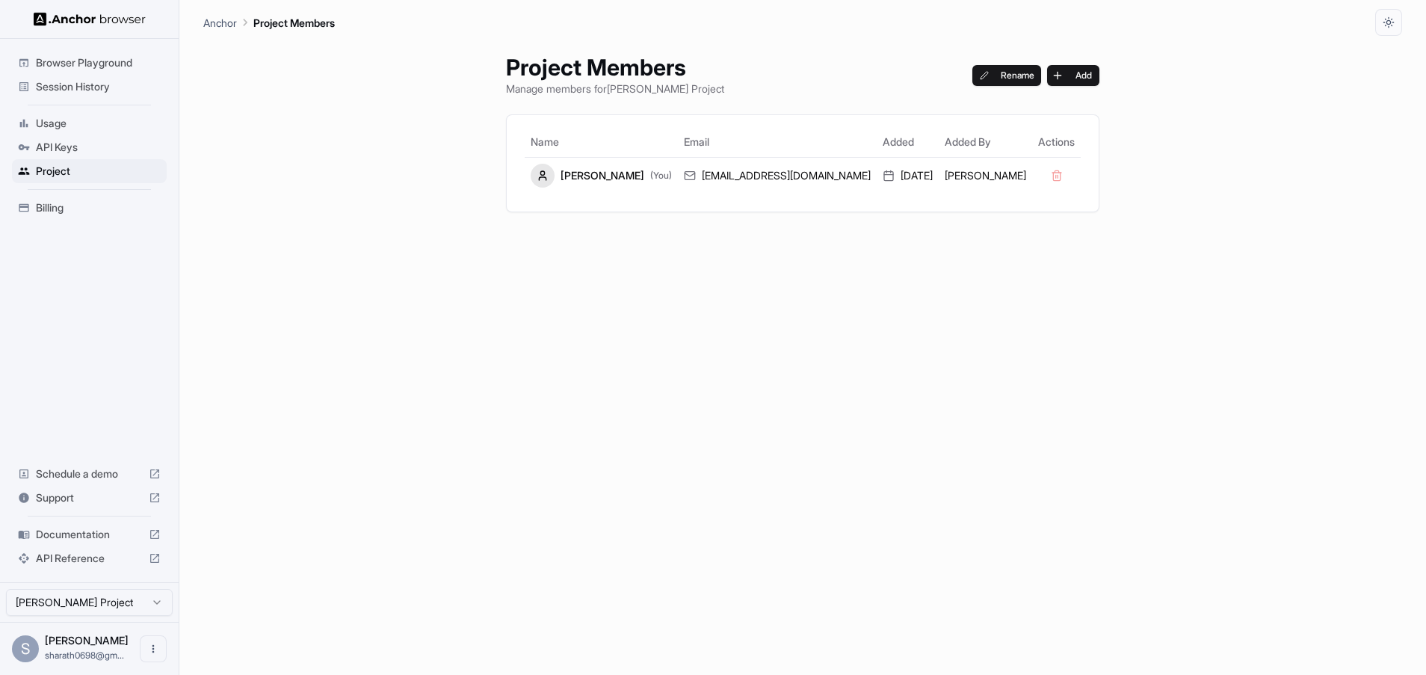
click at [67, 135] on div "API Keys" at bounding box center [89, 147] width 155 height 24
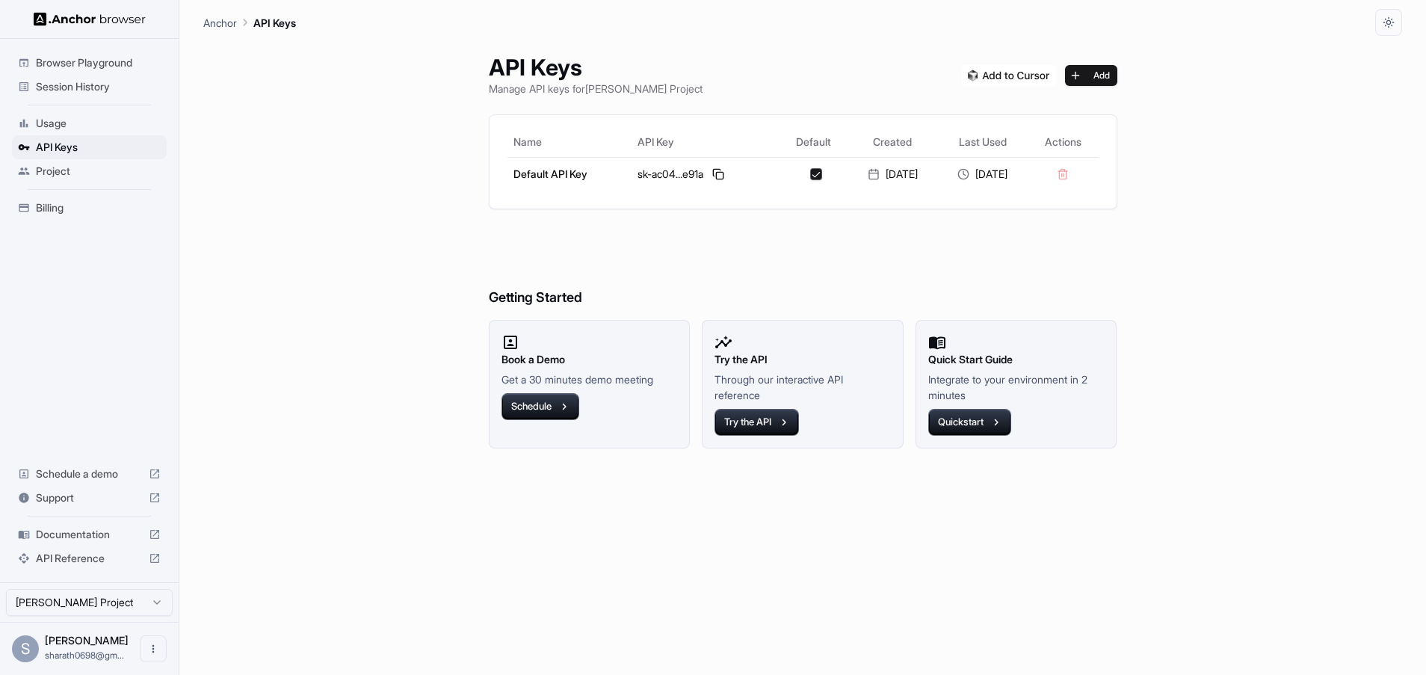
click at [78, 123] on span "Usage" at bounding box center [98, 123] width 125 height 15
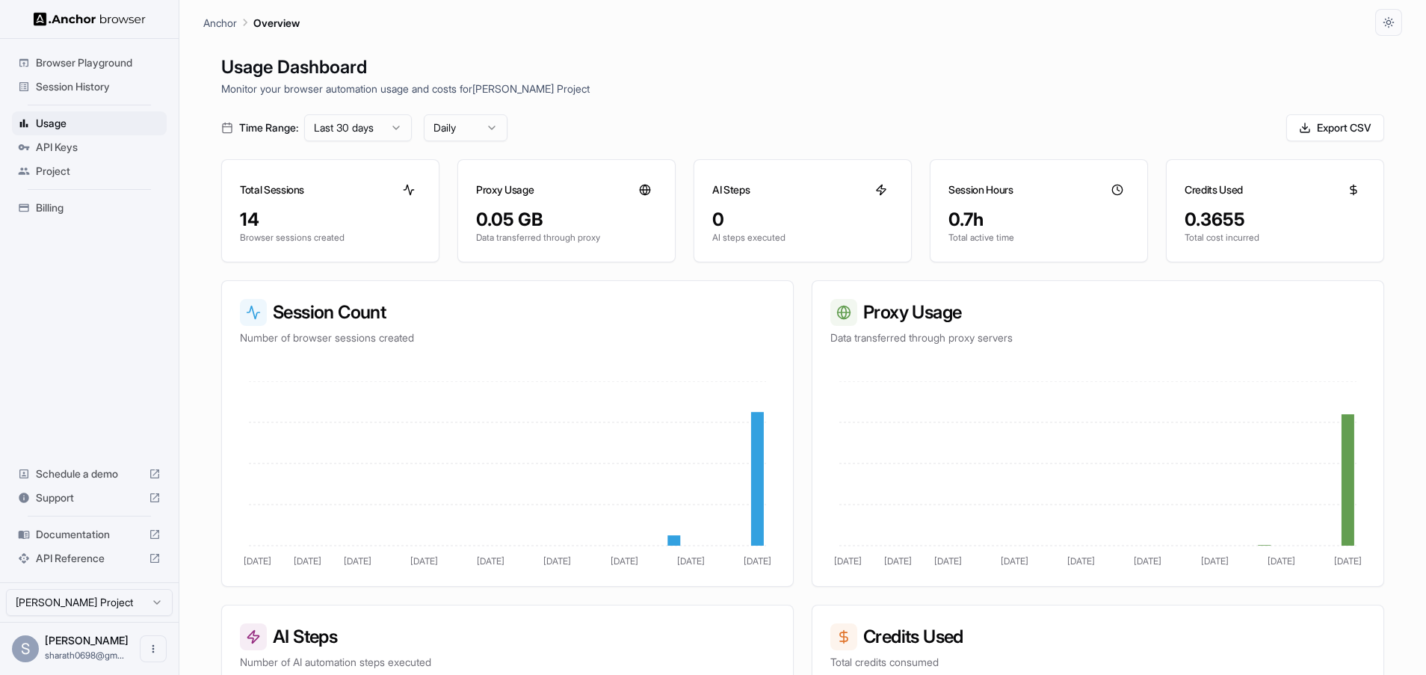
click at [105, 77] on div "Session History" at bounding box center [89, 87] width 155 height 24
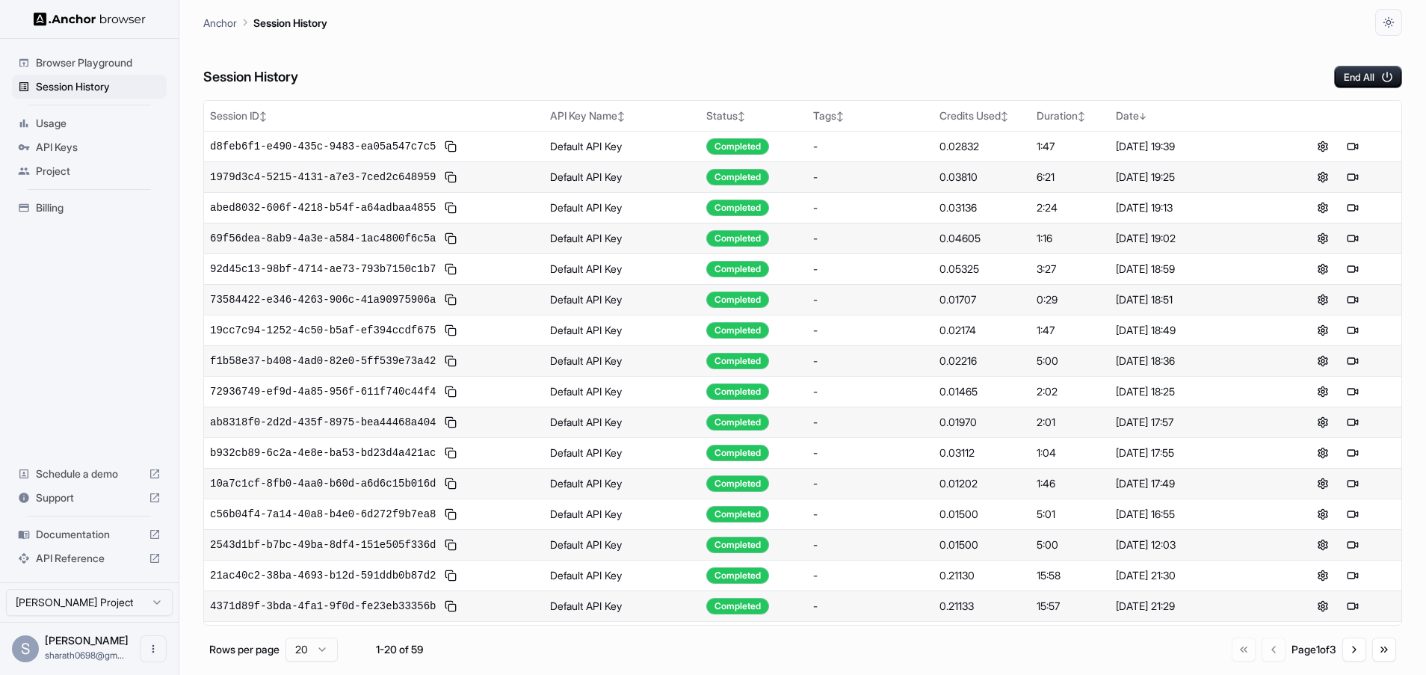
click at [110, 67] on span "Browser Playground" at bounding box center [98, 62] width 125 height 15
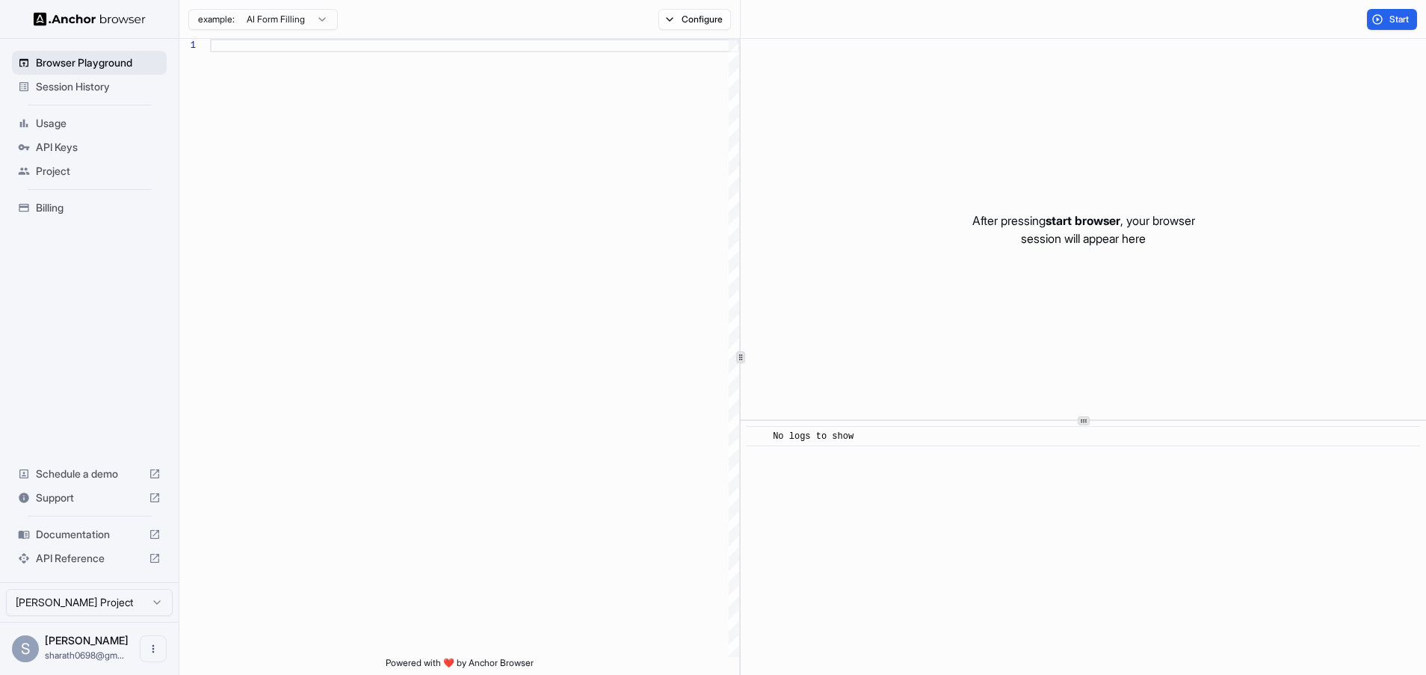
type textarea "**********"
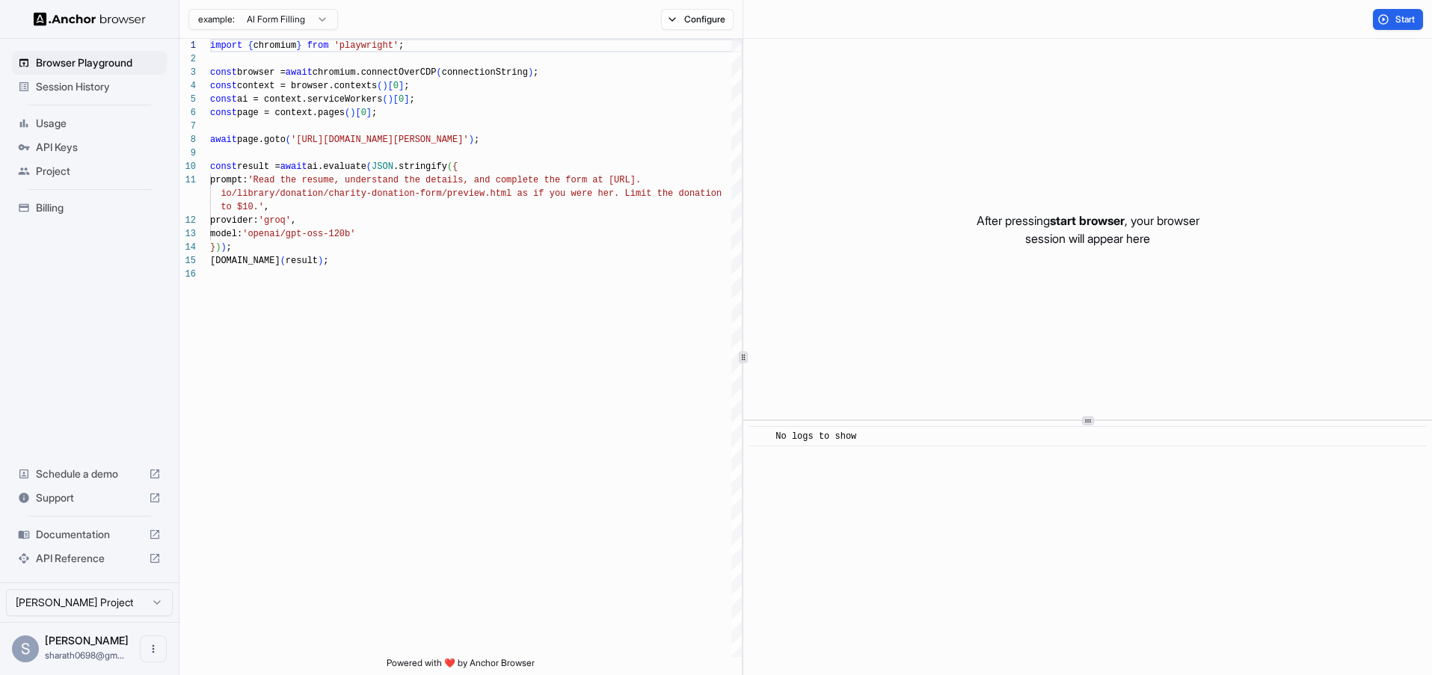
click at [102, 82] on span "Session History" at bounding box center [98, 86] width 125 height 15
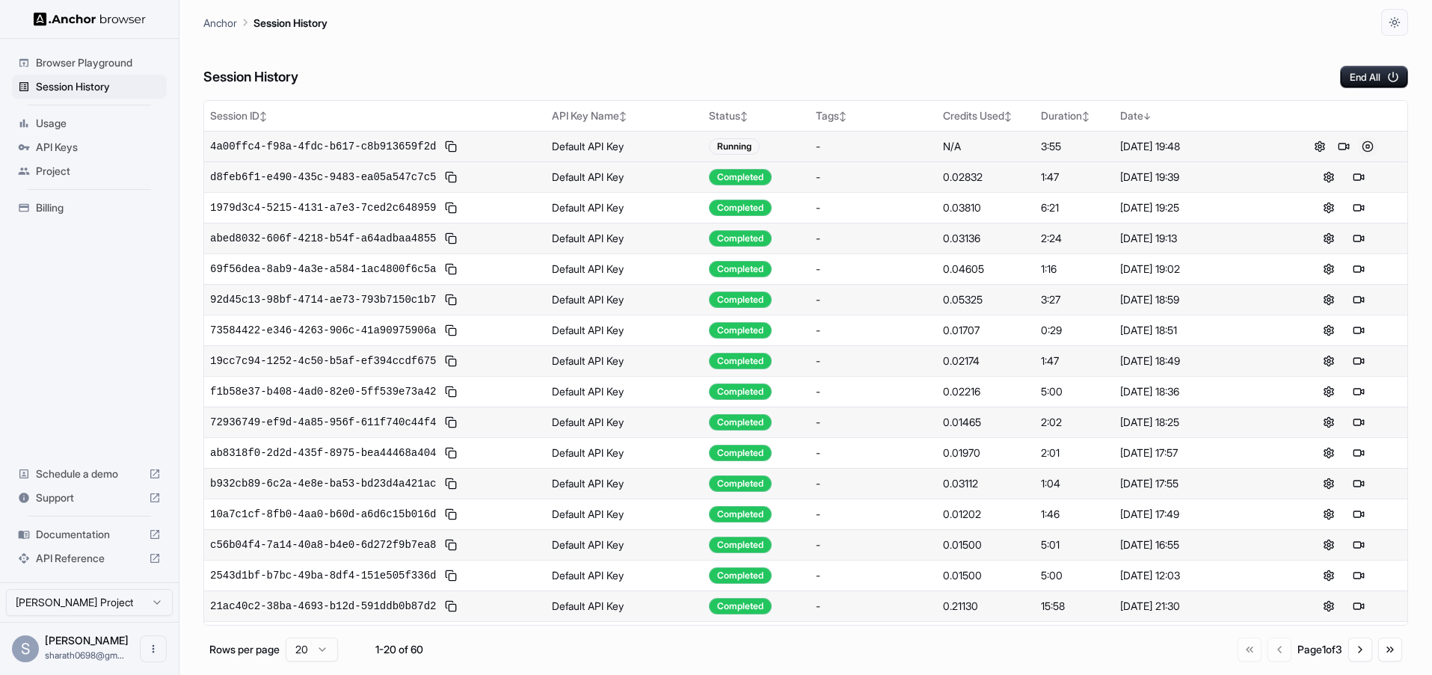
click at [1372, 138] on button at bounding box center [1367, 147] width 18 height 18
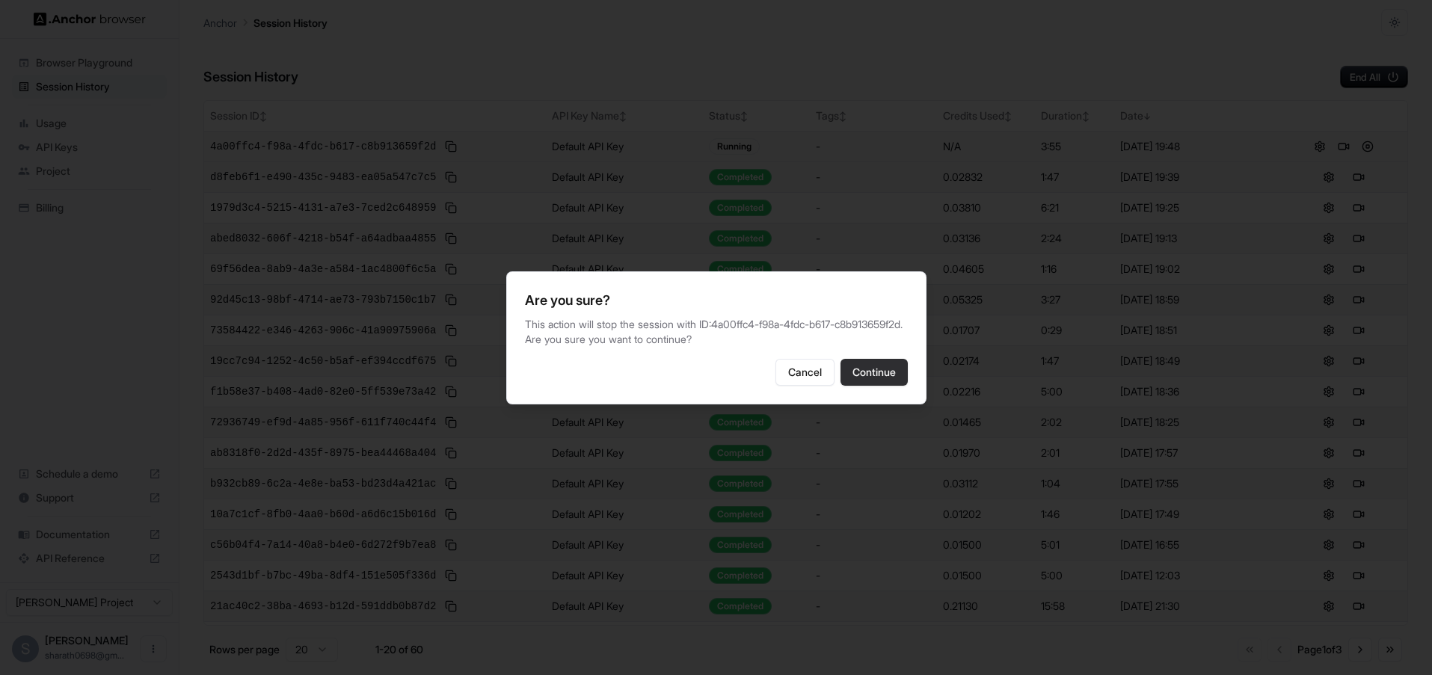
click at [864, 377] on button "Continue" at bounding box center [873, 372] width 67 height 27
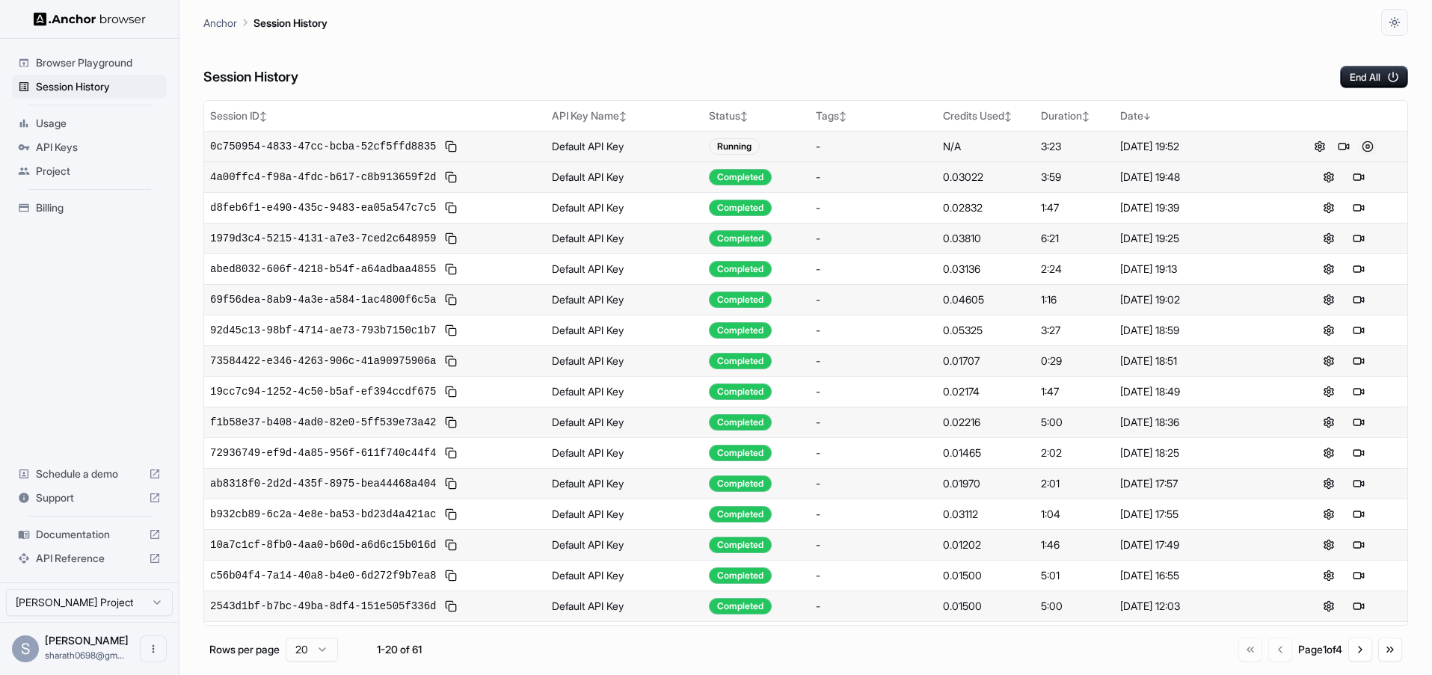
click at [1367, 148] on button at bounding box center [1367, 147] width 18 height 18
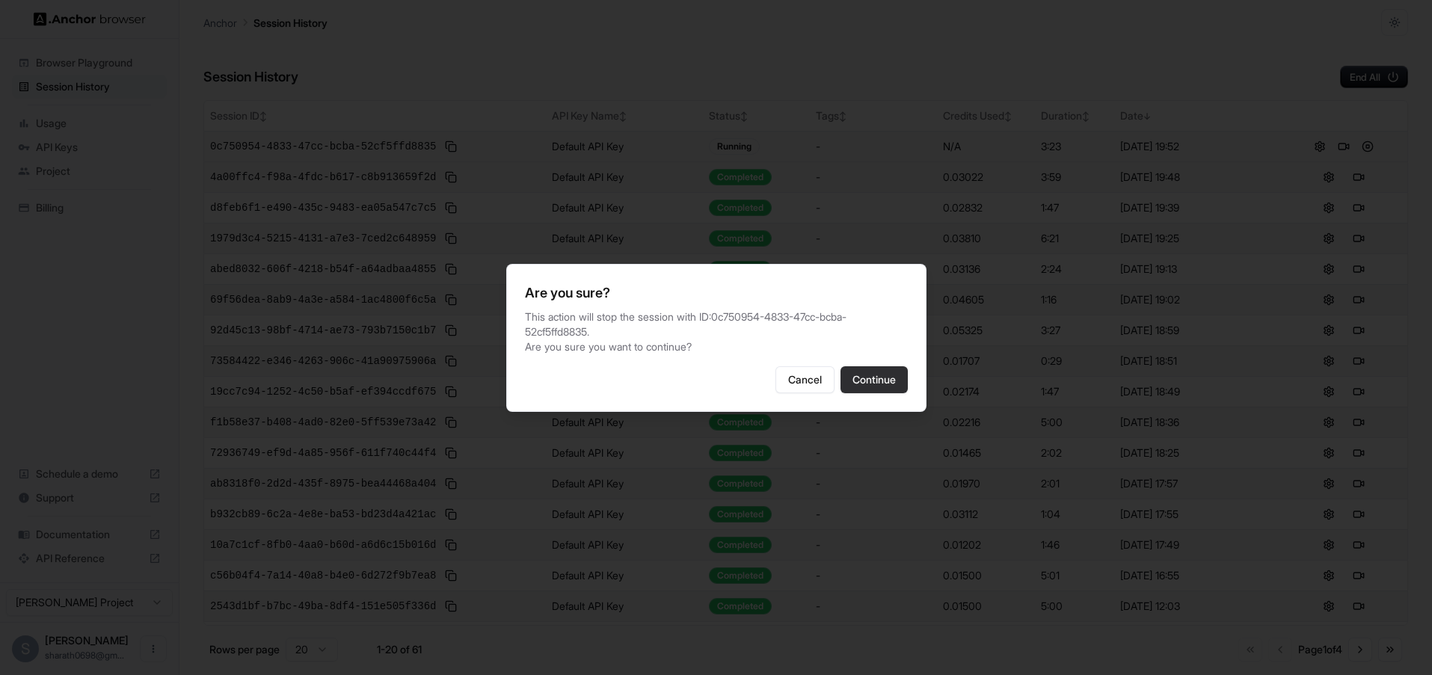
click at [882, 375] on button "Continue" at bounding box center [873, 379] width 67 height 27
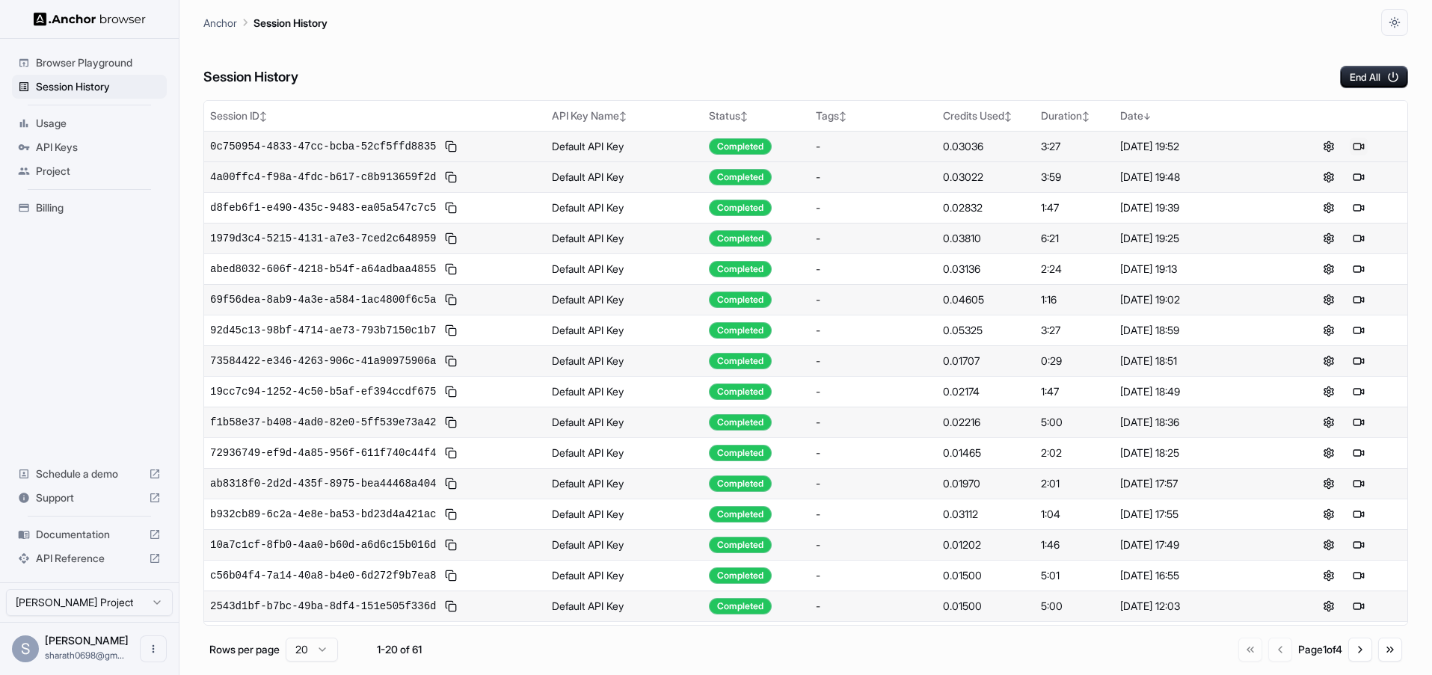
click at [1355, 144] on button at bounding box center [1358, 147] width 18 height 18
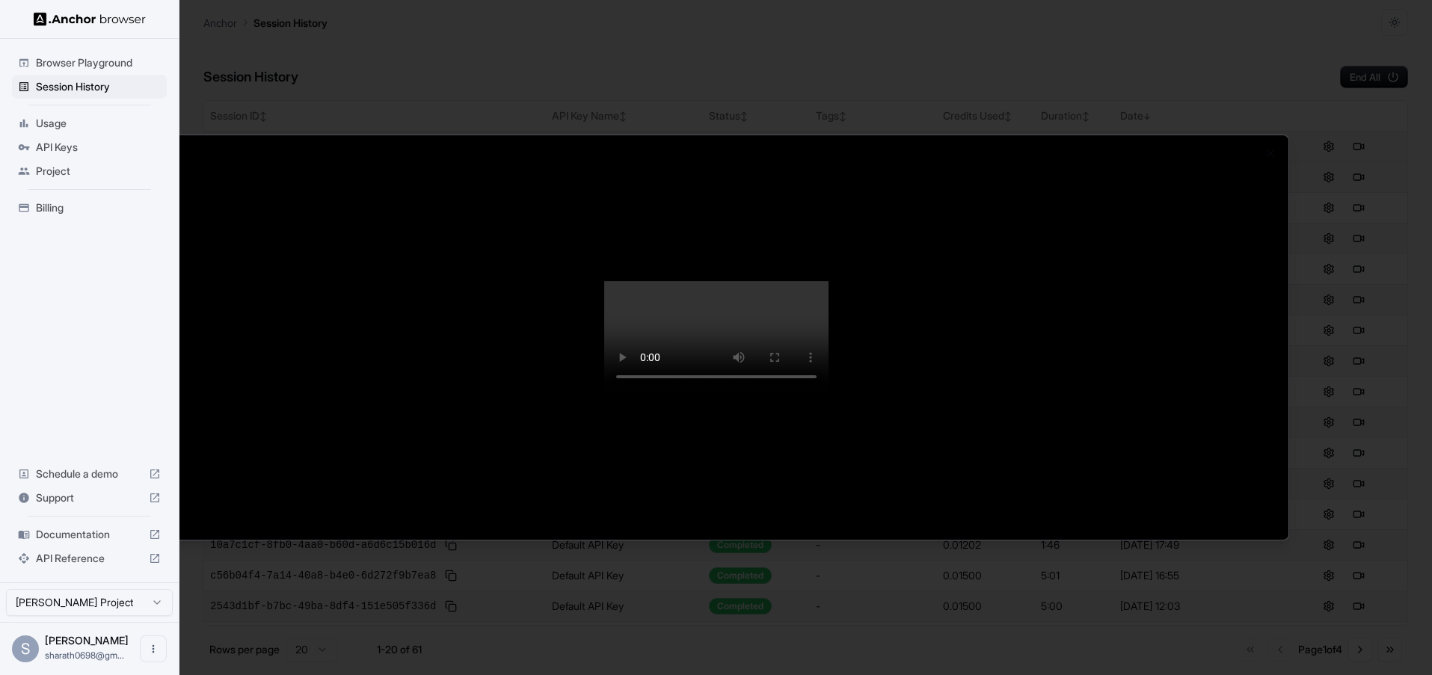
click at [680, 339] on video at bounding box center [716, 337] width 224 height 112
click at [604, 281] on video at bounding box center [716, 337] width 224 height 112
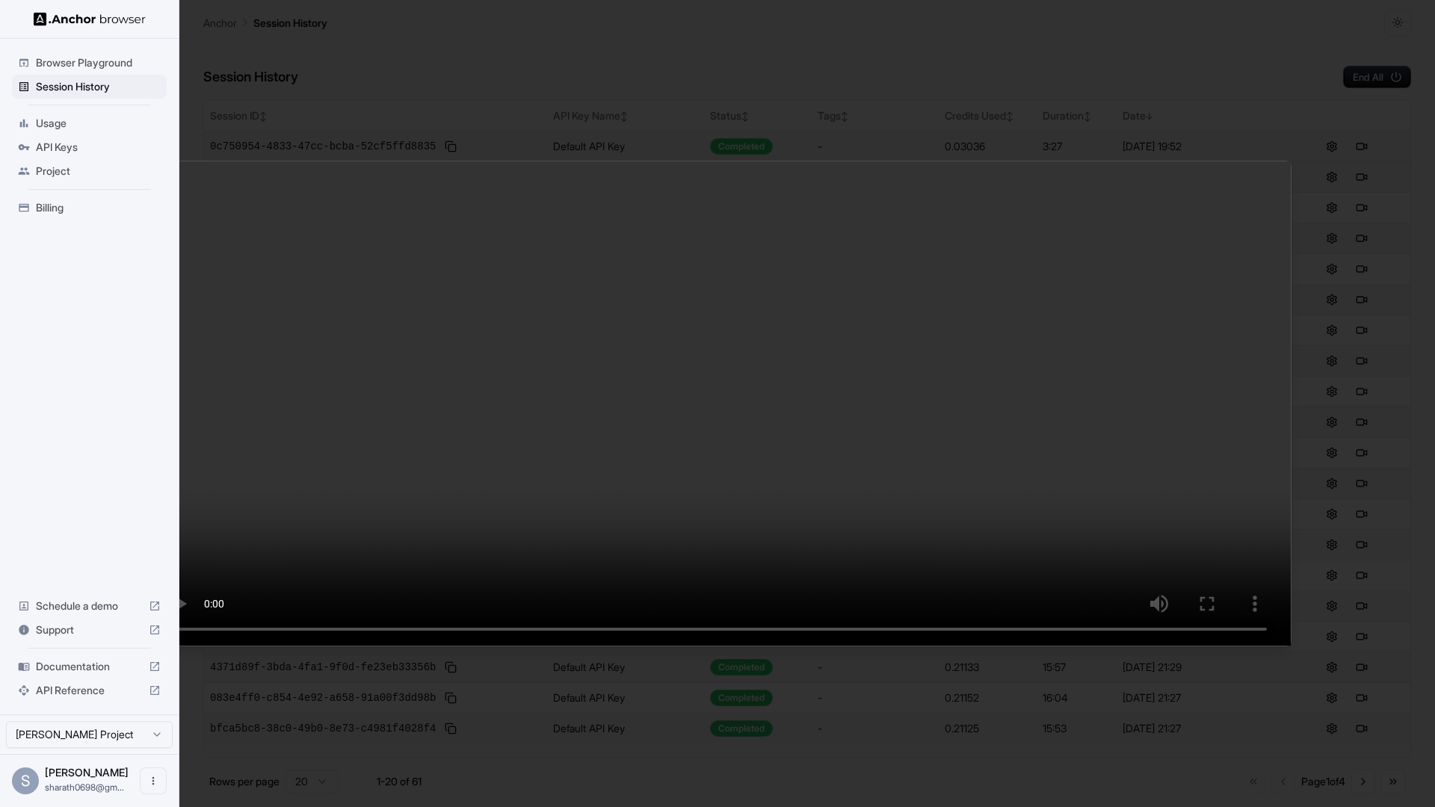
drag, startPoint x: 613, startPoint y: 771, endPoint x: 751, endPoint y: 765, distance: 138.4
click at [751, 646] on video at bounding box center [717, 403] width 1147 height 484
drag, startPoint x: 641, startPoint y: 740, endPoint x: 962, endPoint y: 540, distance: 378.8
click at [969, 540] on video at bounding box center [717, 403] width 1147 height 484
drag, startPoint x: 1008, startPoint y: 574, endPoint x: 1180, endPoint y: 583, distance: 172.2
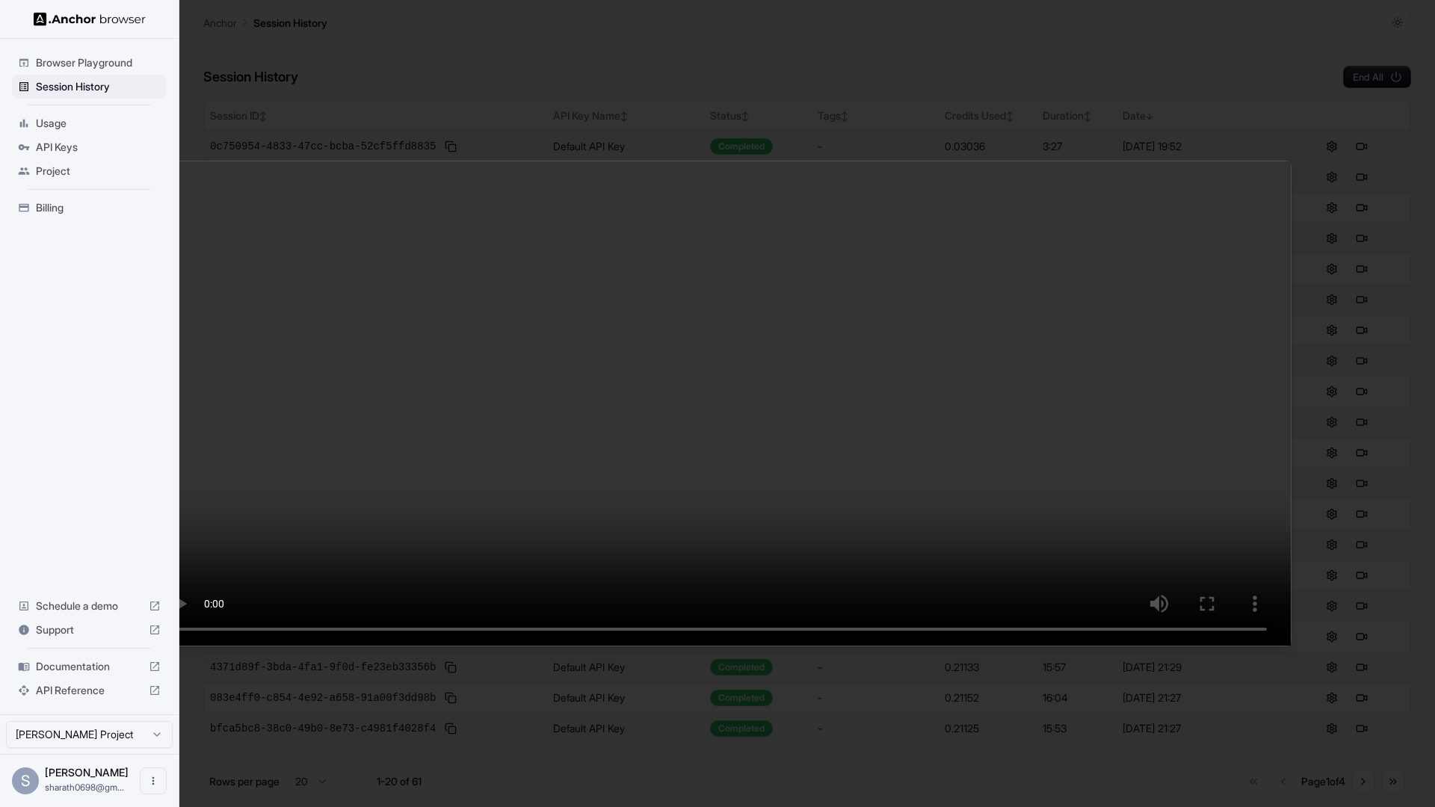
click at [1179, 582] on video at bounding box center [717, 403] width 1147 height 484
click at [1044, 558] on video at bounding box center [717, 403] width 1147 height 484
click at [1045, 558] on video at bounding box center [717, 403] width 1147 height 484
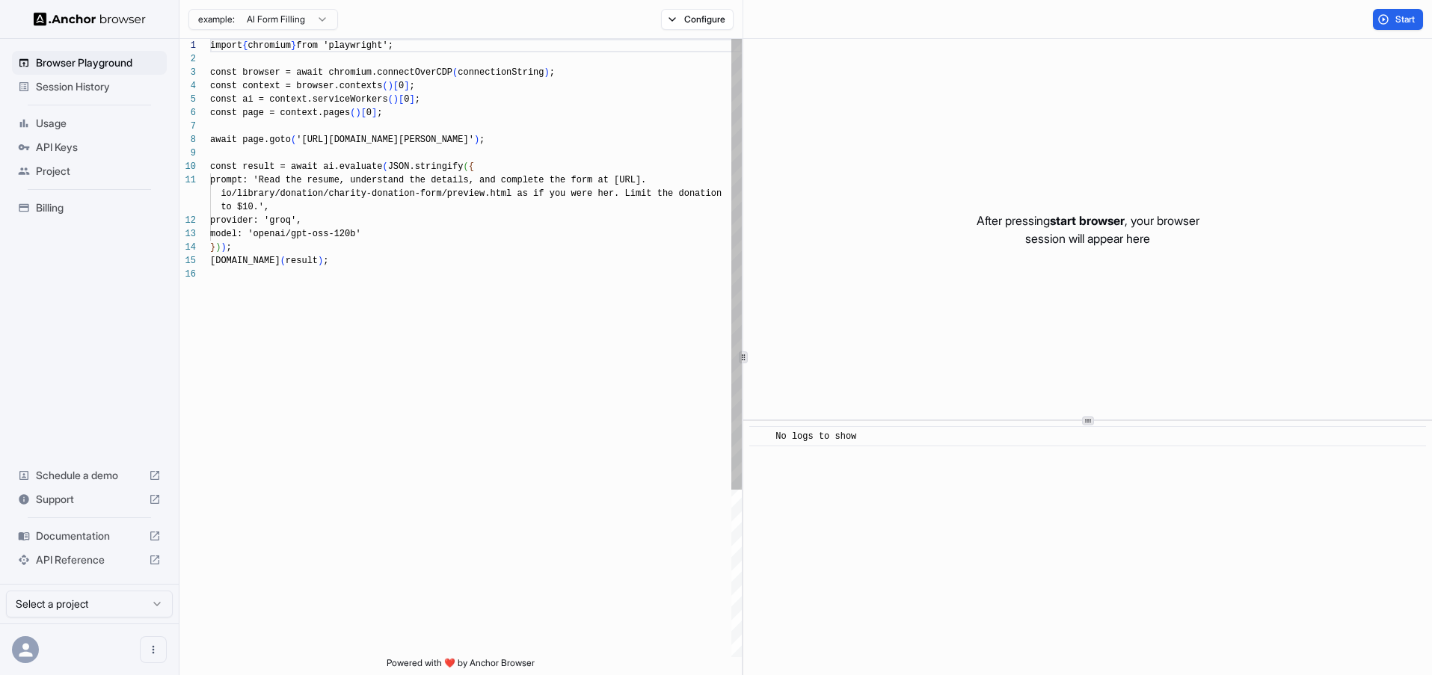
scroll to position [135, 0]
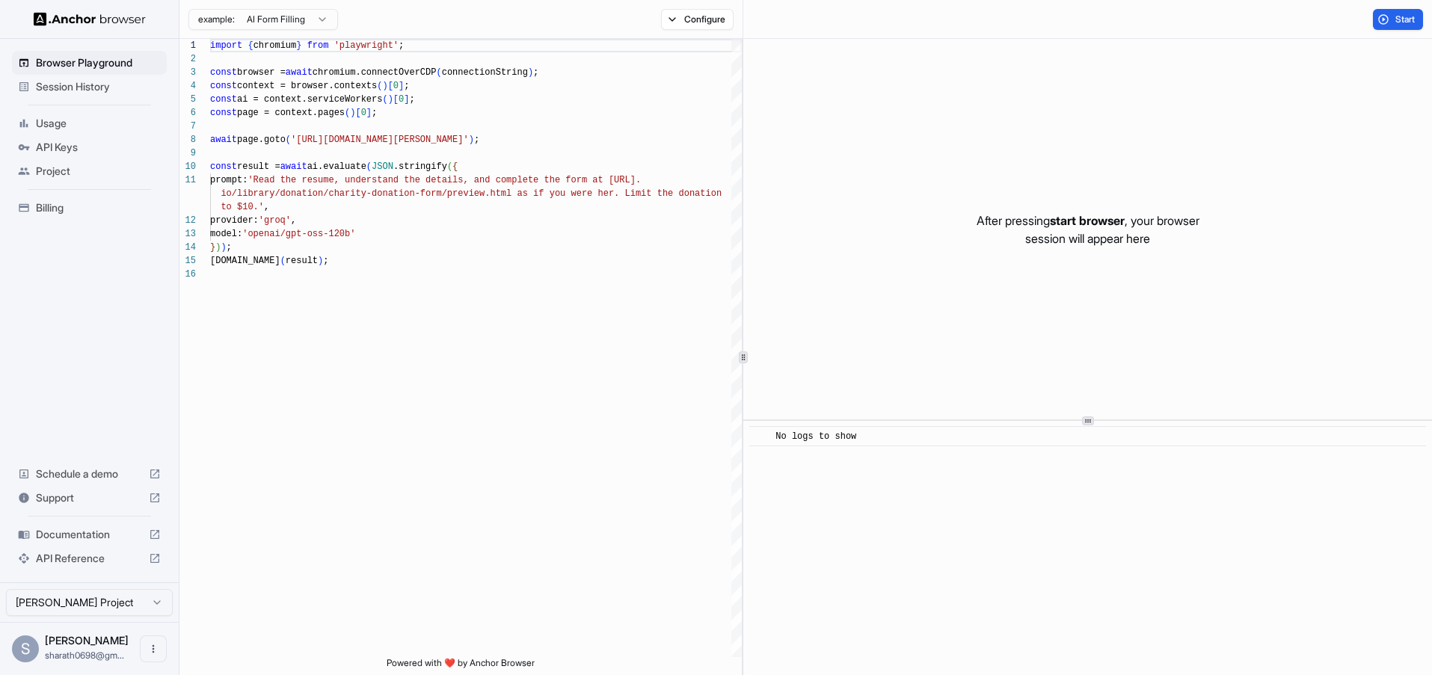
click at [99, 84] on span "Session History" at bounding box center [98, 86] width 125 height 15
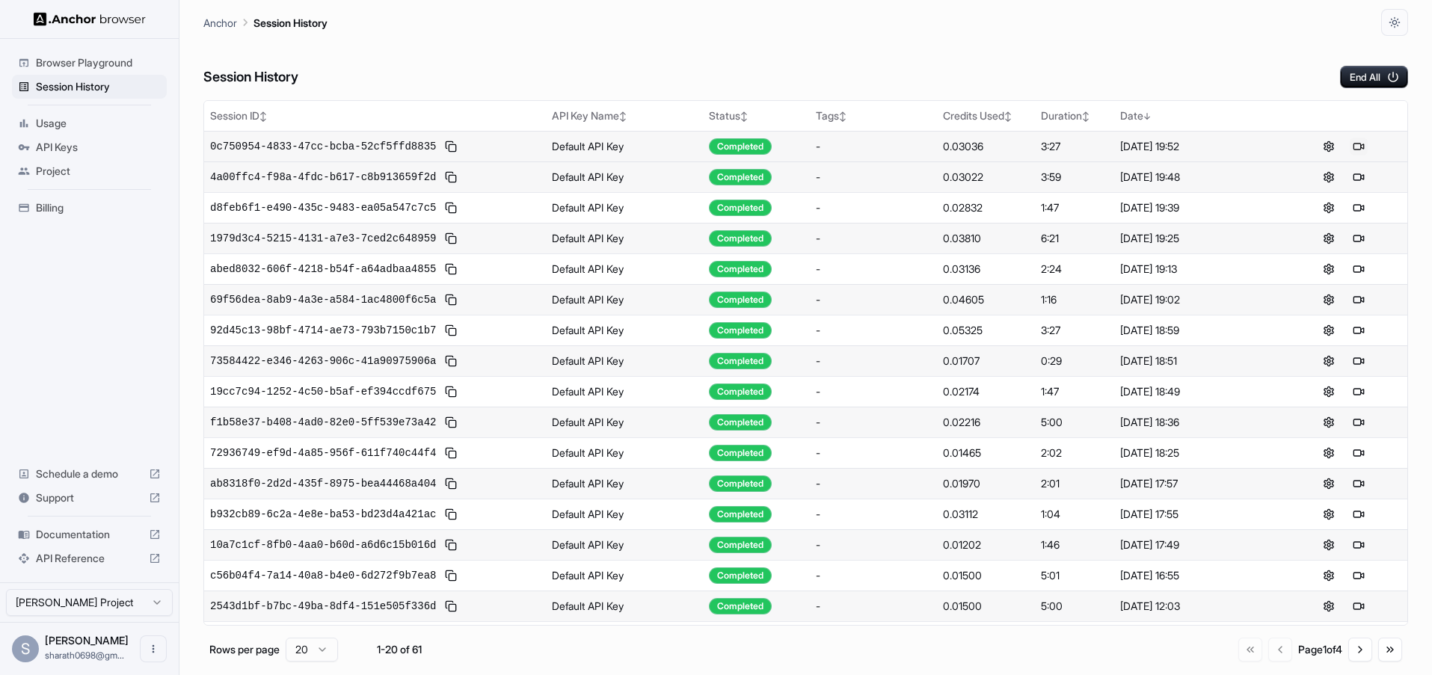
click at [1357, 147] on button at bounding box center [1358, 147] width 18 height 18
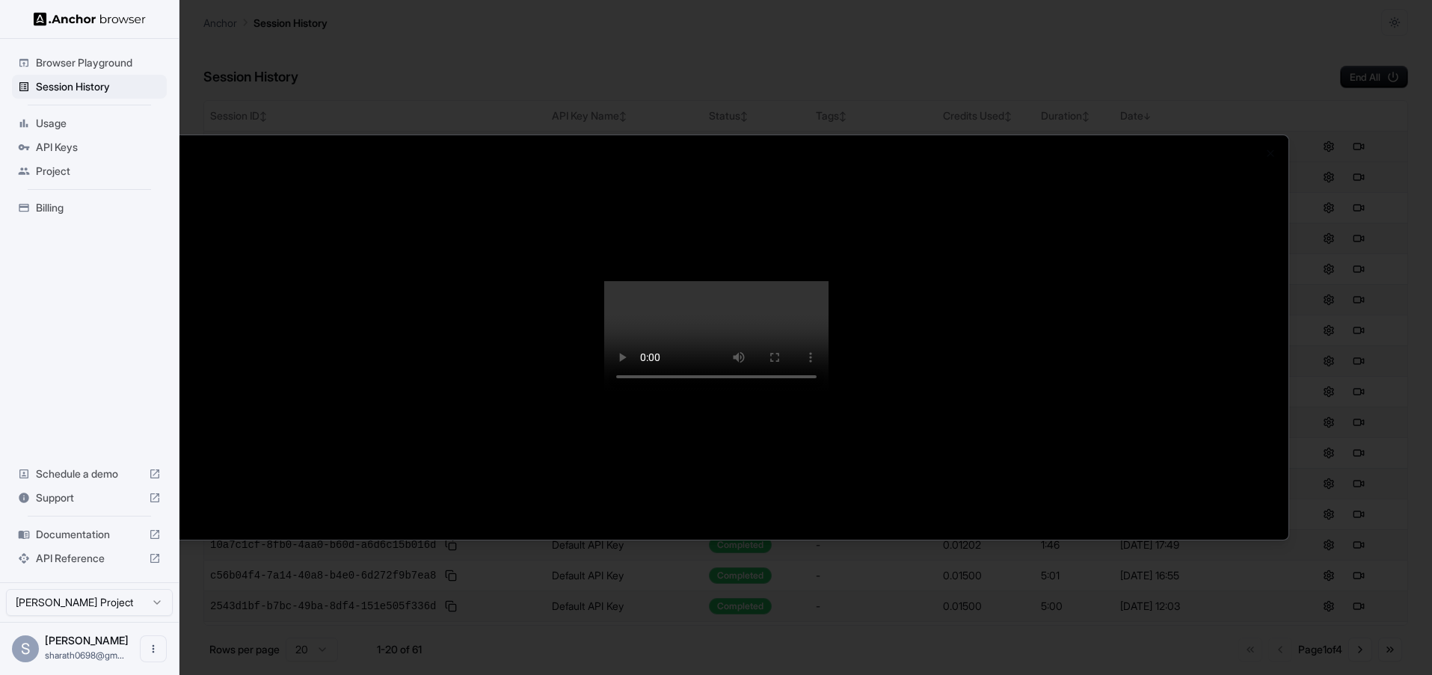
click at [627, 303] on video at bounding box center [716, 337] width 224 height 112
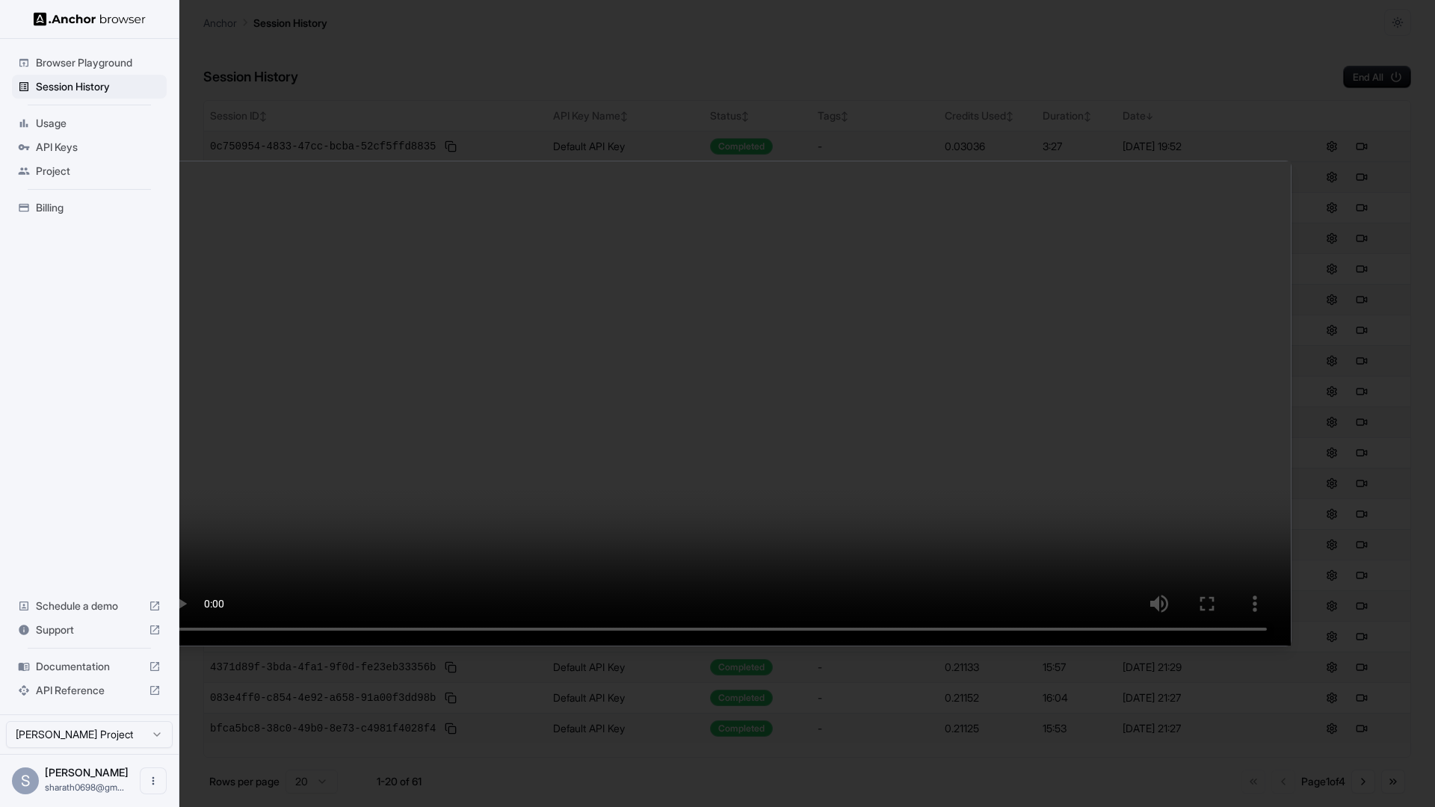
click at [595, 646] on video at bounding box center [717, 403] width 1147 height 484
click at [727, 646] on video at bounding box center [717, 403] width 1147 height 484
click at [721, 646] on video at bounding box center [717, 403] width 1147 height 484
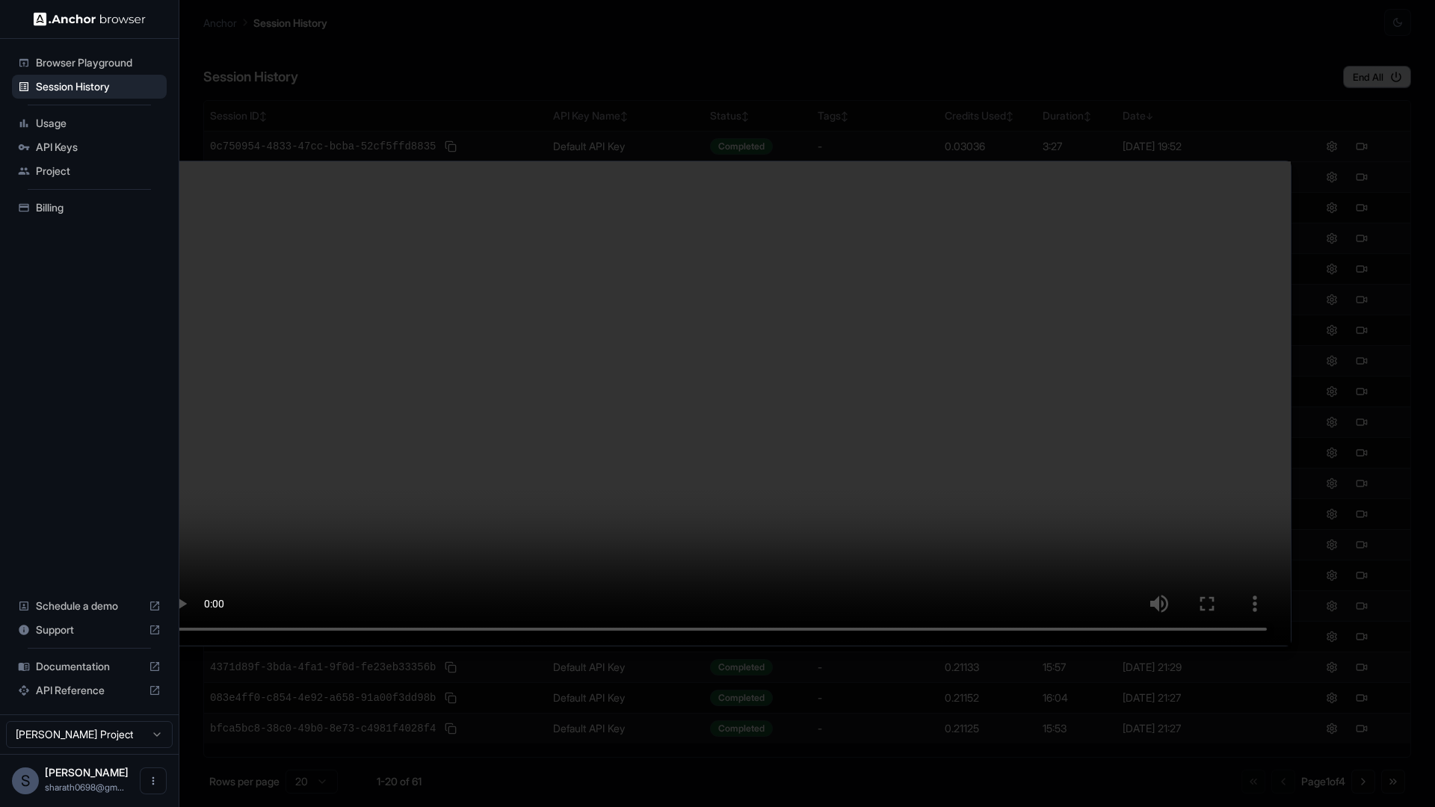
drag, startPoint x: 607, startPoint y: 773, endPoint x: 623, endPoint y: 776, distance: 16.0
click at [623, 646] on video at bounding box center [717, 403] width 1147 height 484
drag, startPoint x: 634, startPoint y: 771, endPoint x: 624, endPoint y: 774, distance: 10.4
click at [624, 646] on video at bounding box center [717, 403] width 1147 height 484
drag, startPoint x: 635, startPoint y: 753, endPoint x: 973, endPoint y: 632, distance: 359.6
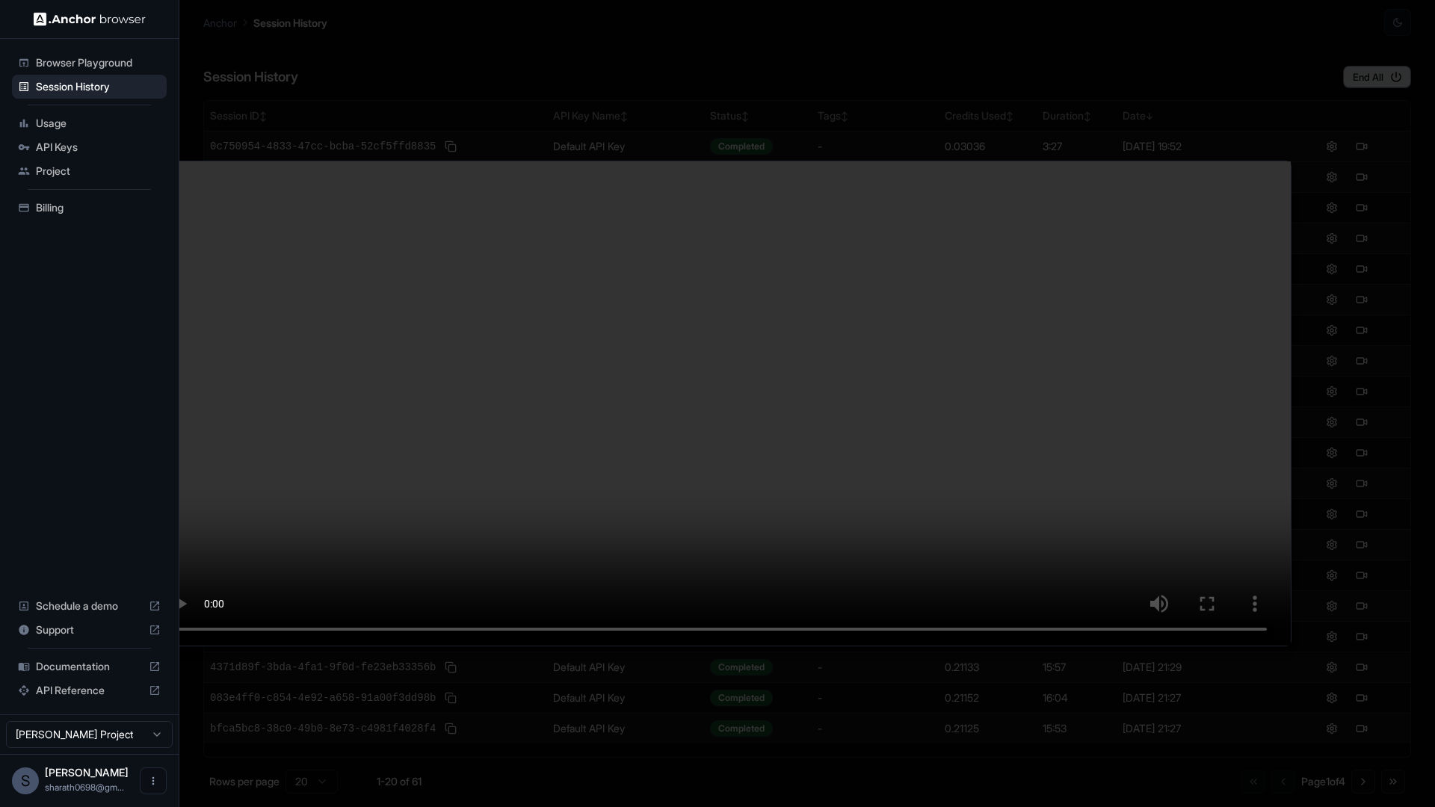
click at [973, 632] on video at bounding box center [717, 403] width 1147 height 484
drag, startPoint x: 951, startPoint y: 650, endPoint x: 978, endPoint y: 650, distance: 26.9
click at [978, 646] on video at bounding box center [717, 403] width 1147 height 484
